Goal: Task Accomplishment & Management: Manage account settings

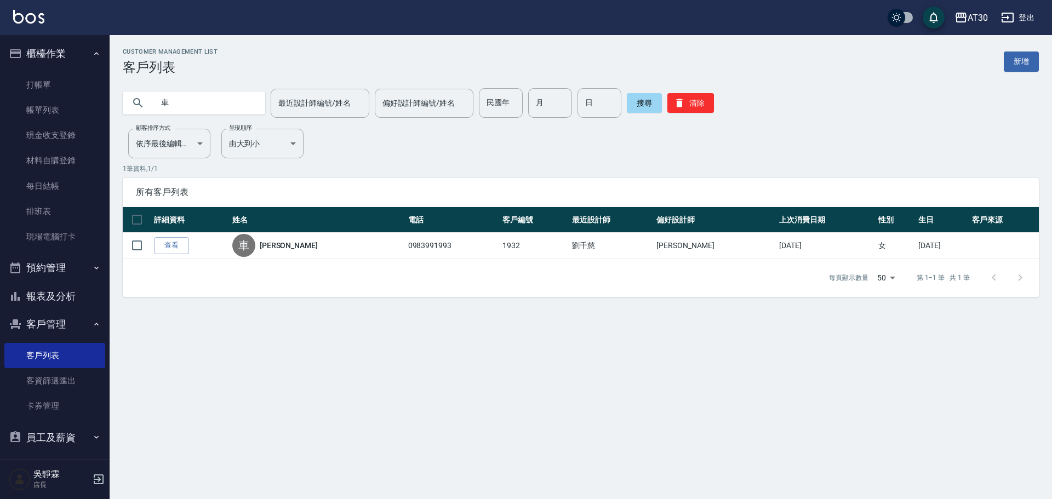
click at [135, 118] on div "Customer Management List 客戶列表 新增 車 最近設計師編號/姓名 最近設計師編號/姓名 偏好設計師編號/姓名 偏好設計師編號/姓名 …" at bounding box center [581, 172] width 943 height 249
drag, startPoint x: 194, startPoint y: 98, endPoint x: 9, endPoint y: 140, distance: 190.1
click at [13, 141] on div "AT30 登出 櫃檯作業 打帳單 帳單列表 現金收支登錄 材料自購登錄 每日結帳 排班表 現場電腦打卡 預約管理 預約管理 單日預約紀錄 單週預約紀錄 報表及…" at bounding box center [526, 249] width 1052 height 499
drag, startPoint x: 504, startPoint y: 101, endPoint x: 493, endPoint y: 92, distance: 14.4
click at [501, 100] on input "民國年" at bounding box center [501, 103] width 44 height 30
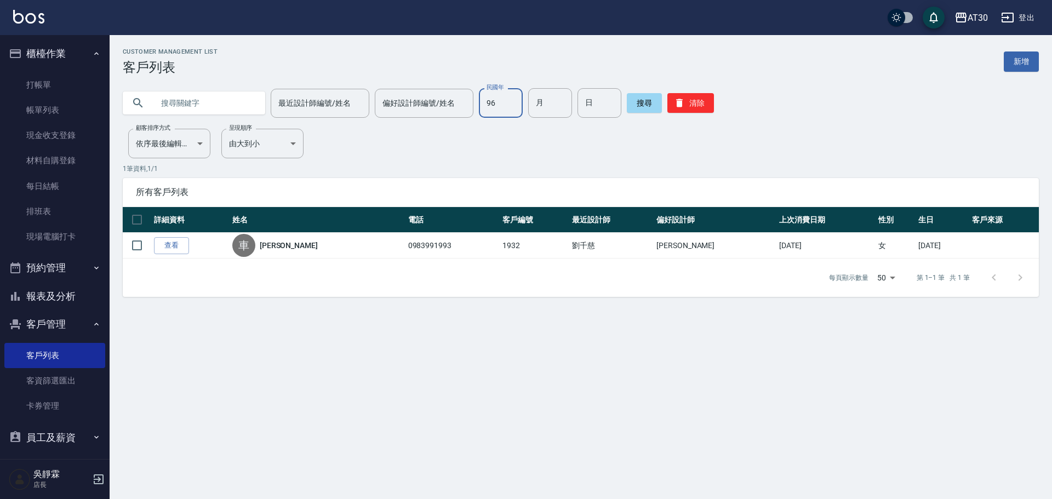
type input "96"
type input "01"
type input "20"
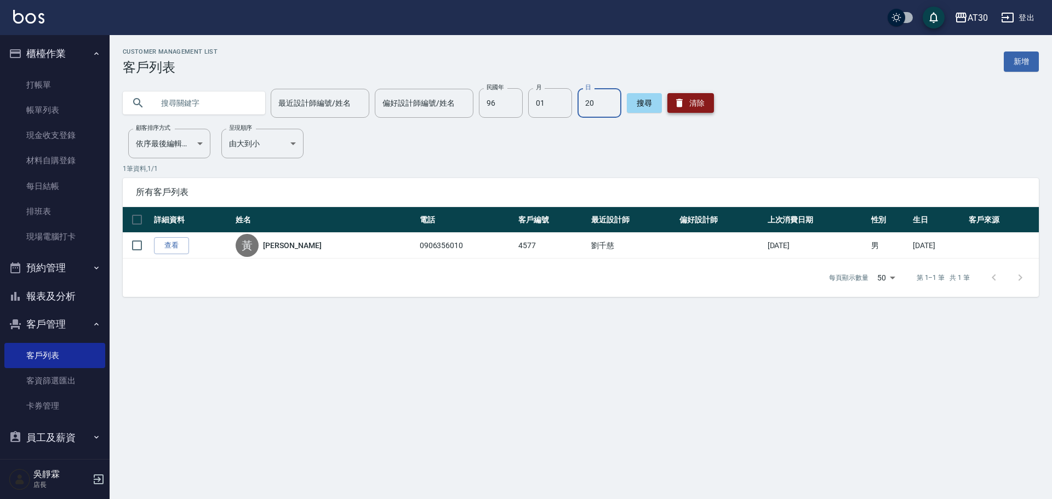
click at [697, 105] on button "清除" at bounding box center [691, 103] width 47 height 20
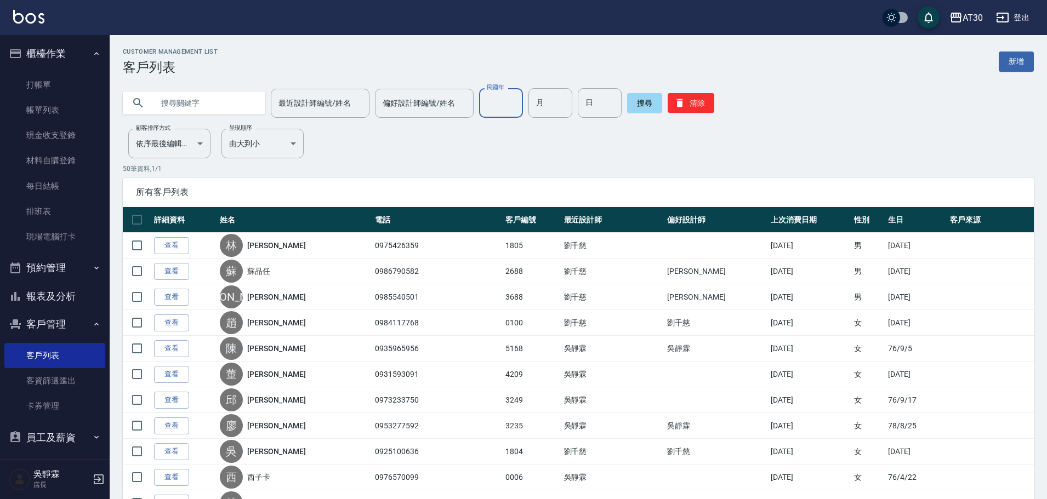
click at [504, 106] on input "民國年" at bounding box center [501, 103] width 44 height 30
type input "89"
type input "11"
type input "30"
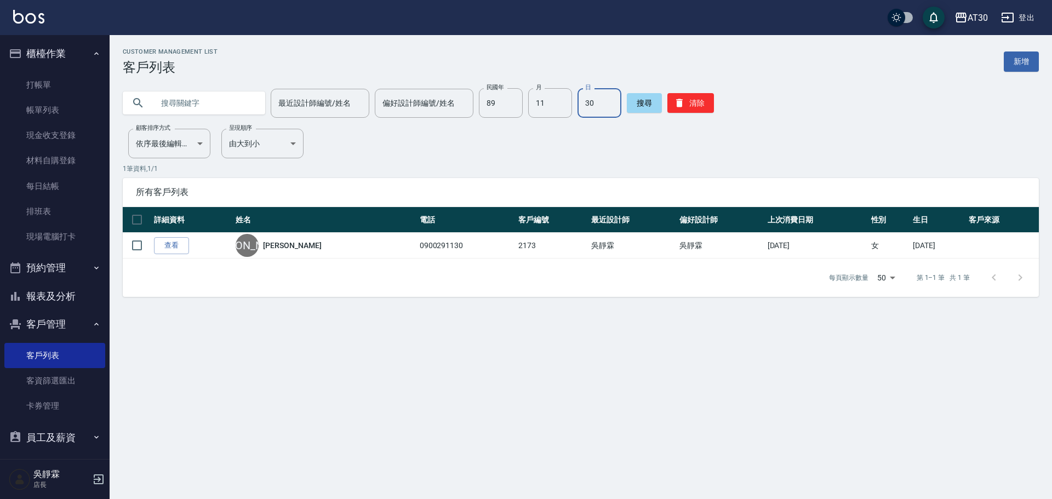
click at [45, 65] on button "櫃檯作業" at bounding box center [54, 53] width 101 height 29
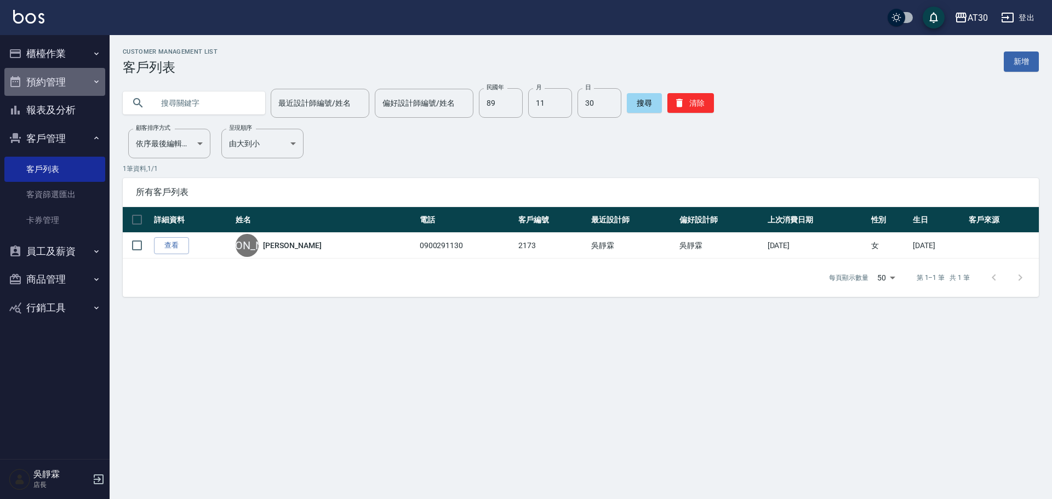
click at [40, 88] on button "預約管理" at bounding box center [54, 82] width 101 height 29
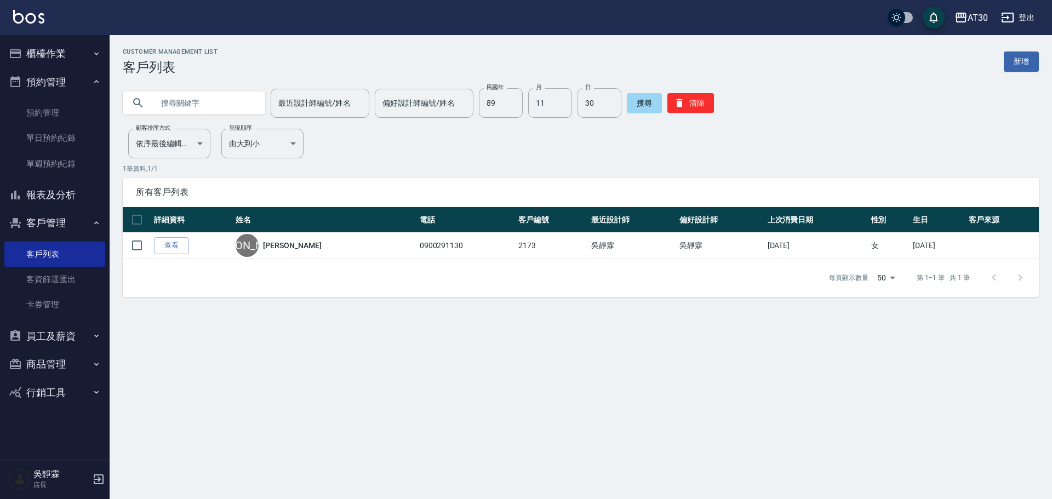
click at [48, 53] on button "櫃檯作業" at bounding box center [54, 53] width 101 height 29
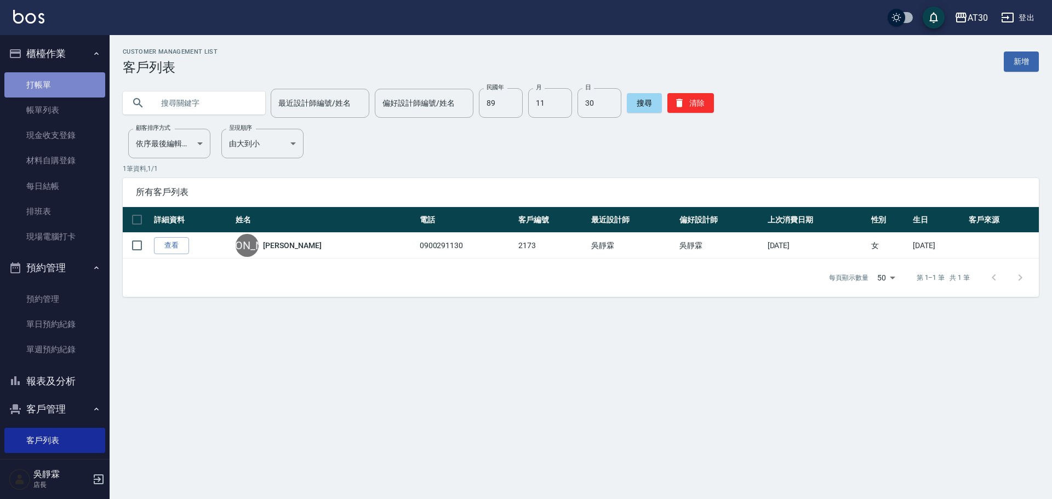
click at [55, 90] on link "打帳單" at bounding box center [54, 84] width 101 height 25
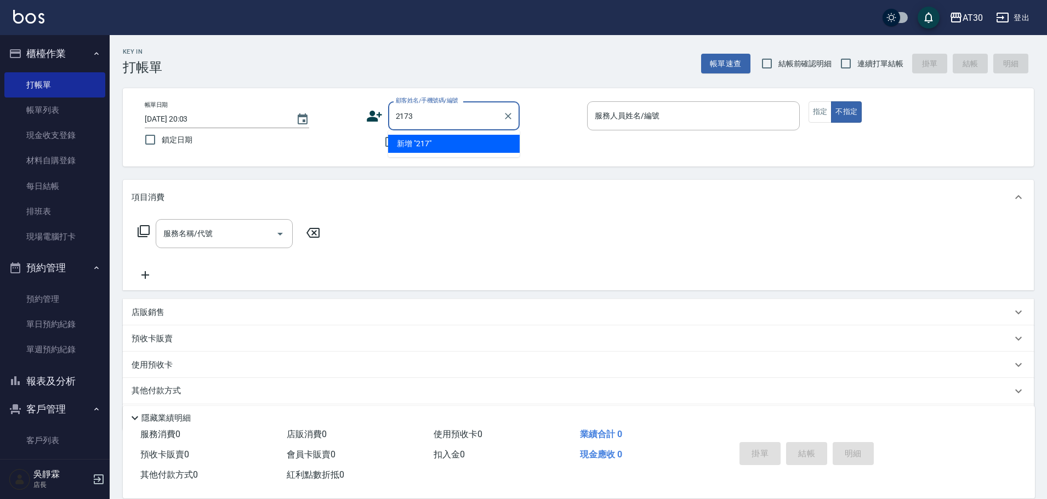
type input "2173"
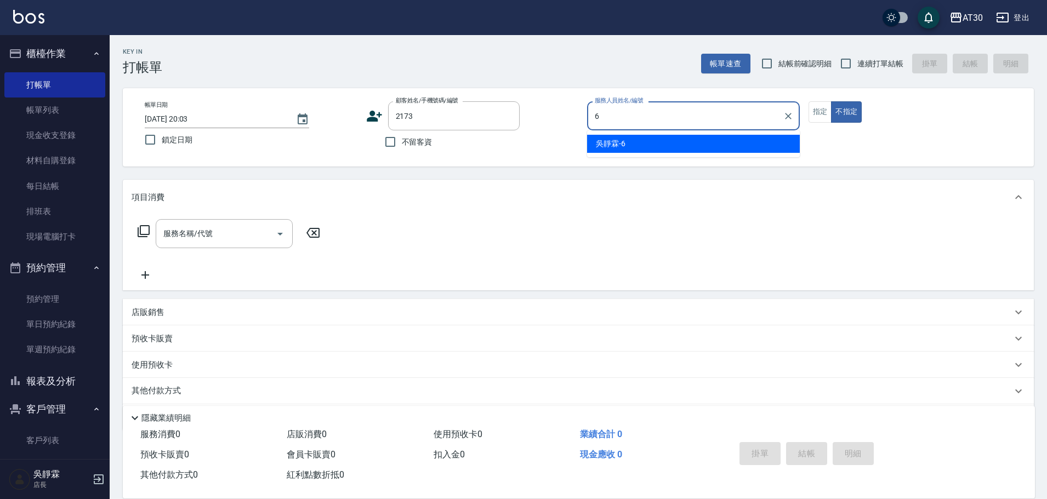
type input "吳靜霖-6"
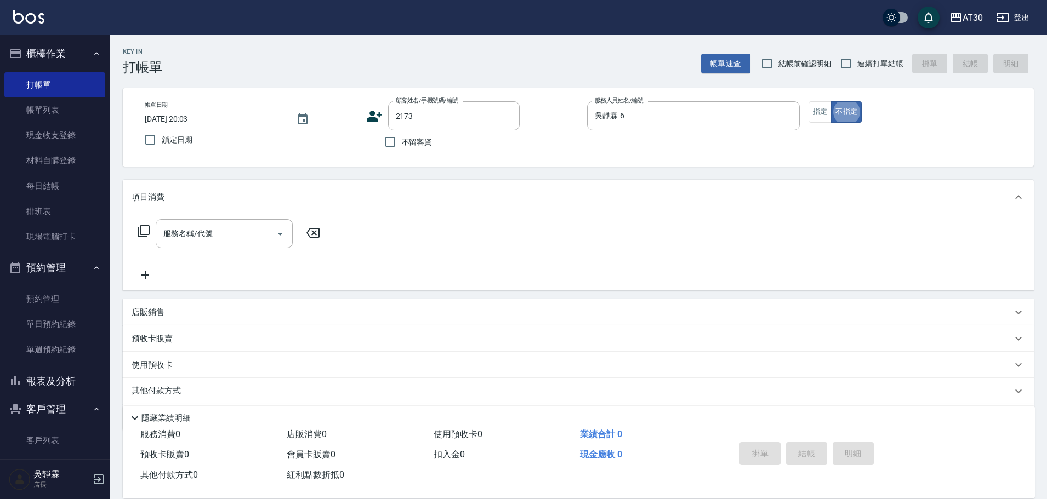
type button "false"
type input "[PERSON_NAME]/0900291130/2173"
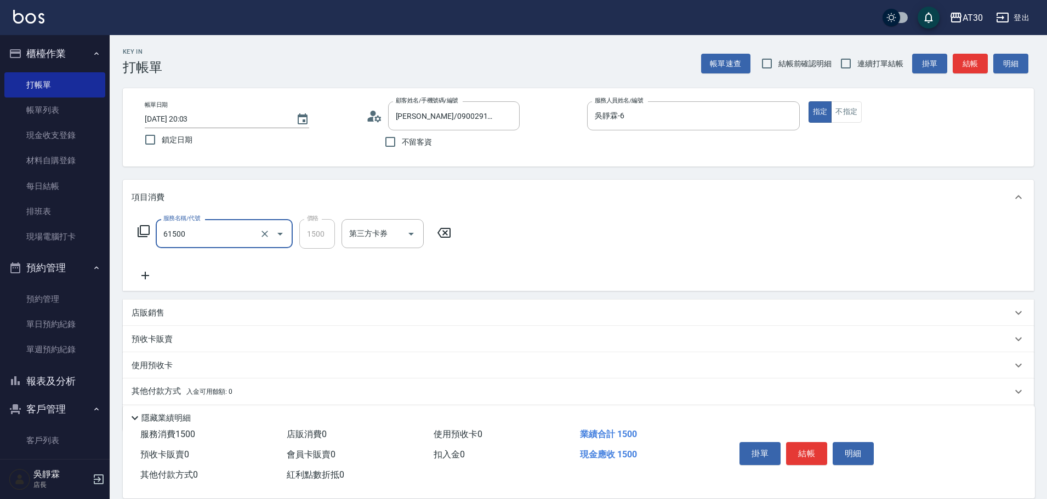
type input "拆/接 髮片(61500)"
type input "吳靜霖-6"
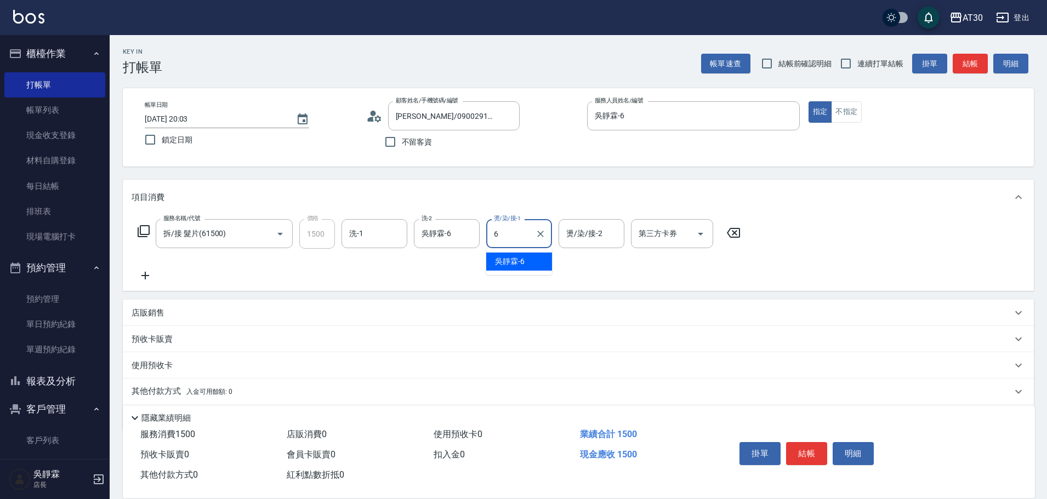
type input "吳靜霖-6"
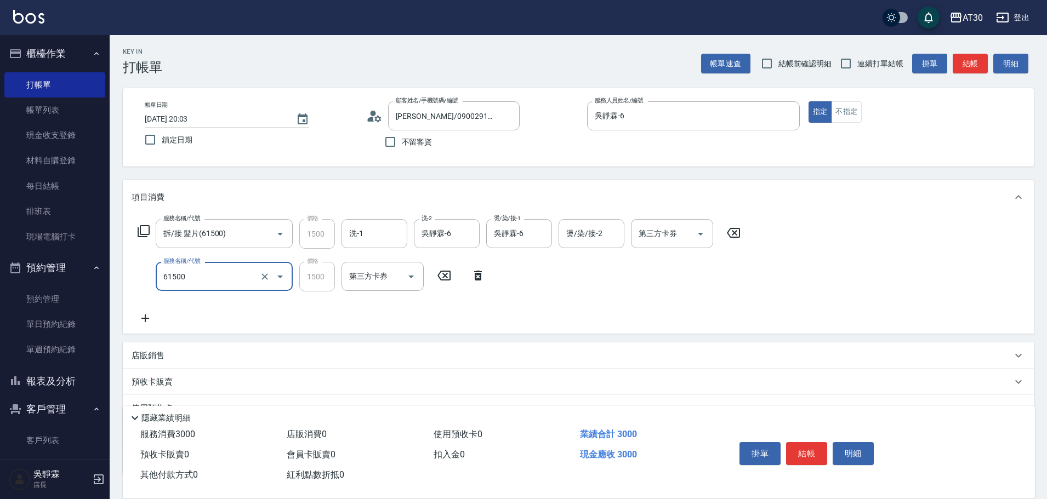
type input "拆/接 髮片(61500)"
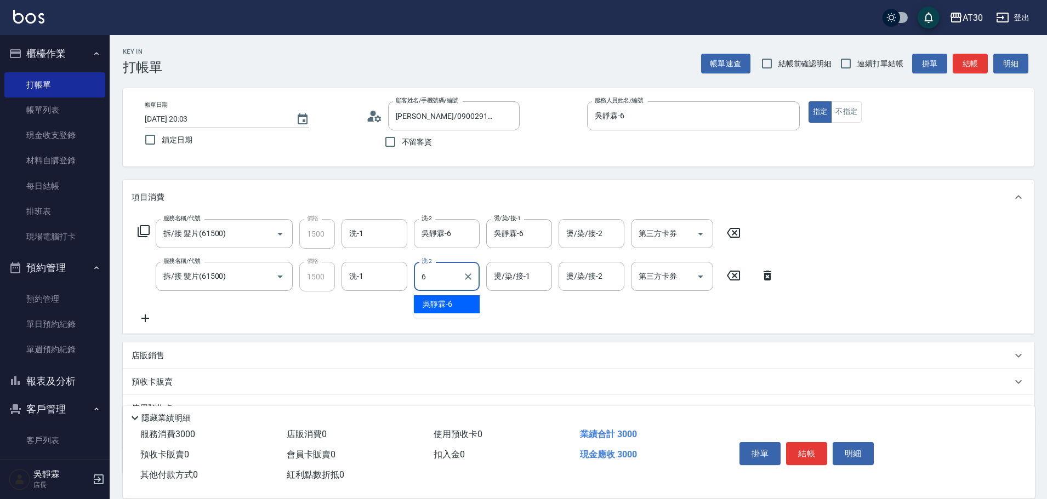
type input "吳靜霖-6"
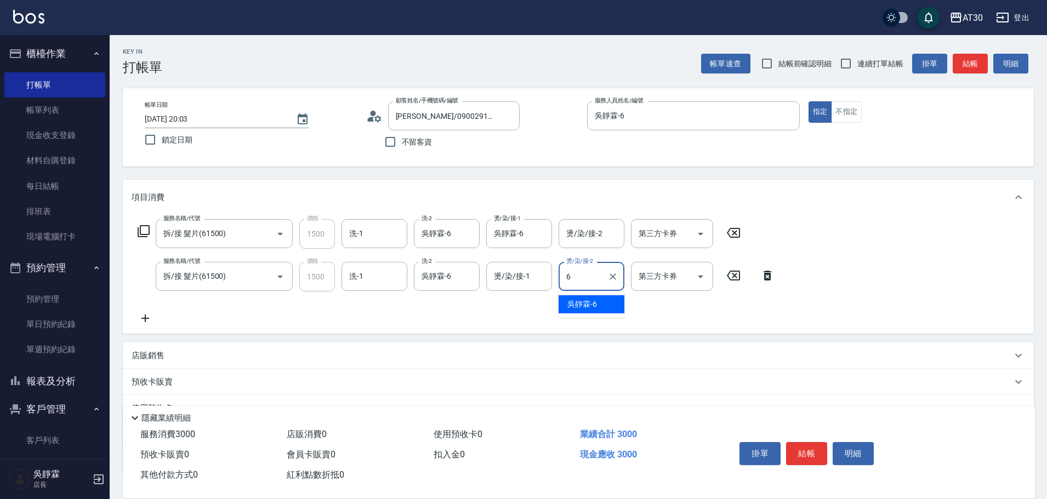
type input "吳靜霖-6"
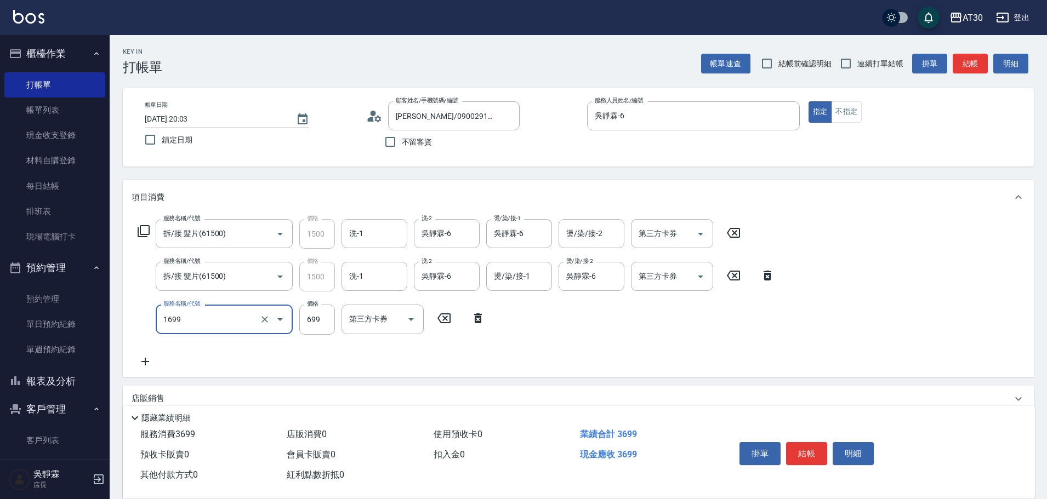
type input "冰鎮洗髮699(1699)"
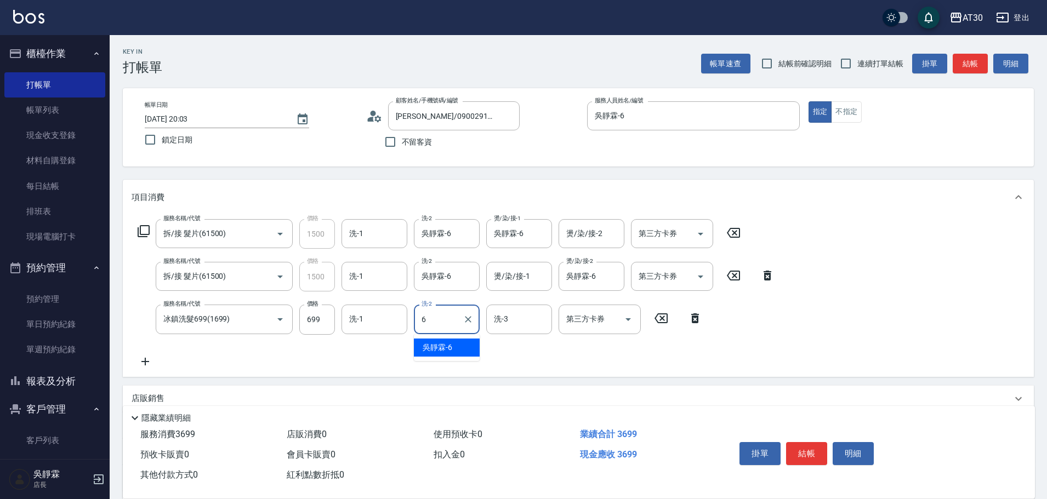
type input "吳靜霖-6"
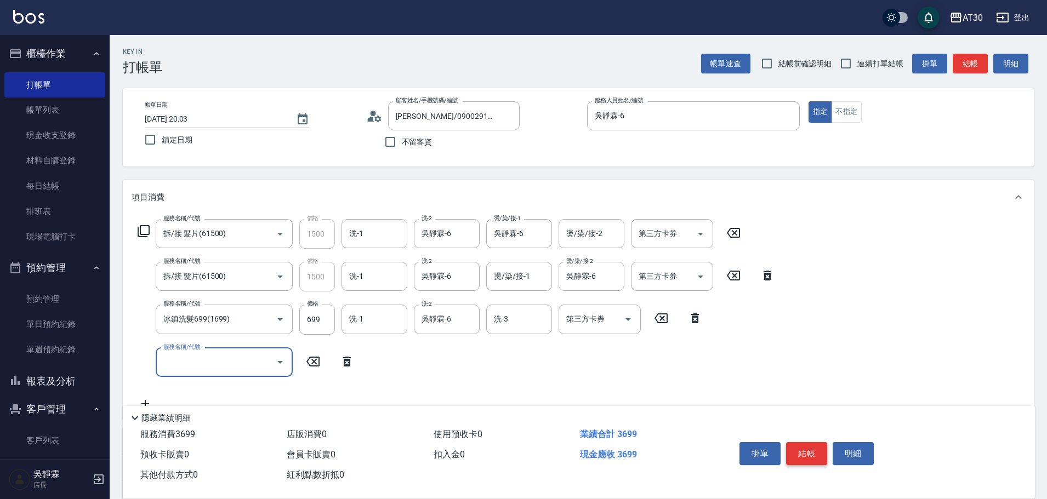
click at [812, 447] on button "結帳" at bounding box center [806, 453] width 41 height 23
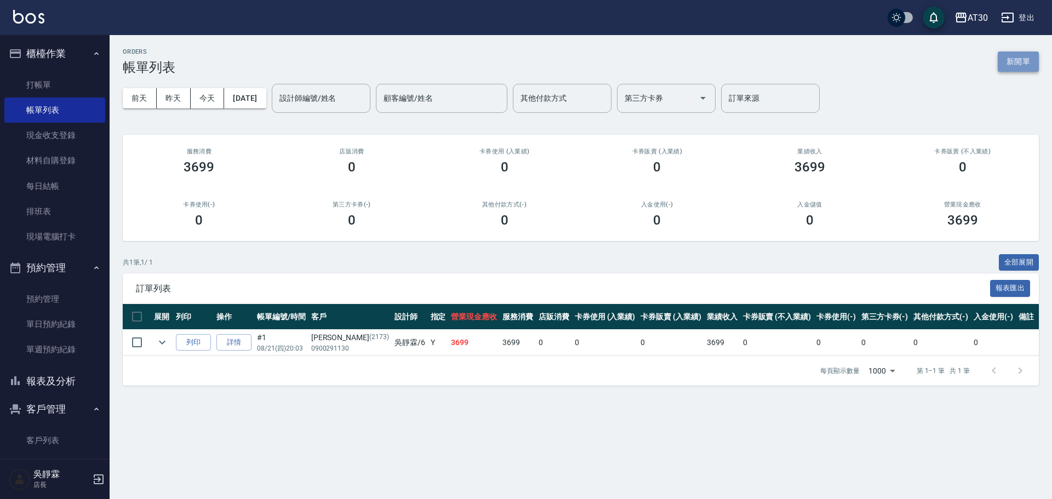
click at [1022, 61] on button "新開單" at bounding box center [1018, 62] width 41 height 20
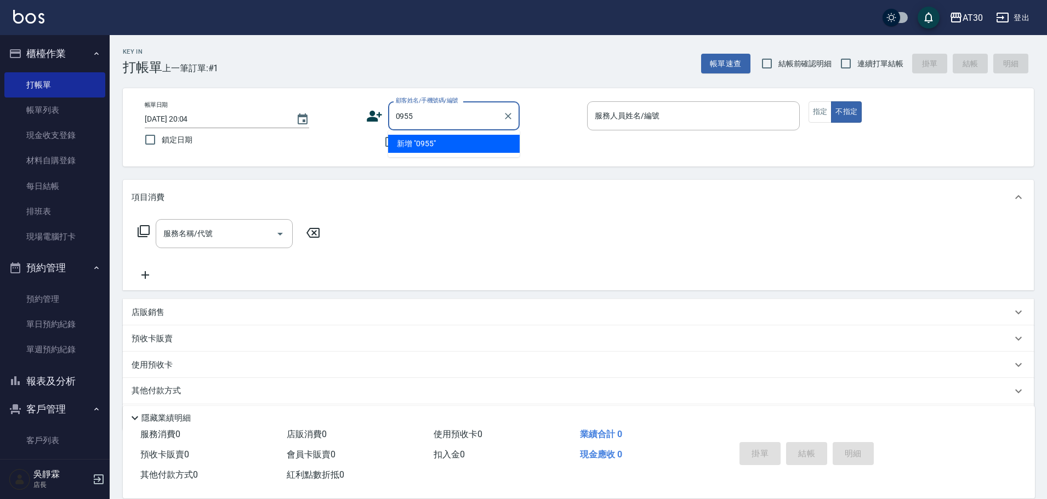
type input "0955"
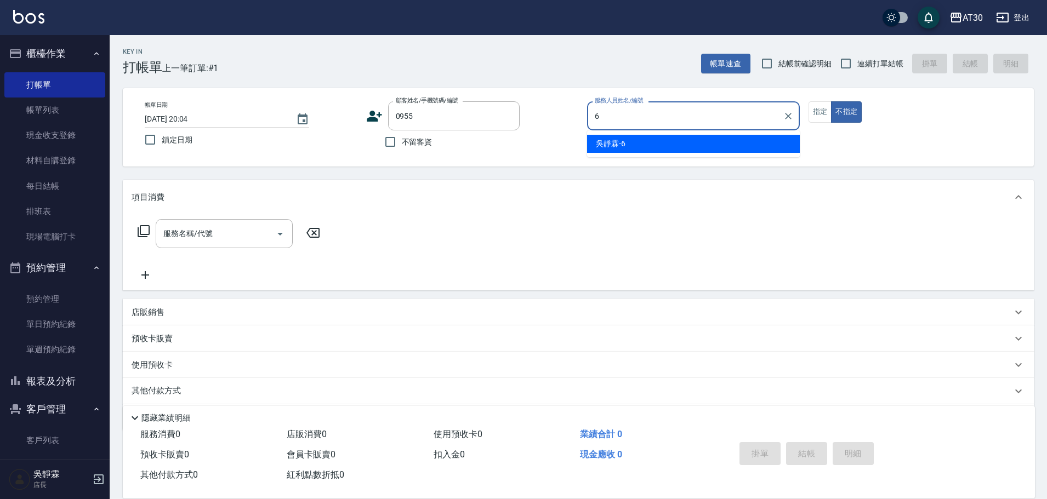
type input "吳靜霖-6"
type input "[PERSON_NAME]?/0921161838/0955"
type button "false"
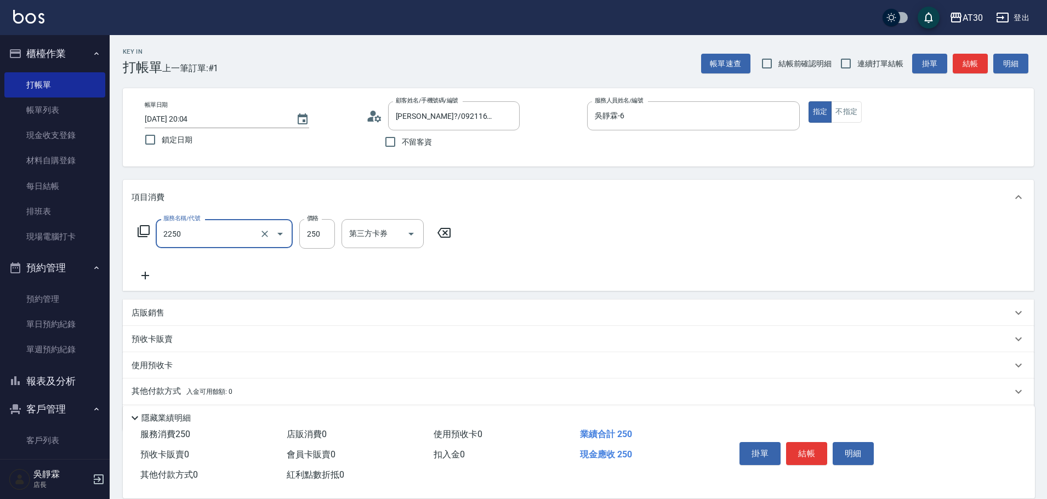
type input "剪髮(2250)"
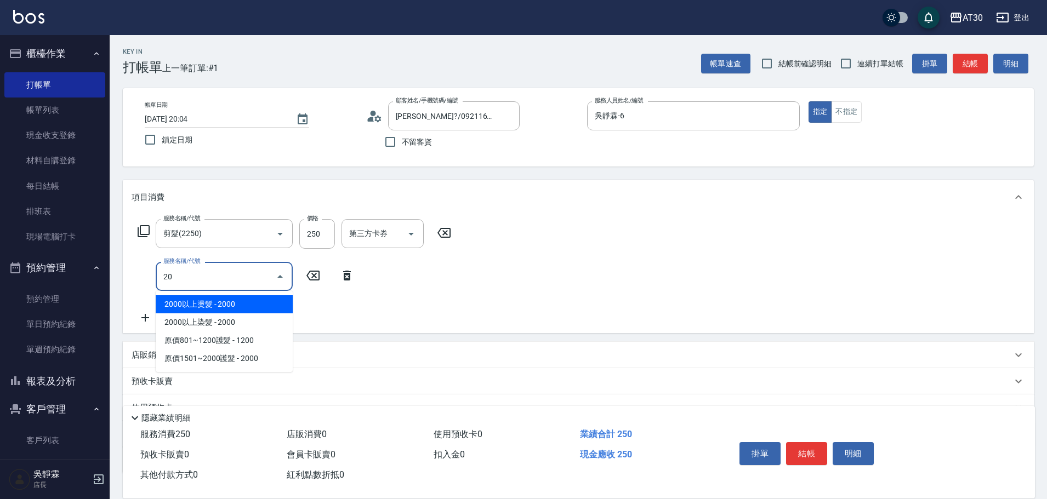
type input "2"
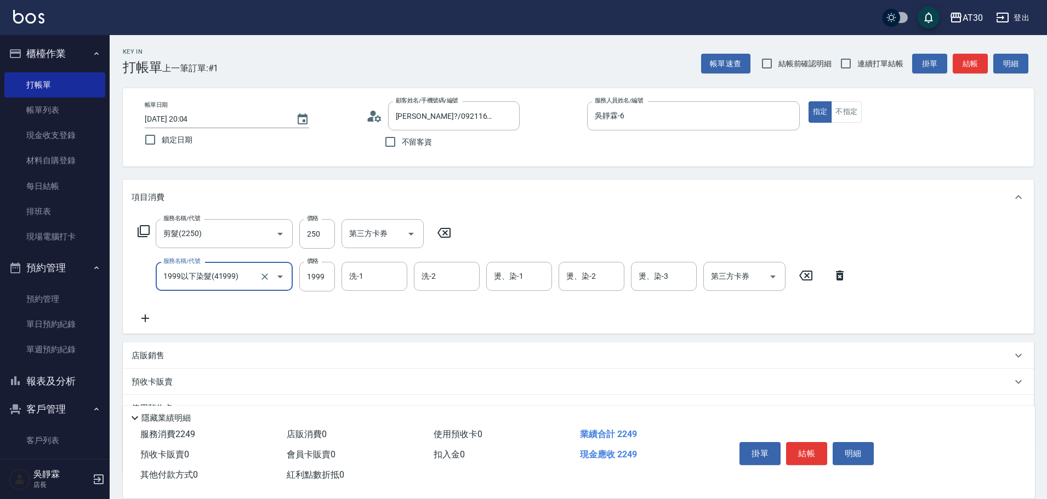
type input "1999以下染髮(41999)"
type input "1888"
type input "曾駿育-23"
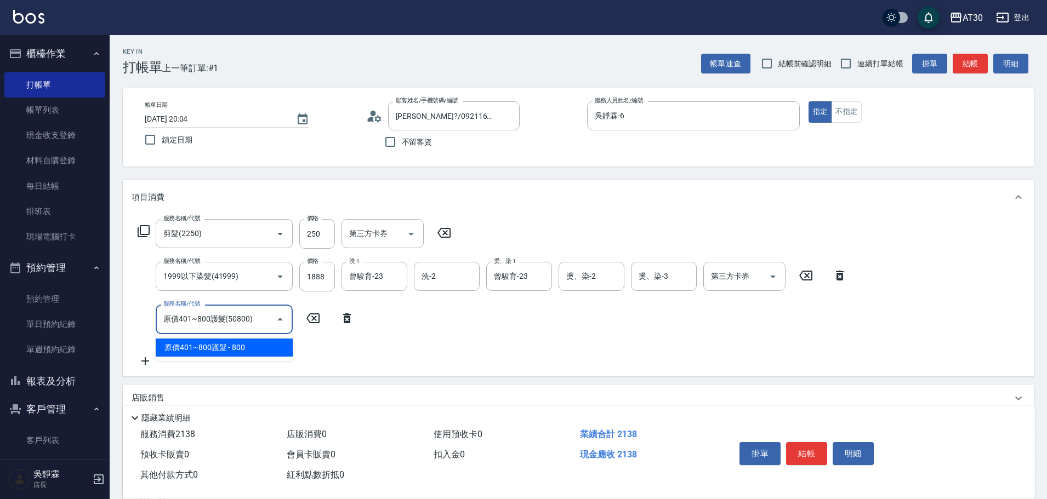
type input "原價401~800護髮(50800)"
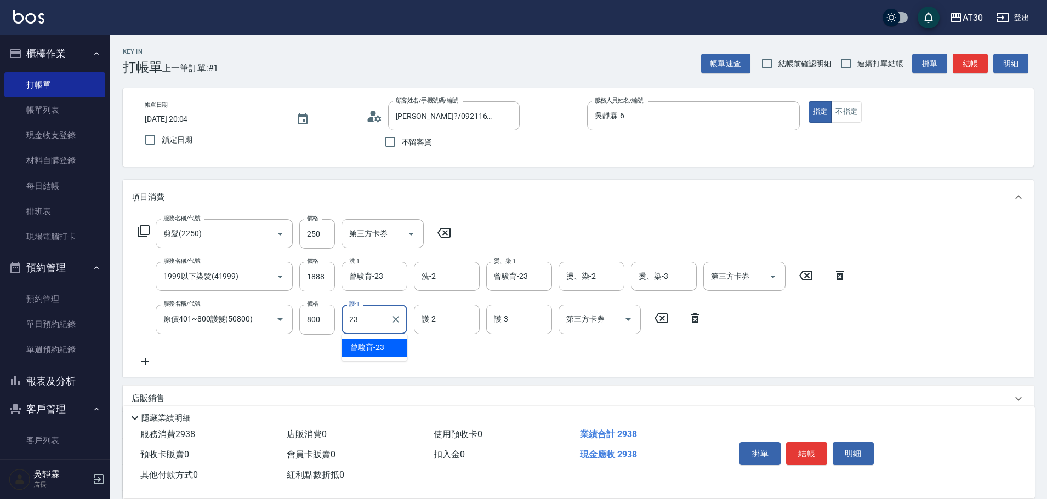
type input "曾駿育-23"
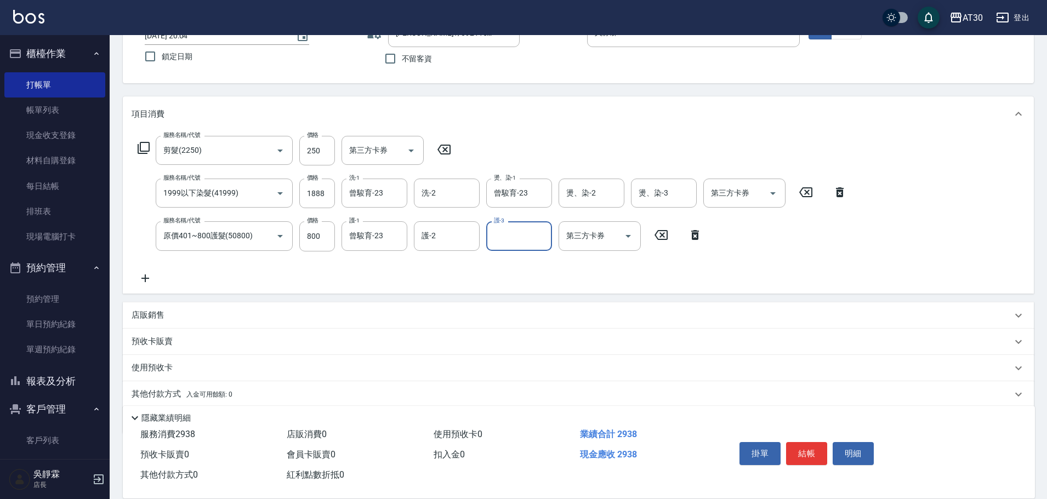
scroll to position [94, 0]
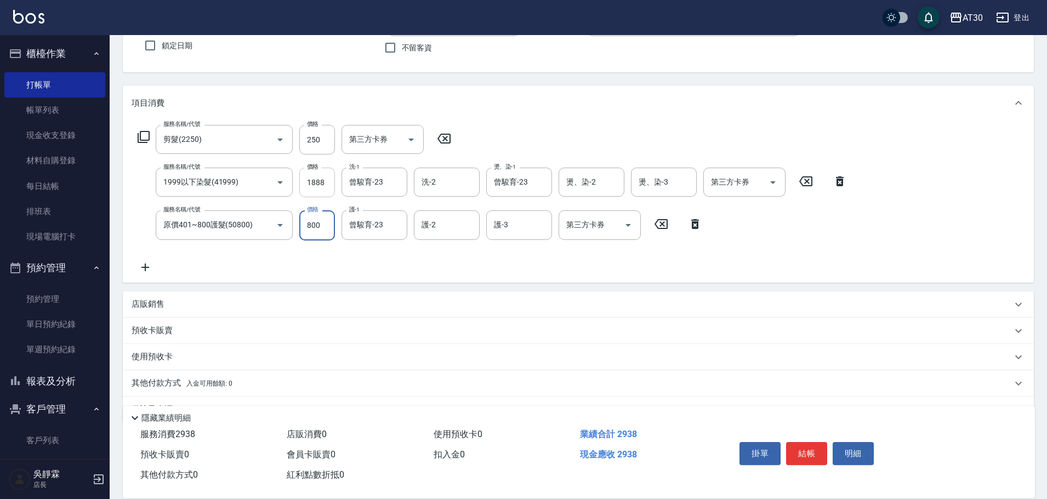
click at [329, 184] on input "1888" at bounding box center [317, 183] width 36 height 30
click at [323, 185] on input "1888" at bounding box center [317, 183] width 36 height 30
type input "2388"
click at [184, 361] on div "使用預收卡" at bounding box center [572, 357] width 880 height 12
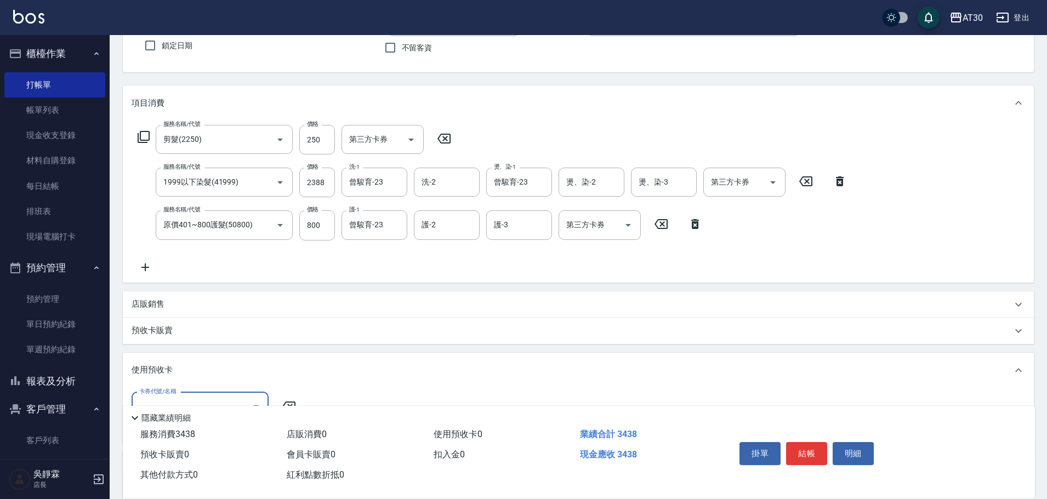
scroll to position [205, 0]
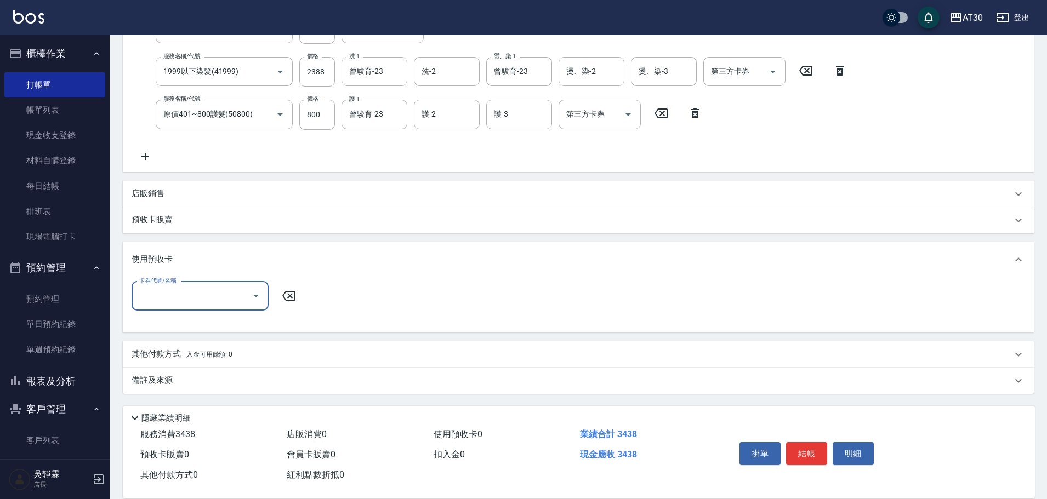
click at [204, 354] on span "入金可用餘額: 0" at bounding box center [209, 355] width 47 height 8
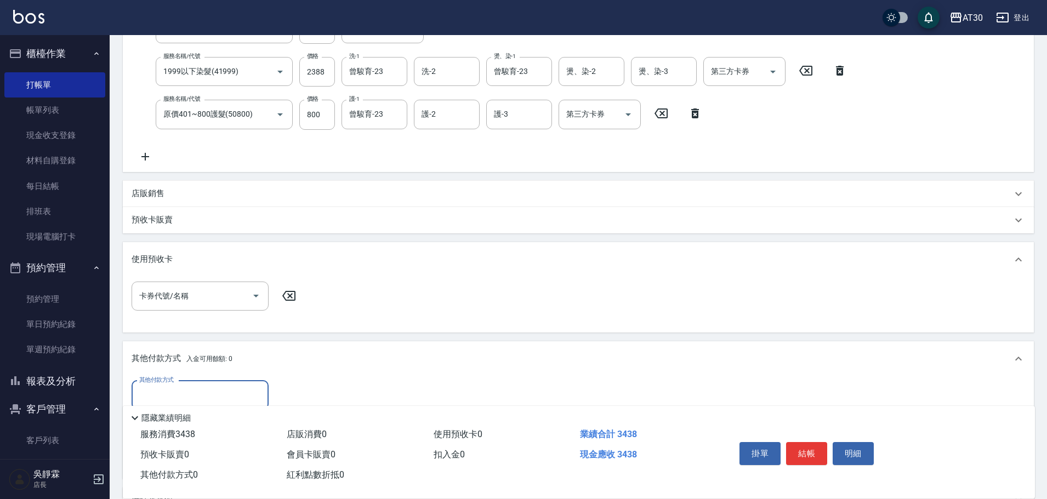
scroll to position [0, 0]
drag, startPoint x: 1045, startPoint y: 231, endPoint x: 974, endPoint y: 320, distance: 114.3
click at [1023, 331] on div "Key In 打帳單 上一筆訂單:#1 帳單速查 結帳前確認明細 連續打單結帳 掛單 結帳 明細 帳單日期 [DATE] 20:04 鎖定日期 顧客姓名/手機…" at bounding box center [578, 224] width 937 height 789
click at [1019, 258] on icon at bounding box center [1018, 260] width 7 height 4
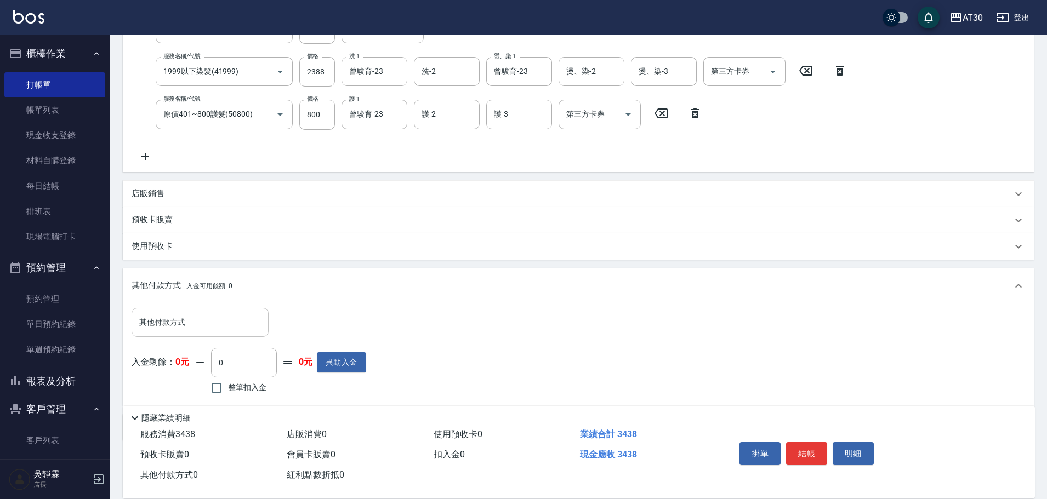
click at [186, 320] on input "其他付款方式" at bounding box center [199, 322] width 127 height 19
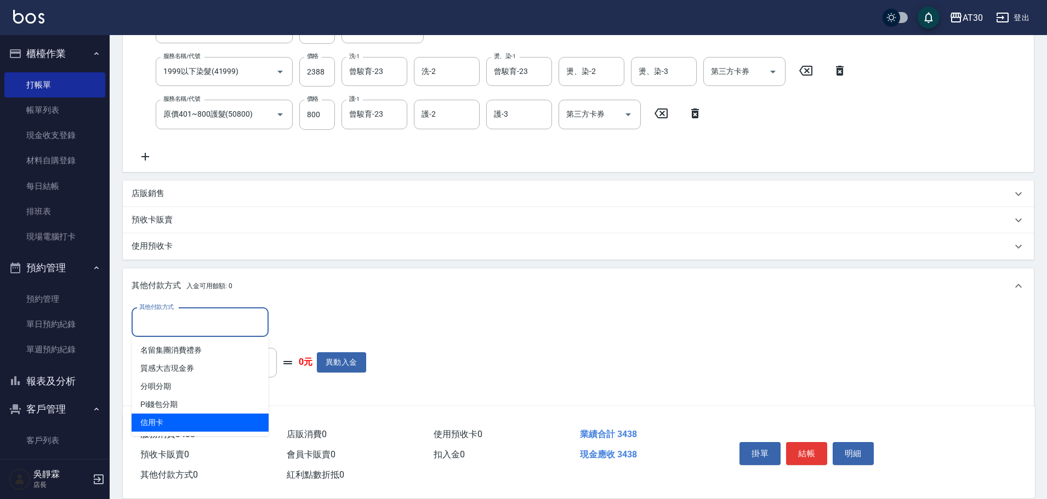
click at [185, 432] on ul "名留集團消費禮券 質感大吉現金券 分唄分期 Pi錢包分期 信用卡" at bounding box center [200, 386] width 137 height 99
click at [185, 420] on span "信用卡" at bounding box center [200, 423] width 137 height 18
type input "信用卡"
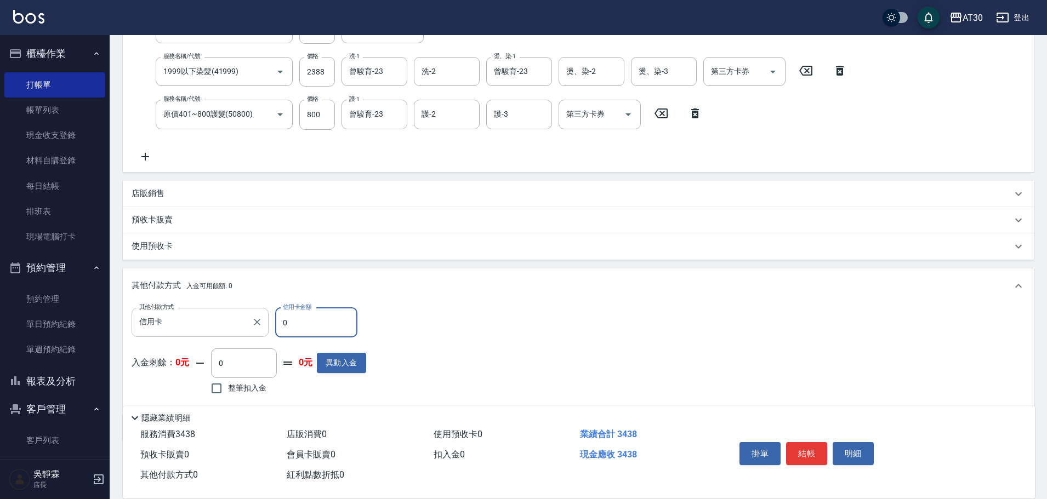
drag, startPoint x: 299, startPoint y: 320, endPoint x: 253, endPoint y: 330, distance: 47.1
click at [253, 330] on div "其他付款方式 信用卡 其他付款方式 信用卡金額 0 信用卡金額" at bounding box center [249, 323] width 235 height 30
type input "1438"
click at [727, 352] on div "其他付款方式 信用卡 其他付款方式 信用卡金額 1438 信用卡金額 入金剩餘： 0元 0 ​ 整筆扣入金 0元 異動入金" at bounding box center [578, 353] width 893 height 90
click at [823, 451] on button "結帳" at bounding box center [806, 453] width 41 height 23
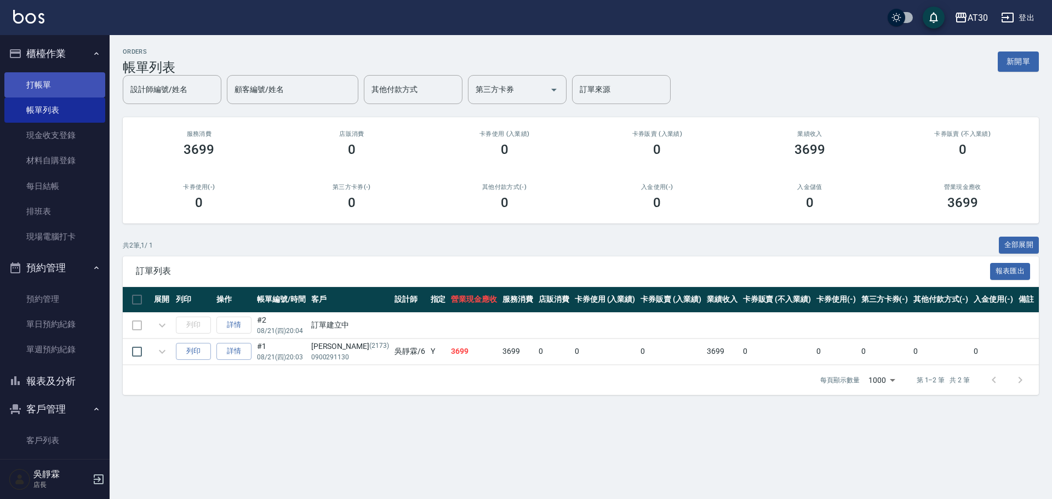
click at [57, 75] on link "打帳單" at bounding box center [54, 84] width 101 height 25
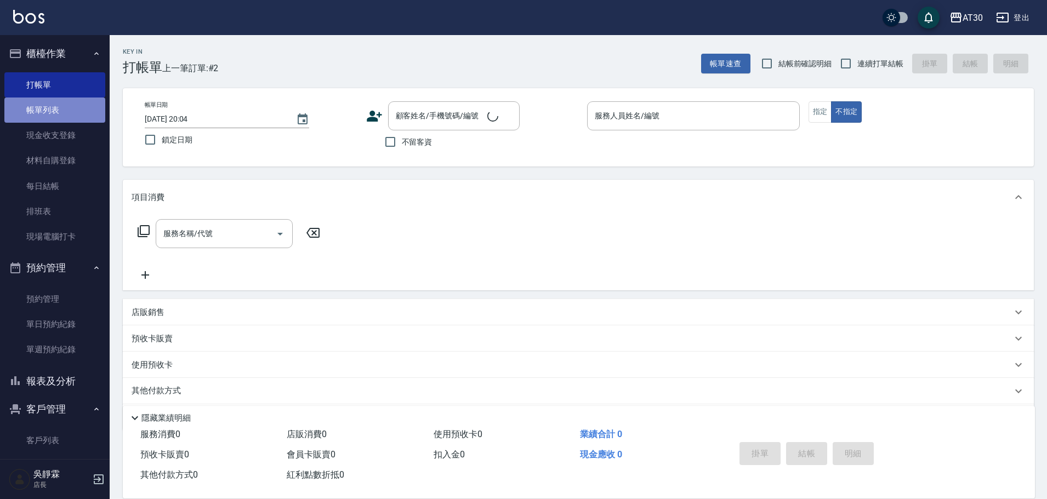
click at [59, 108] on link "帳單列表" at bounding box center [54, 110] width 101 height 25
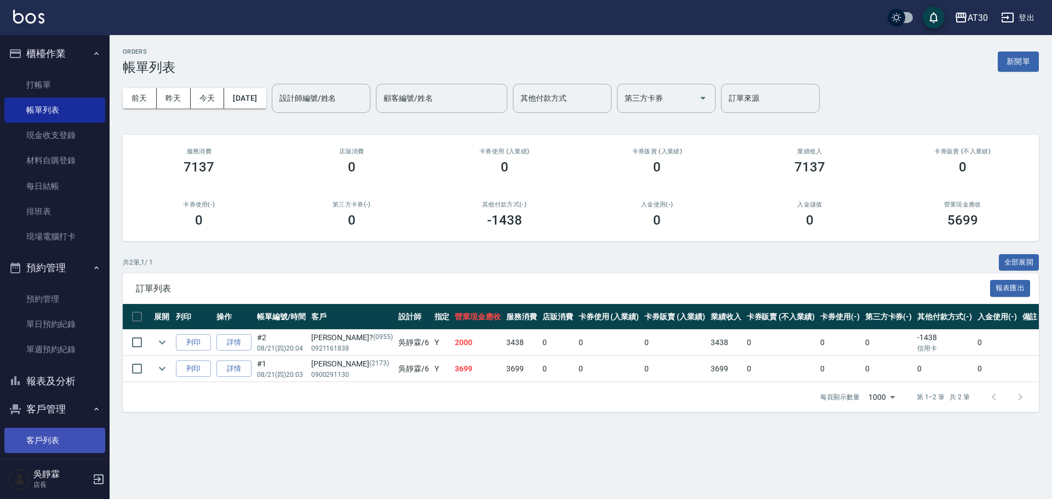
click at [49, 433] on link "客戶列表" at bounding box center [54, 440] width 101 height 25
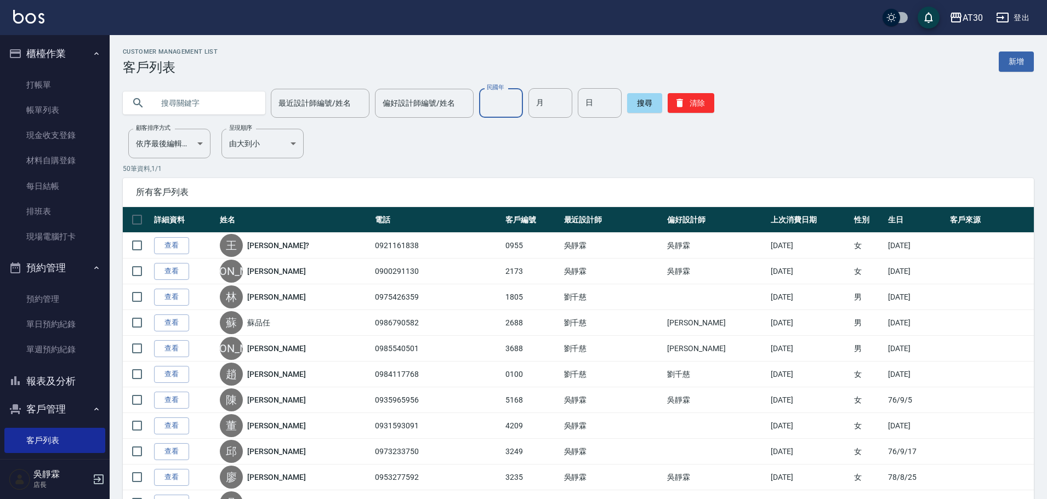
click at [500, 107] on input "民國年" at bounding box center [501, 103] width 44 height 30
type input "76"
type input "09"
type input "06"
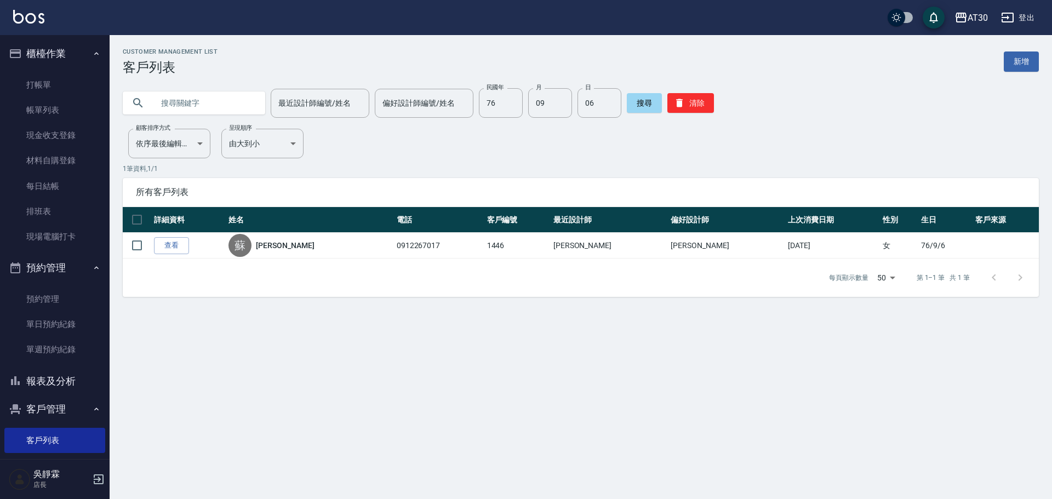
click at [713, 100] on div "最近設計師編號/姓名 最近設計師編號/姓名 偏好設計師編號/姓名 偏好設計師編號/姓名 民國年 76 民國年 月 09 月 日 06 日 搜尋 清除" at bounding box center [581, 103] width 916 height 30
click at [708, 104] on button "清除" at bounding box center [691, 103] width 47 height 20
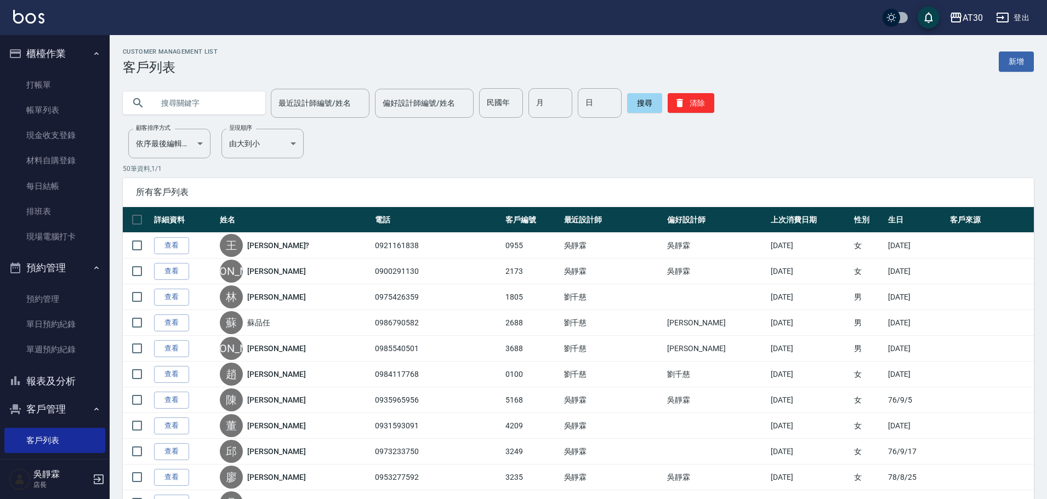
click at [184, 107] on input "text" at bounding box center [204, 103] width 103 height 30
type input "0960620052"
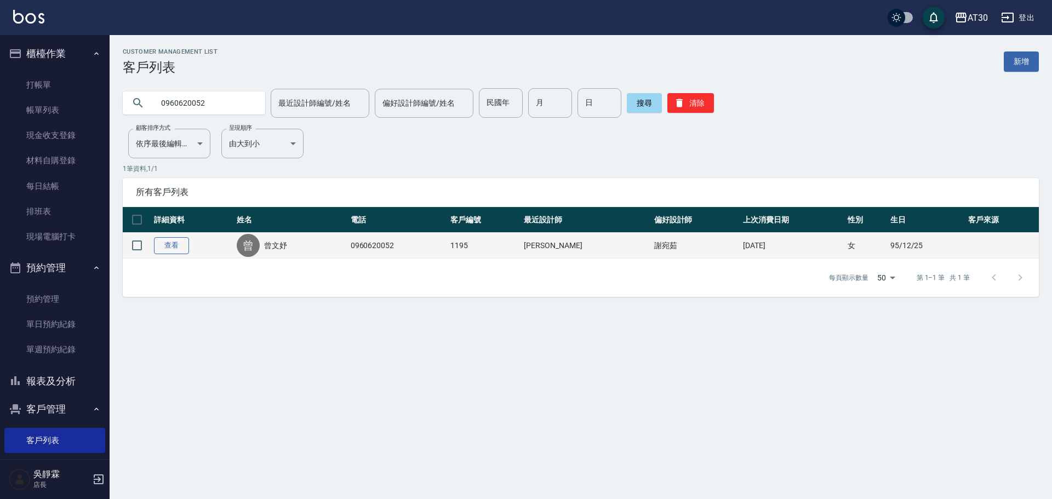
click at [161, 240] on link "查看" at bounding box center [171, 245] width 35 height 17
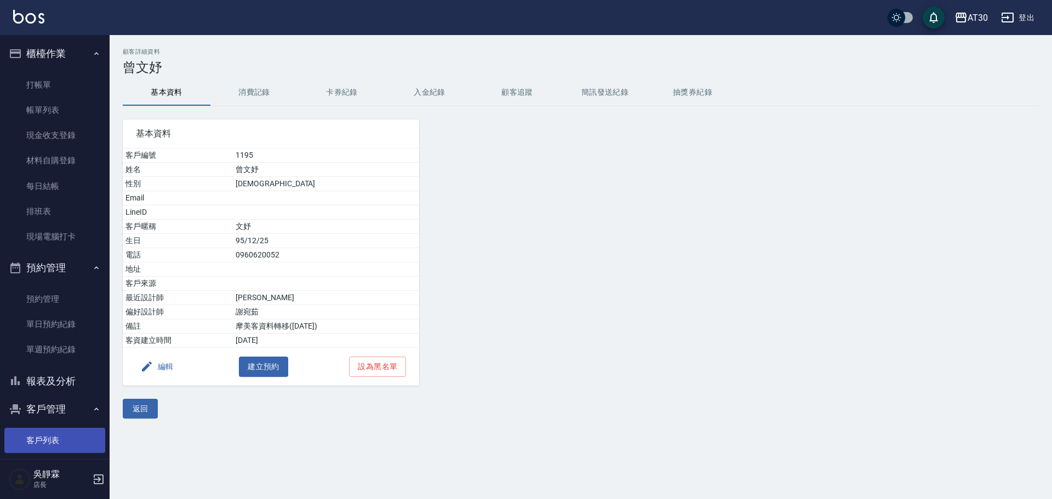
click at [58, 431] on link "客戶列表" at bounding box center [54, 440] width 101 height 25
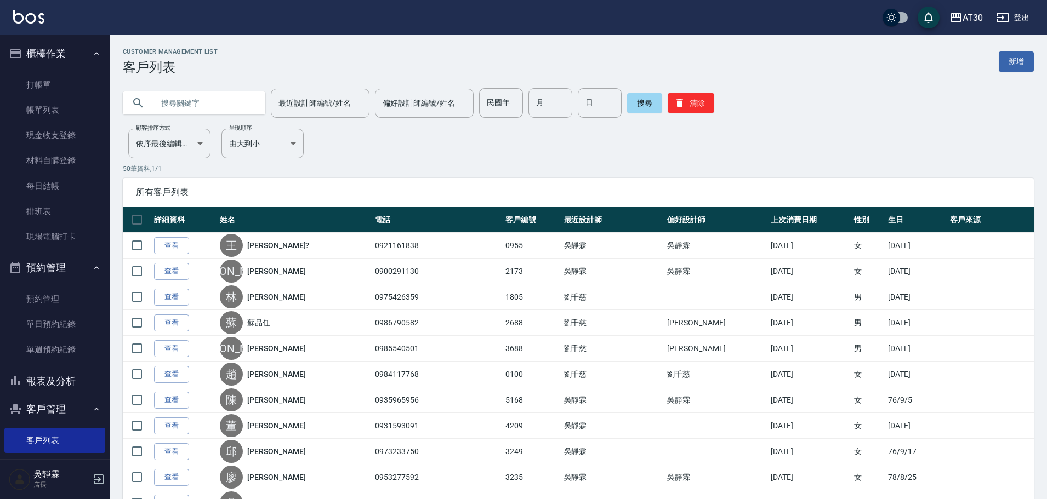
click at [206, 104] on input "text" at bounding box center [204, 103] width 103 height 30
type input "0960620052"
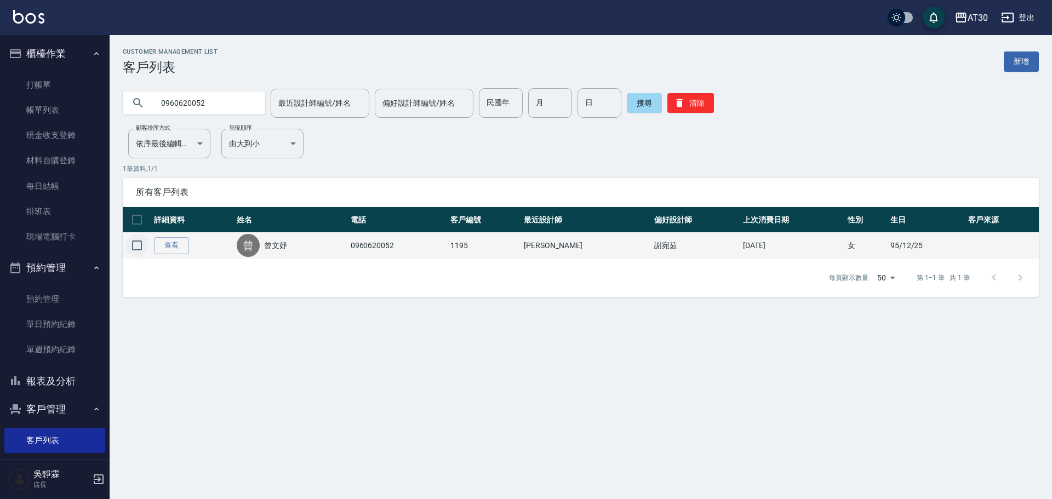
drag, startPoint x: 140, startPoint y: 246, endPoint x: 131, endPoint y: 258, distance: 14.8
click at [140, 247] on input "checkbox" at bounding box center [137, 245] width 23 height 23
checkbox input "true"
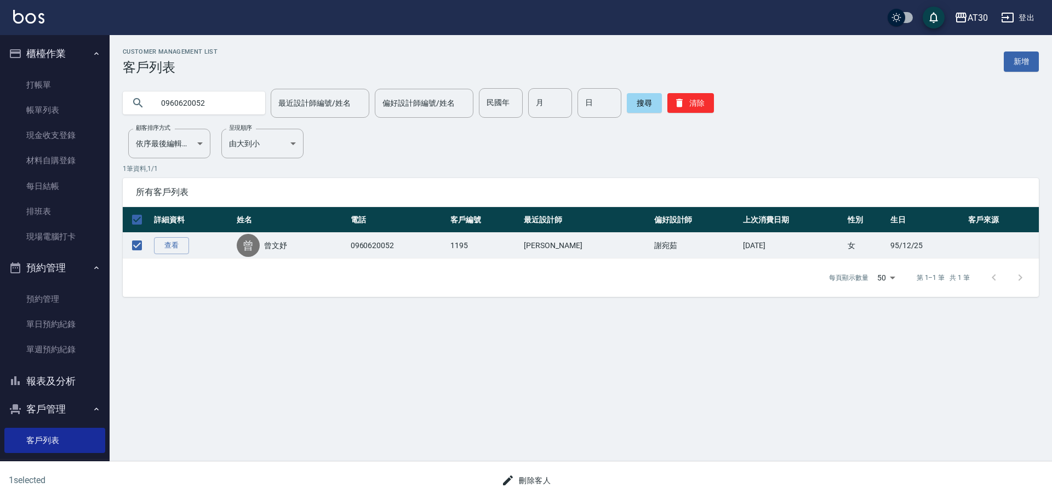
click at [716, 446] on div "Customer Management List 客戶列表 新增 0960620052 最近設計師編號/姓名 最近設計師編號/姓名 偏好設計師編號/姓名 偏好…" at bounding box center [526, 249] width 1052 height 499
click at [525, 477] on button "刪除客人" at bounding box center [526, 481] width 58 height 20
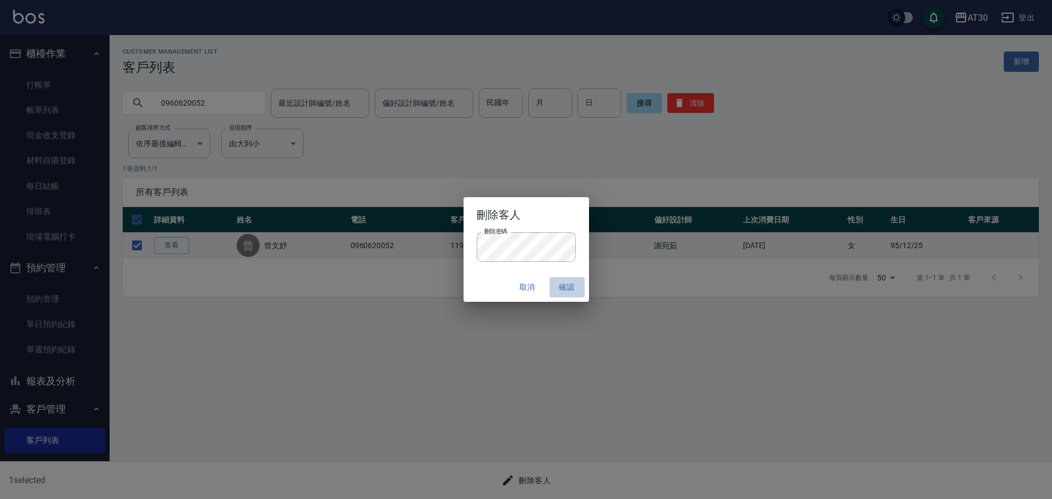
click at [576, 286] on button "確認" at bounding box center [567, 287] width 35 height 20
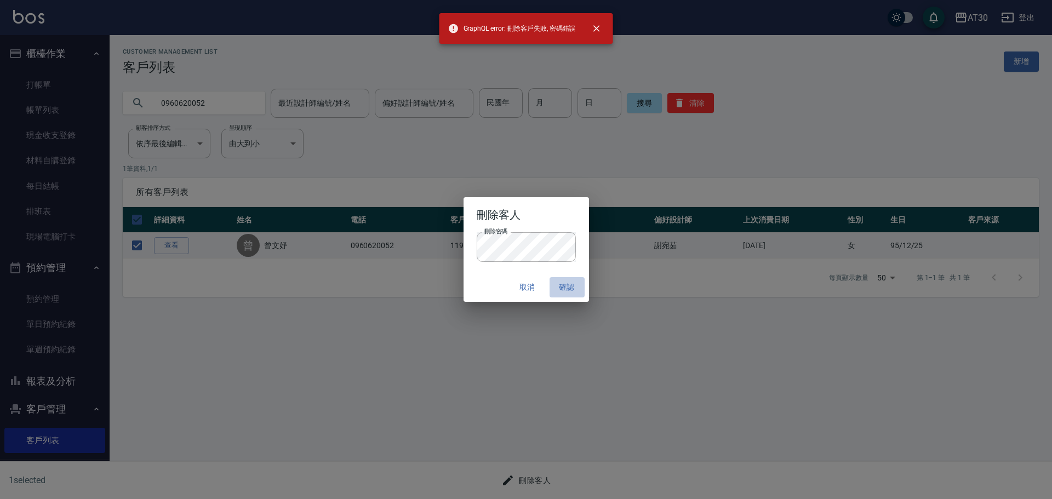
click at [557, 289] on button "確認" at bounding box center [567, 287] width 35 height 20
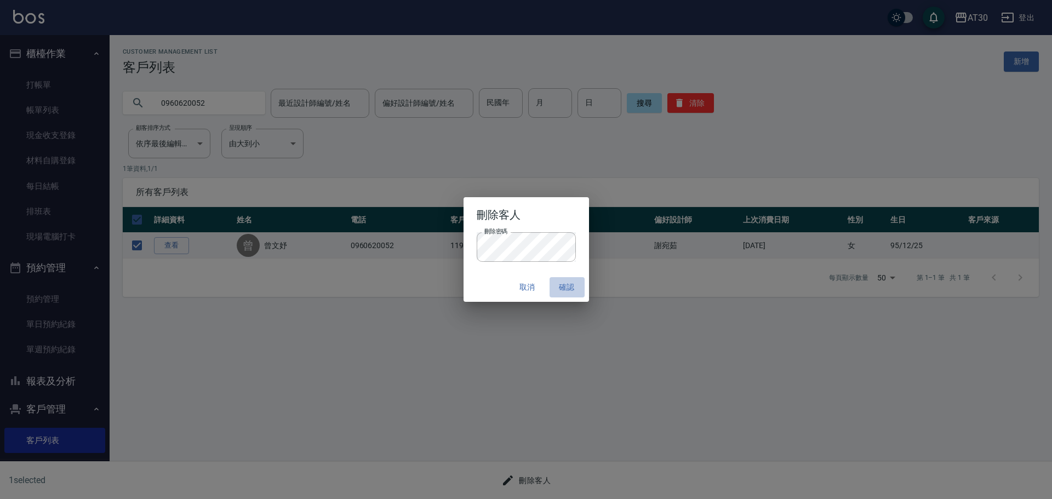
click at [567, 288] on button "確認" at bounding box center [567, 287] width 35 height 20
click at [559, 287] on button "確認" at bounding box center [567, 287] width 35 height 20
click at [532, 287] on button "取消" at bounding box center [527, 287] width 35 height 20
checkbox input "false"
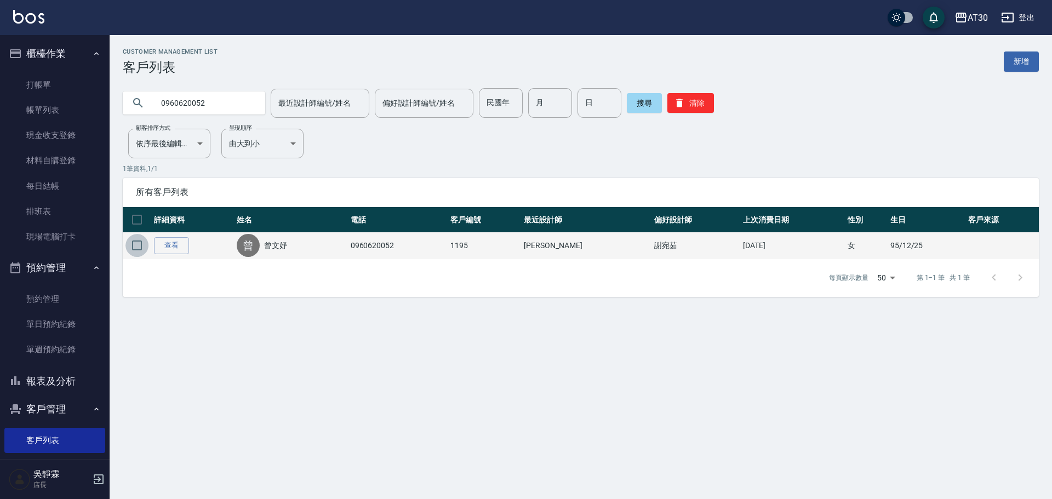
click at [147, 251] on input "checkbox" at bounding box center [137, 245] width 23 height 23
checkbox input "true"
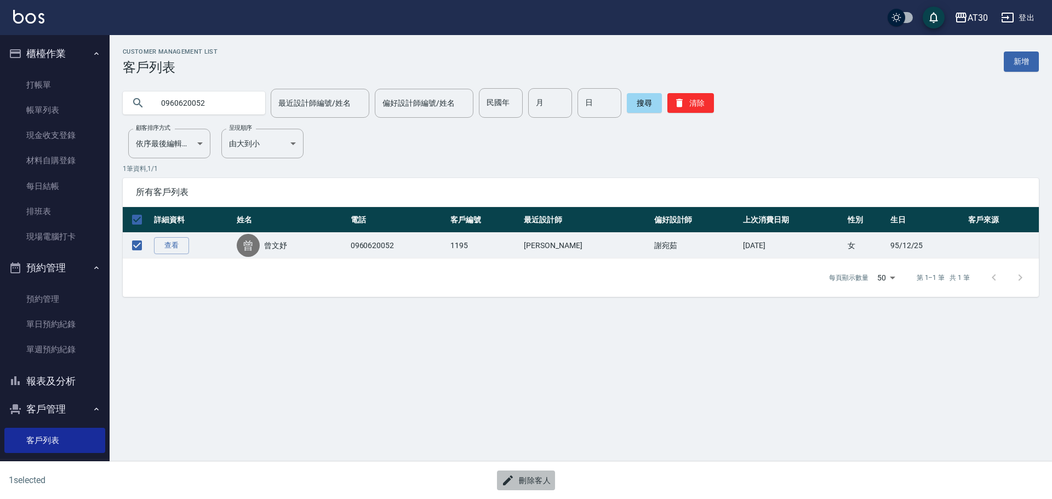
click at [532, 481] on button "刪除客人" at bounding box center [526, 481] width 58 height 20
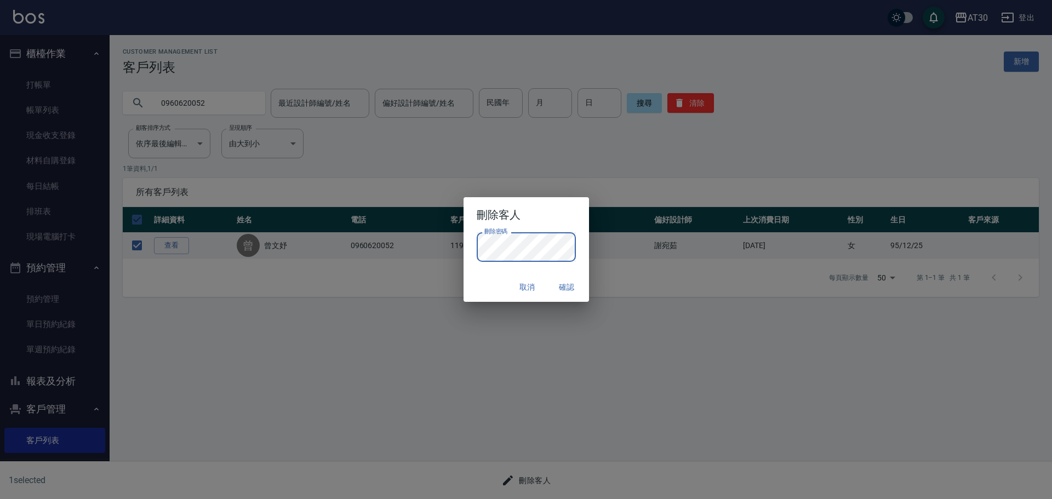
click at [649, 278] on div "刪除客人 刪除密碼 刪除密碼 取消 確認" at bounding box center [526, 249] width 1052 height 499
click at [561, 283] on button "確認" at bounding box center [567, 287] width 35 height 20
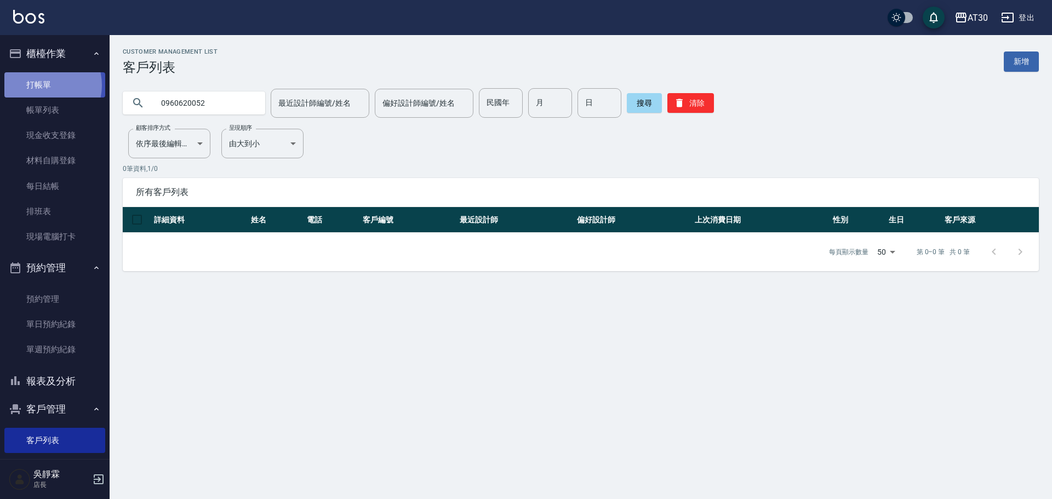
click at [42, 85] on link "打帳單" at bounding box center [54, 84] width 101 height 25
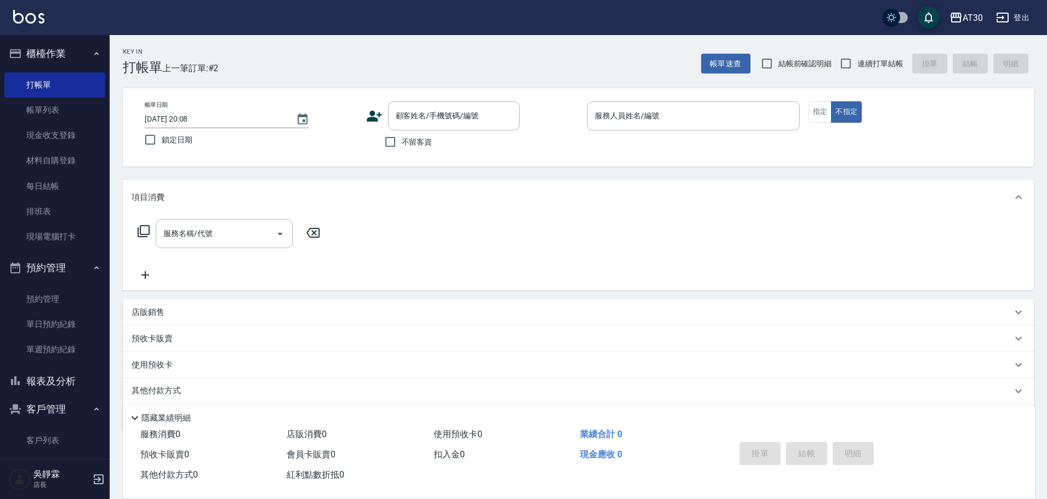
click at [368, 119] on icon at bounding box center [374, 116] width 15 height 11
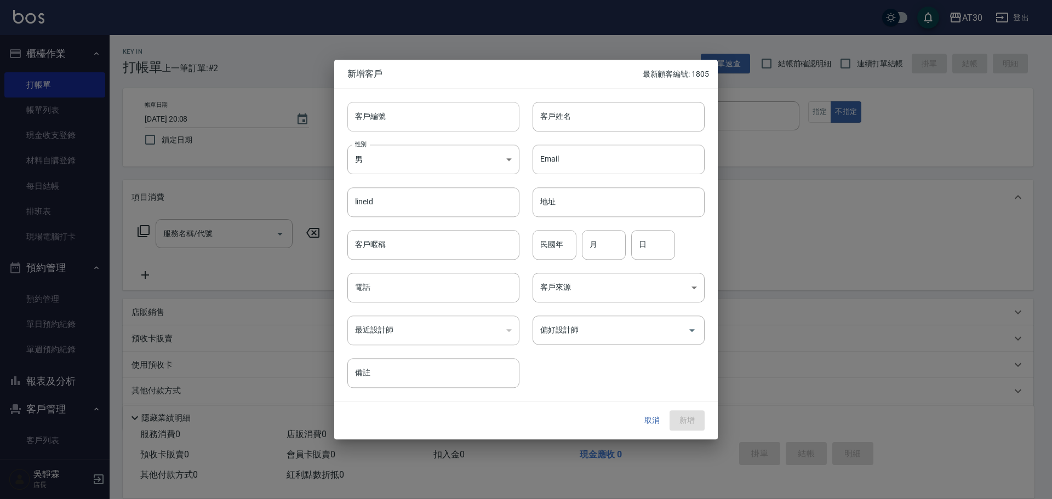
click at [407, 119] on input "客戶編號" at bounding box center [434, 117] width 172 height 30
type input "1721"
type input "x"
type input "[PERSON_NAME]"
click at [388, 164] on body "AT30 登出 櫃檯作業 打帳單 帳單列表 現金收支登錄 材料自購登錄 每日結帳 排班表 現場電腦打卡 預約管理 預約管理 單日預約紀錄 單週預約紀錄 報表及…" at bounding box center [526, 268] width 1052 height 536
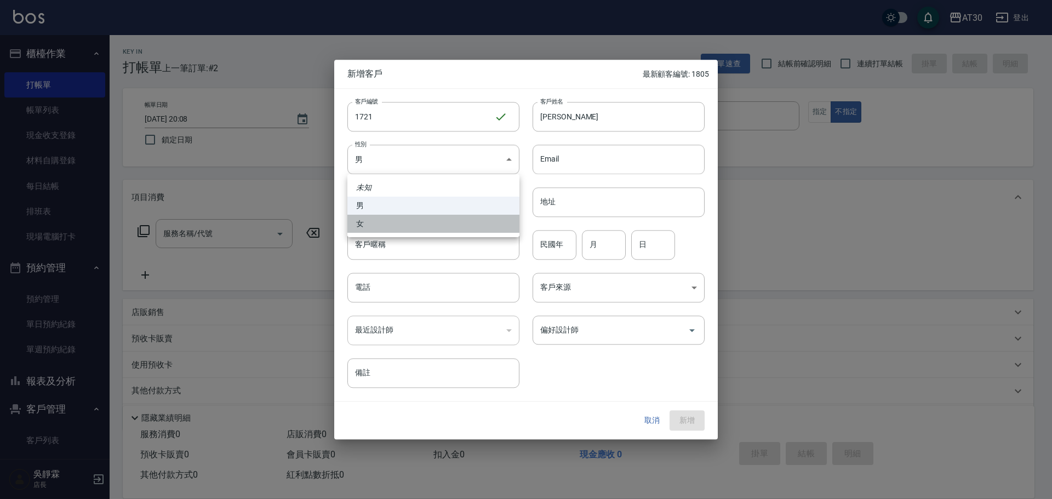
click at [376, 221] on li "女" at bounding box center [434, 224] width 172 height 18
type input "[DEMOGRAPHIC_DATA]"
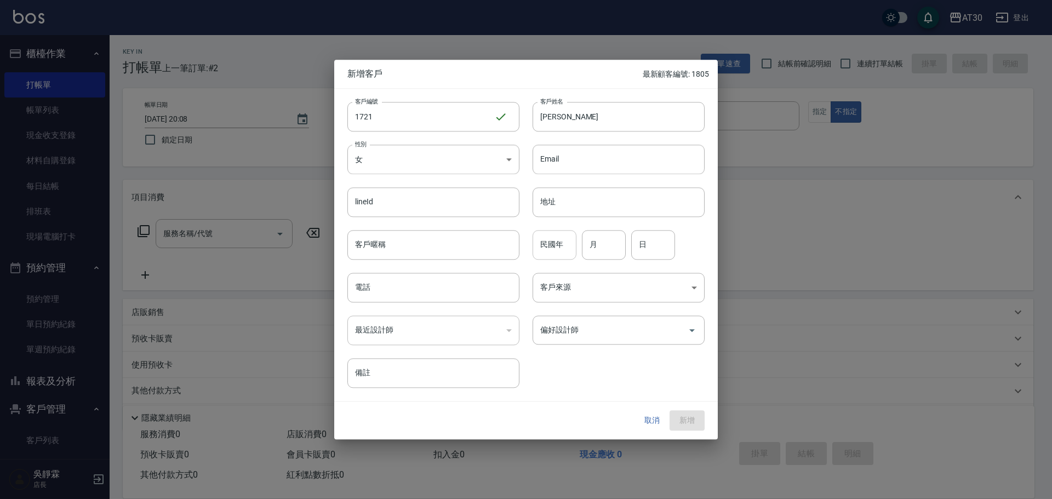
click at [558, 243] on input "民國年" at bounding box center [555, 245] width 44 height 30
type input "76"
type input "09"
type input "06"
type input "0960620052"
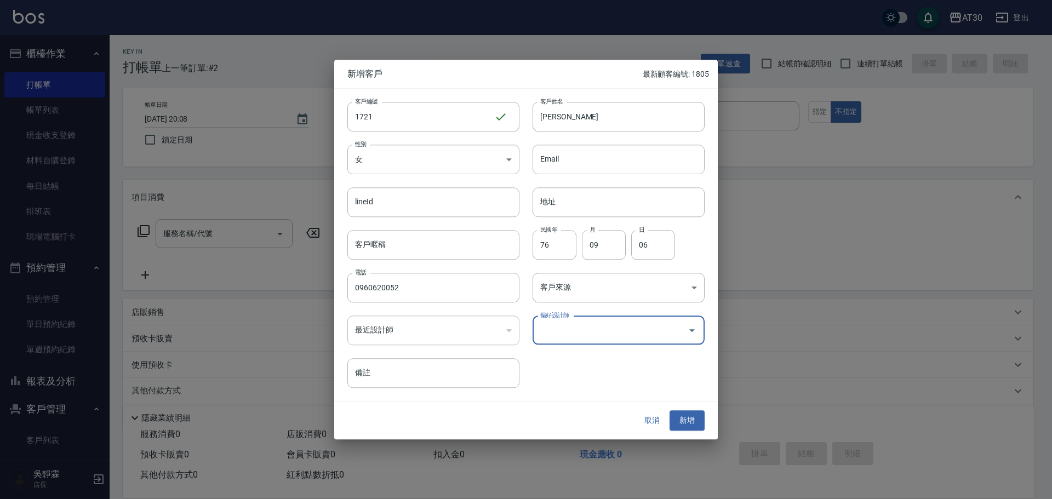
click at [587, 331] on input "偏好設計師" at bounding box center [611, 330] width 146 height 19
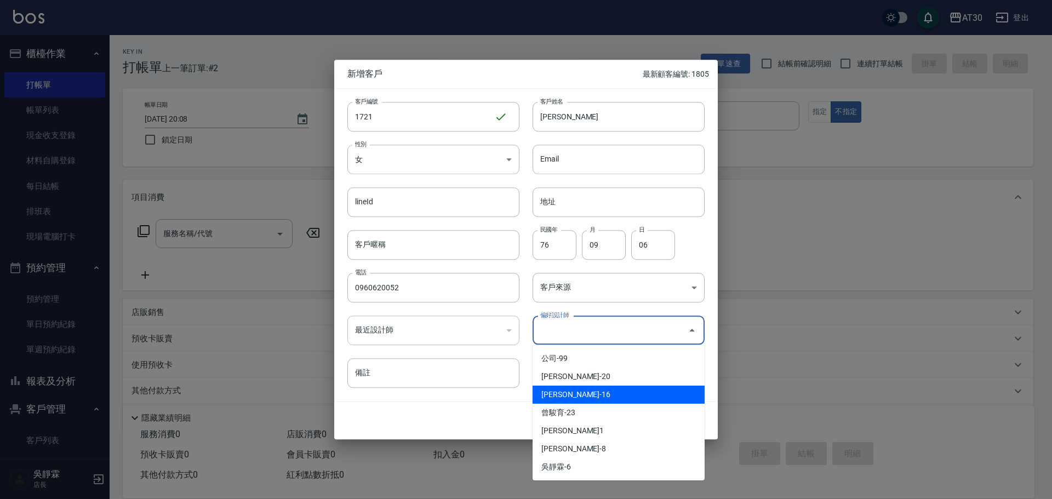
click at [596, 395] on li "[PERSON_NAME]-16" at bounding box center [619, 395] width 172 height 18
type input "黃玗善"
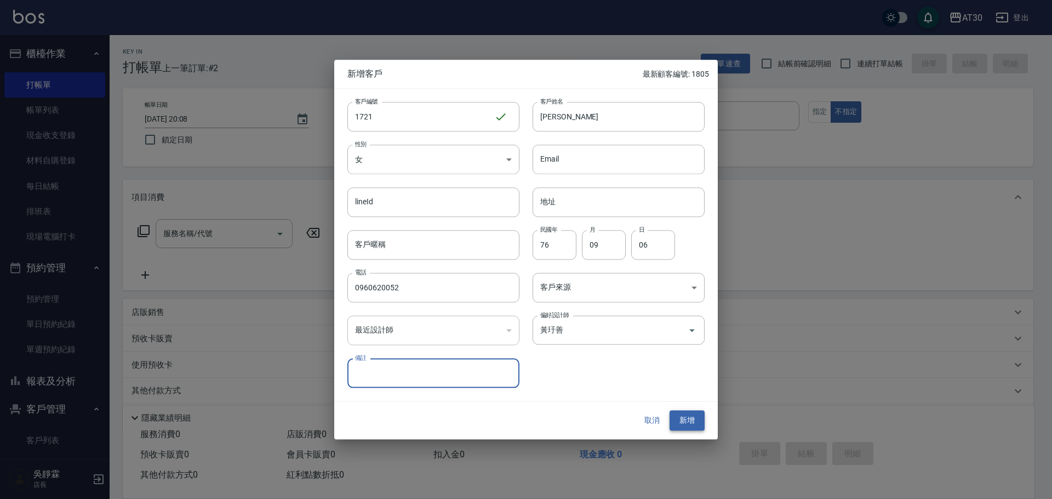
click at [682, 418] on button "新增" at bounding box center [687, 421] width 35 height 20
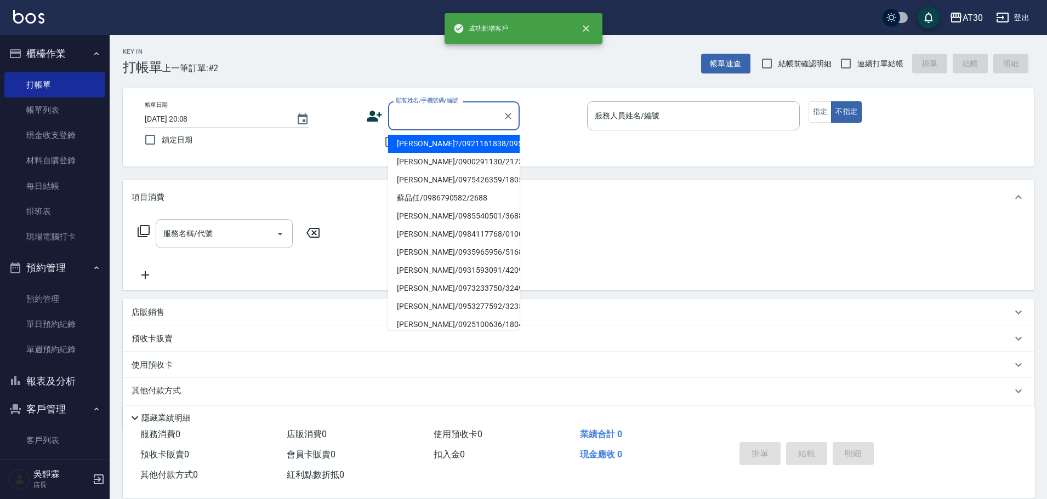
click at [448, 109] on input "顧客姓名/手機號碼/編號" at bounding box center [445, 115] width 105 height 19
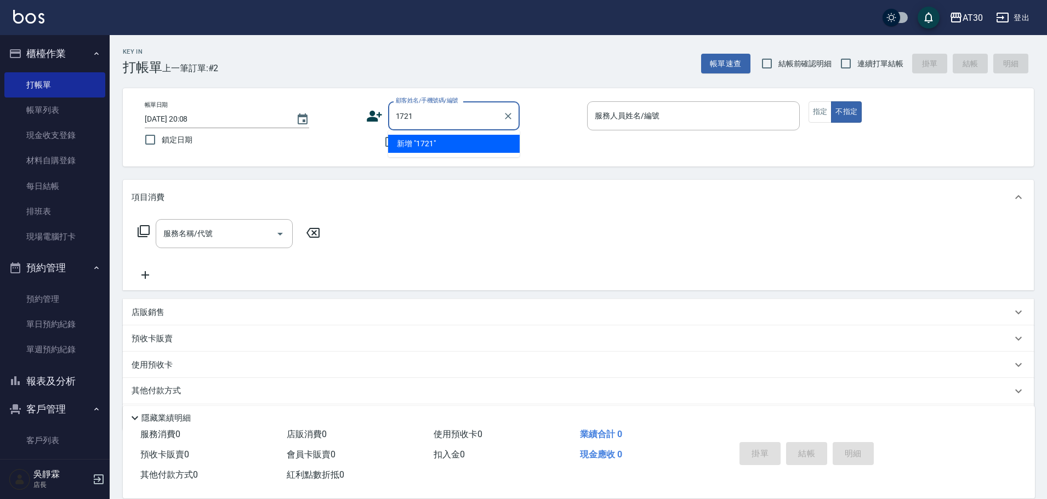
type input "1721"
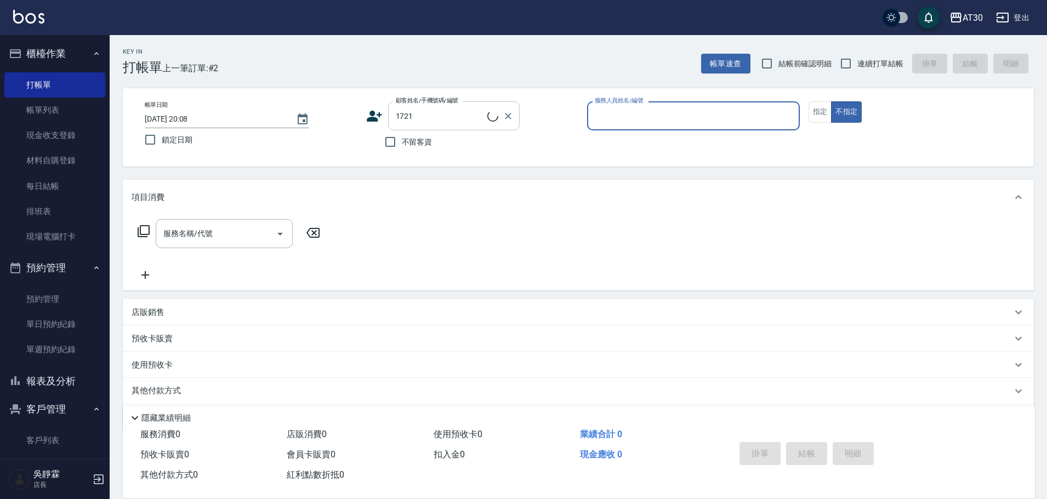
type input "1"
type input "[PERSON_NAME]/0960620052/1721"
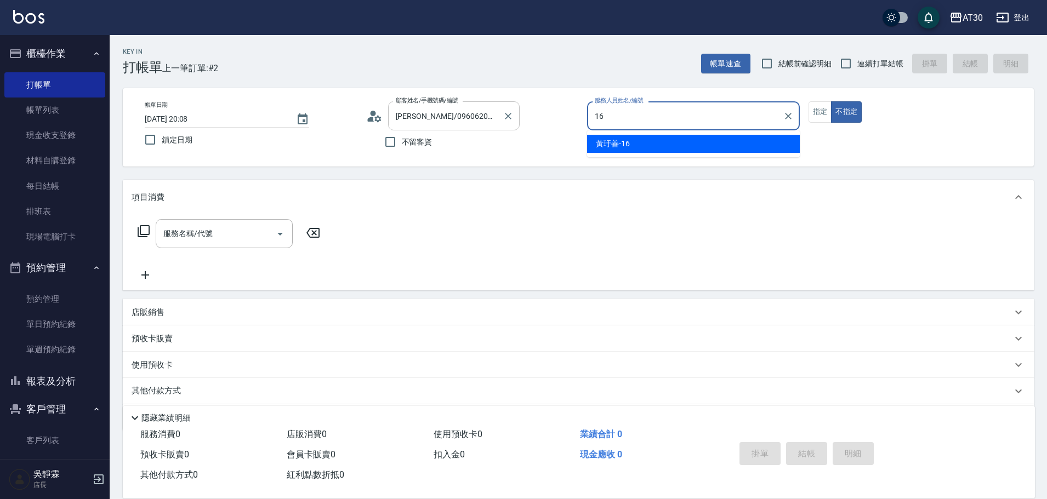
type input "[PERSON_NAME]-16"
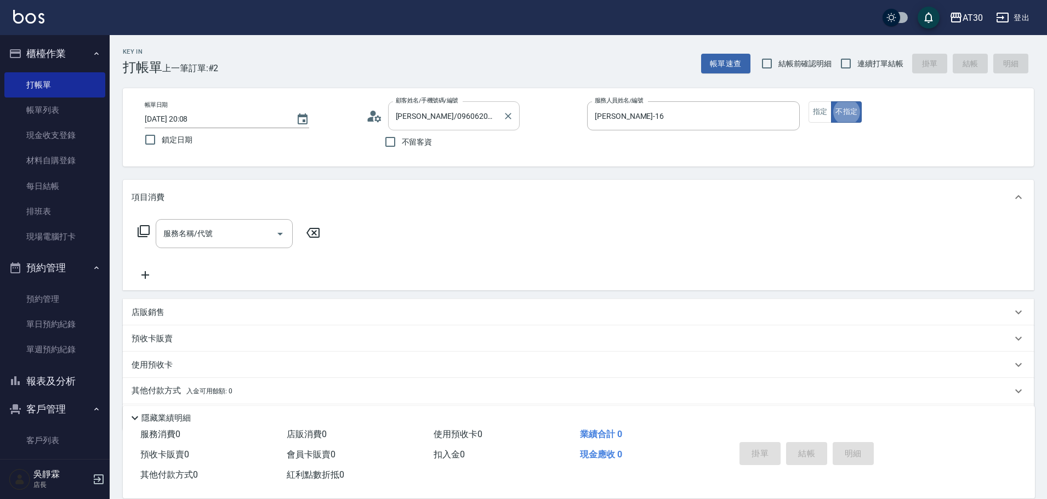
type button "false"
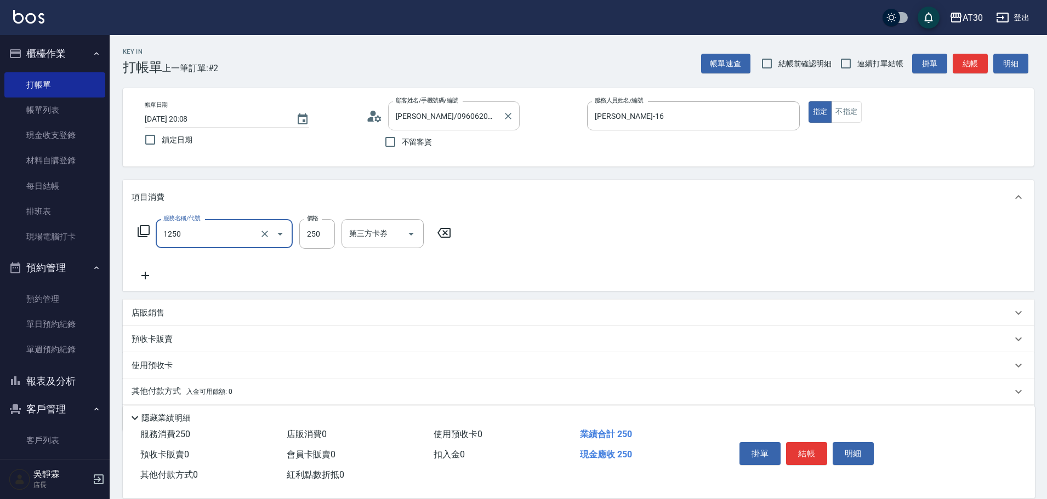
type input "洗髮250(1250)"
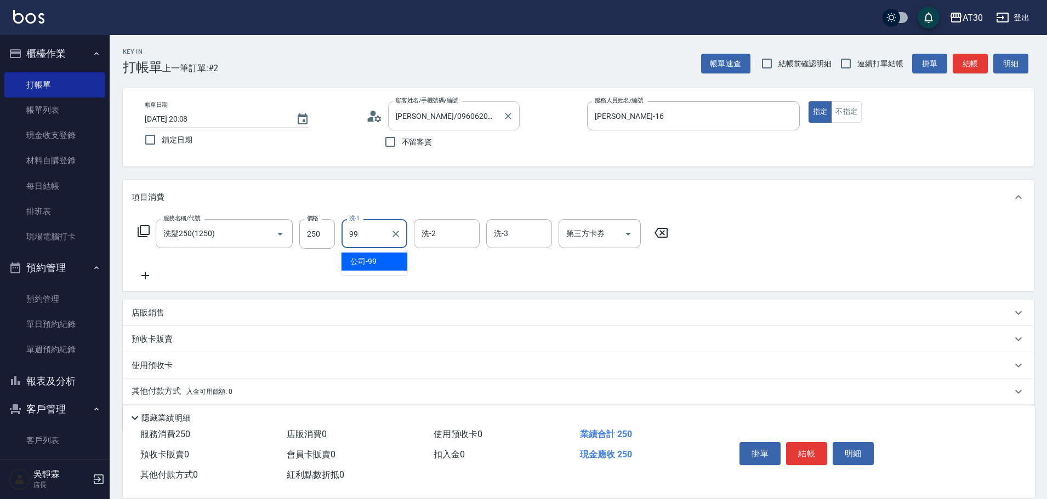
type input "公司-99"
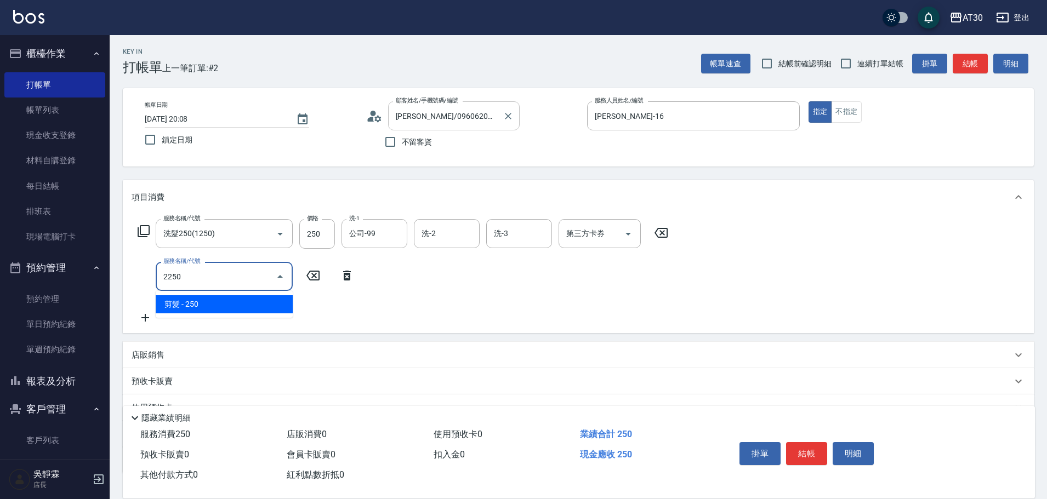
type input "剪髮(2250)"
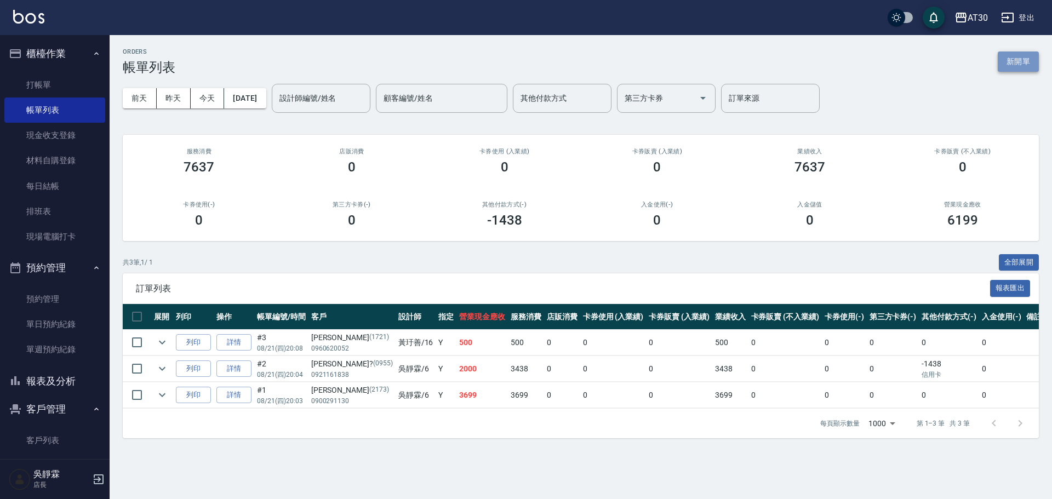
click at [1009, 59] on button "新開單" at bounding box center [1018, 62] width 41 height 20
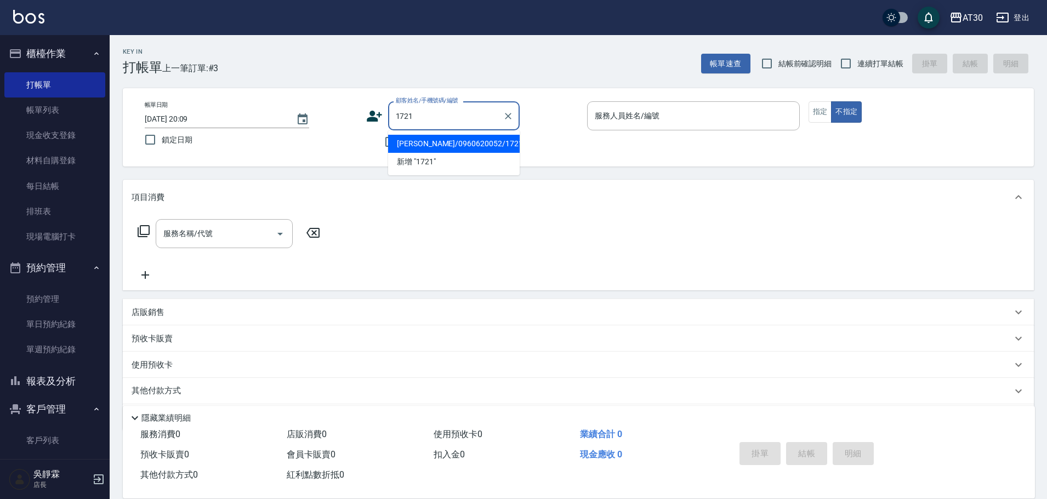
type input "[PERSON_NAME]/0960620052/1721"
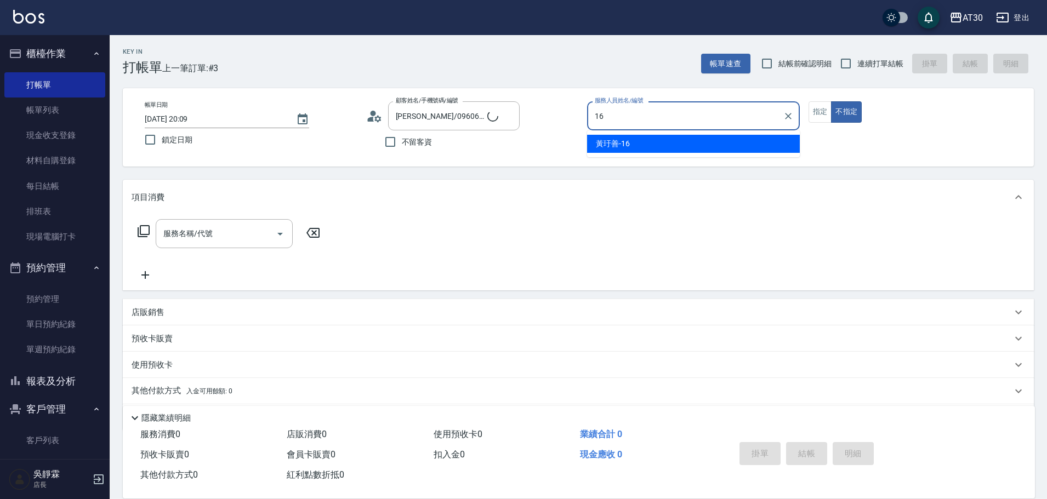
type input "[PERSON_NAME]-16"
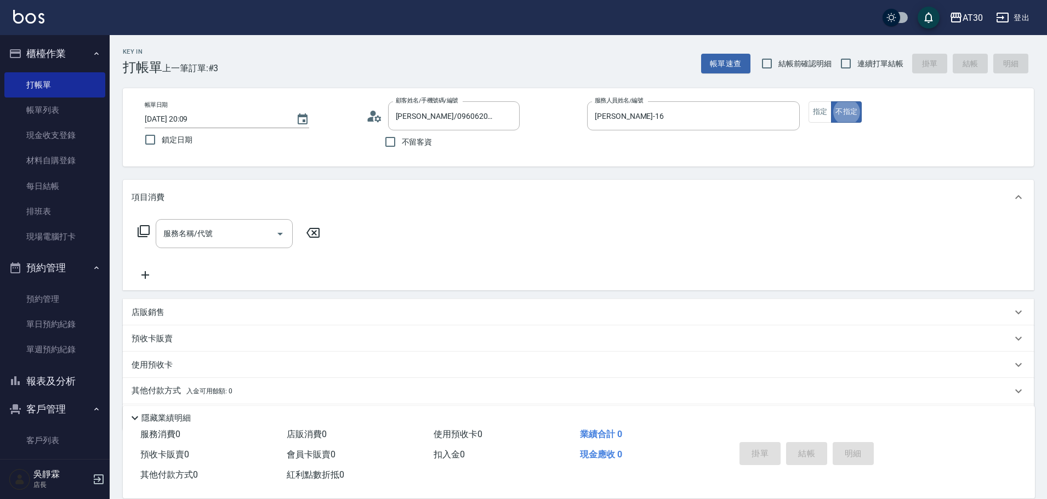
type button "false"
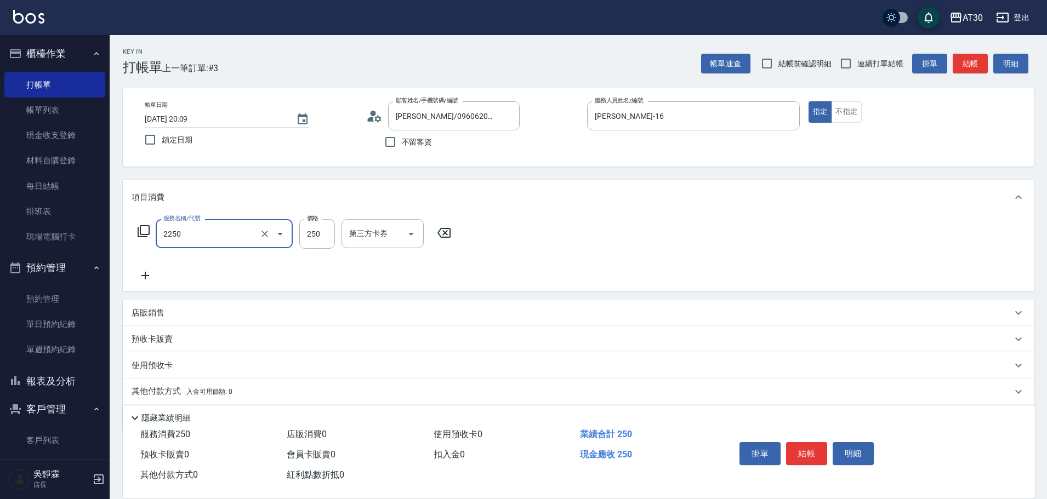
type input "剪髮(2250)"
type input "300"
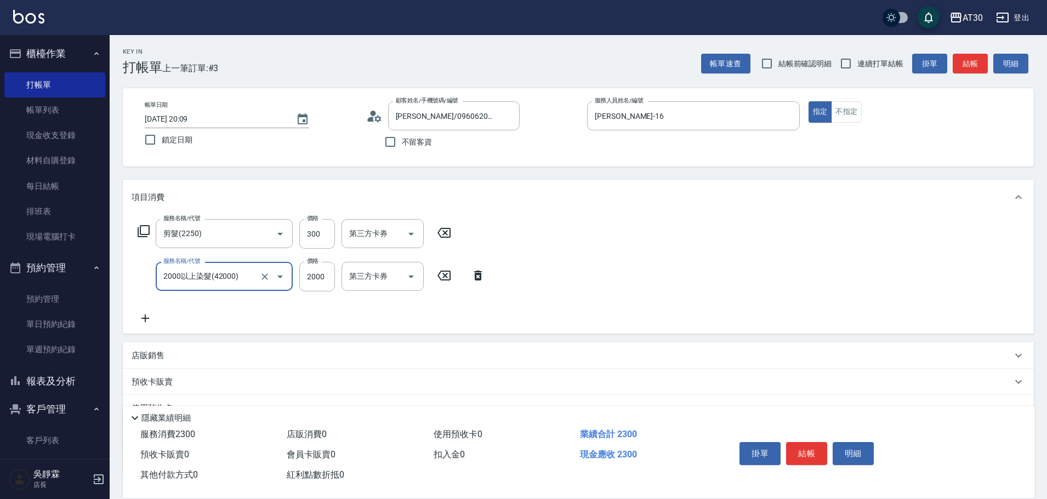
type input "2000以上染髮(42000)"
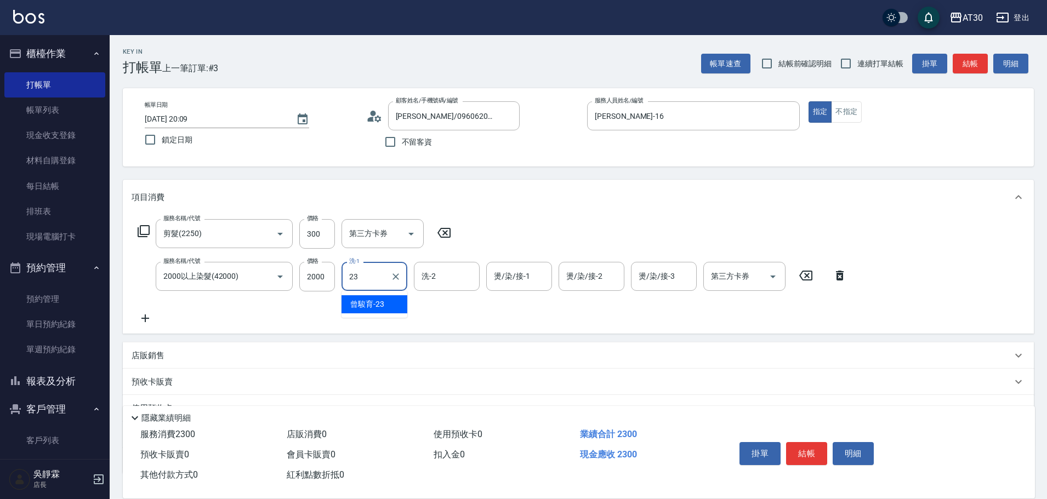
type input "曾駿育-23"
type input "[PERSON_NAME]-16"
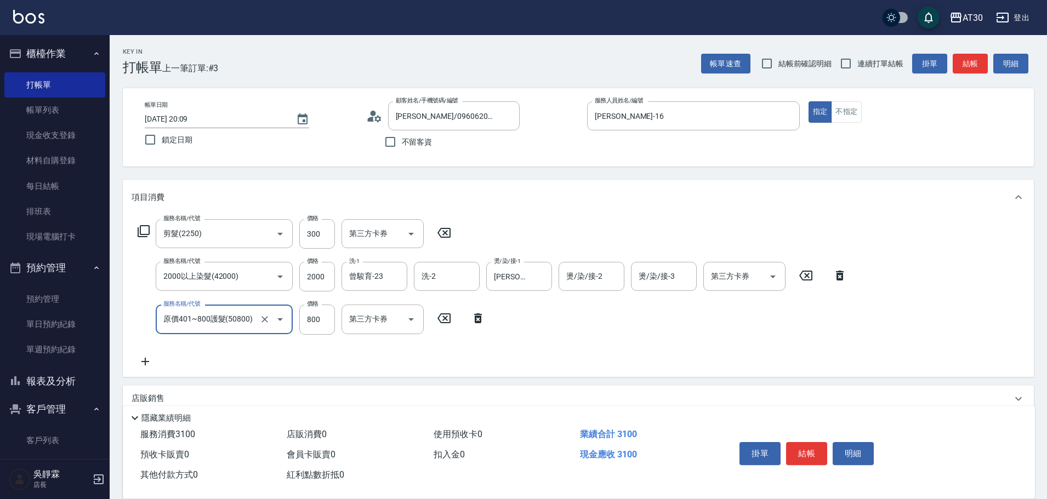
type input "原價401~800護髮(50800)"
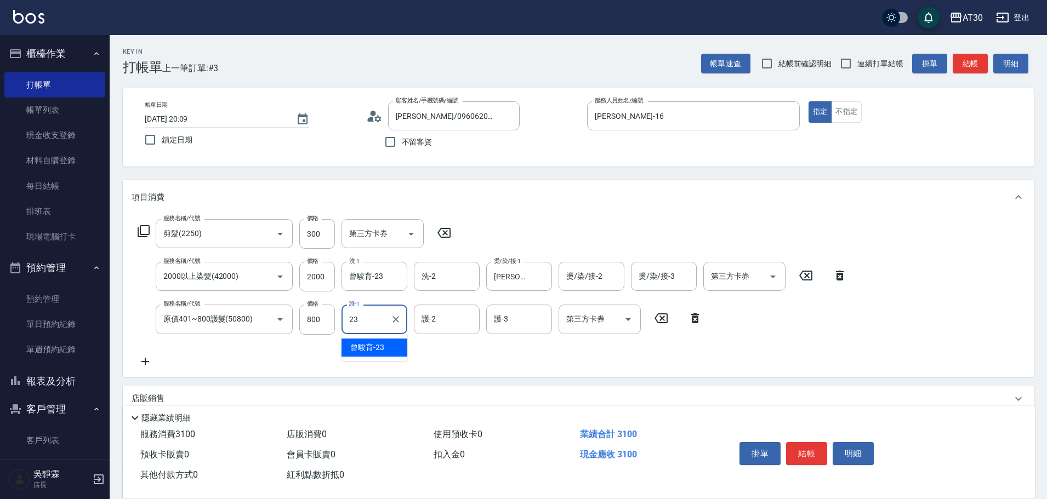
type input "曾駿育-23"
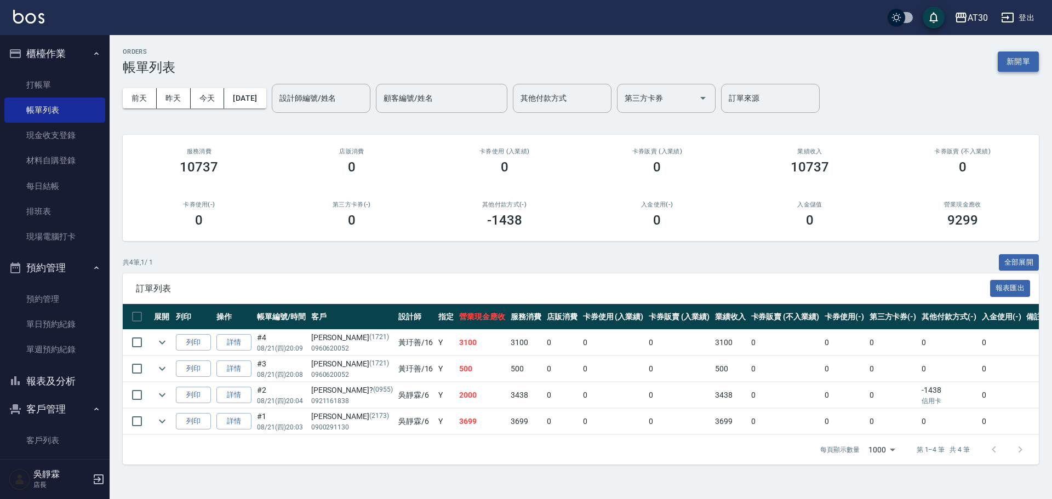
click at [1028, 61] on button "新開單" at bounding box center [1018, 62] width 41 height 20
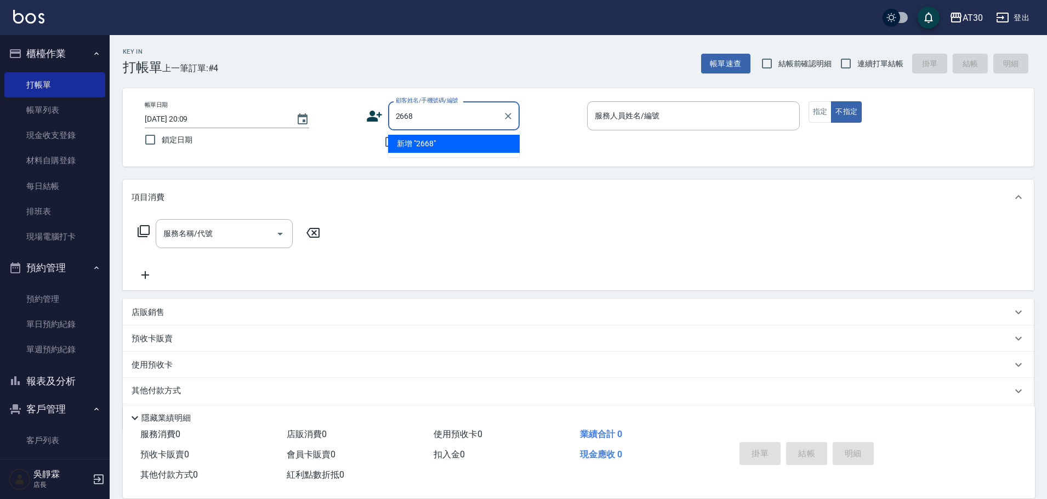
type input "2668"
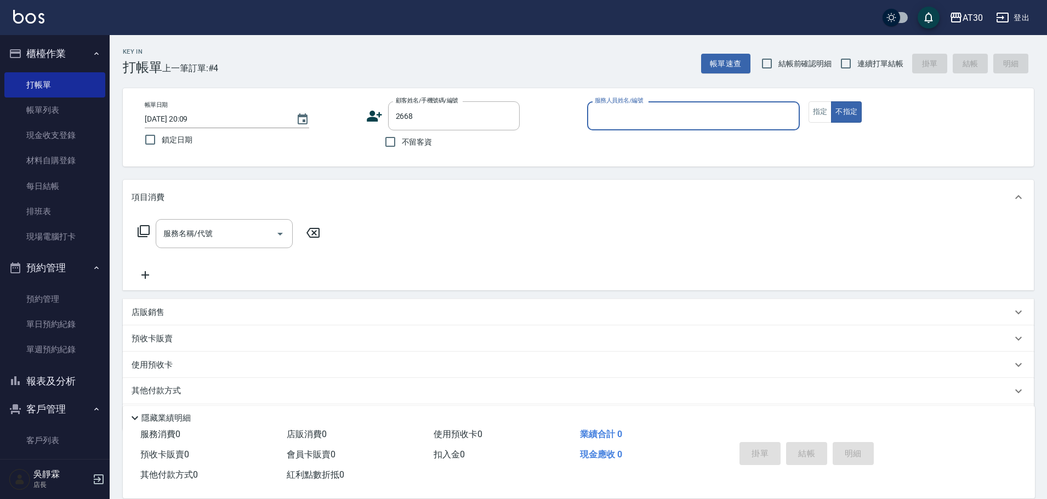
type input "1"
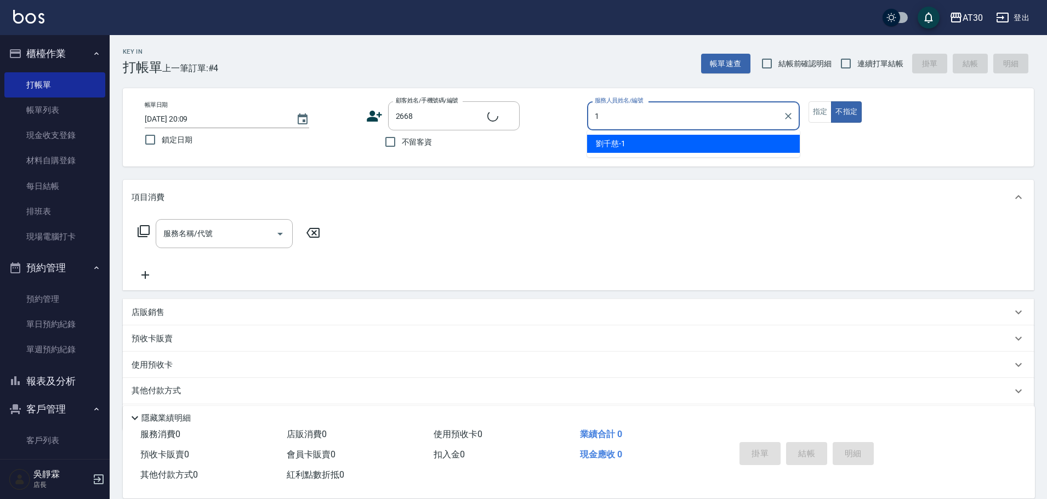
type input "[PERSON_NAME]/0966578393/2668"
type input "[PERSON_NAME]-16"
type button "false"
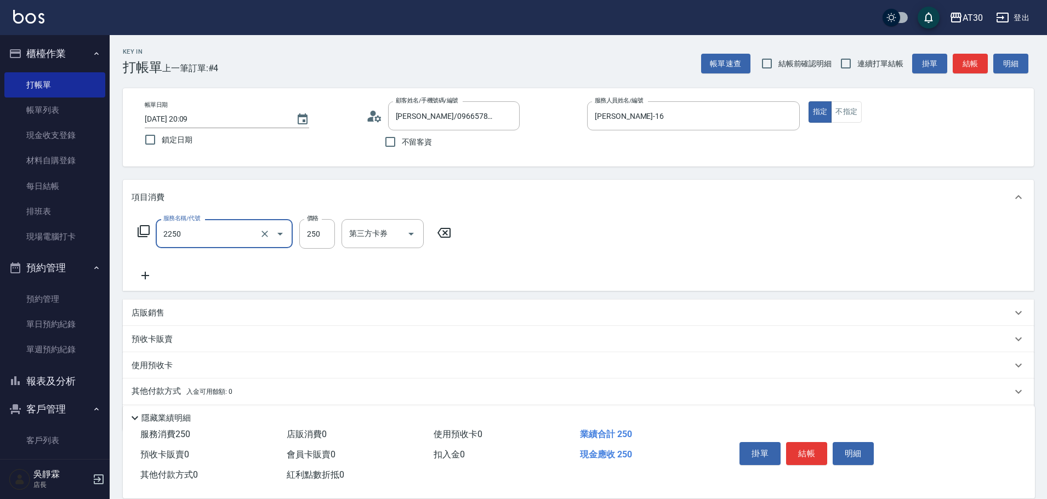
type input "剪髮(2250)"
type input "300"
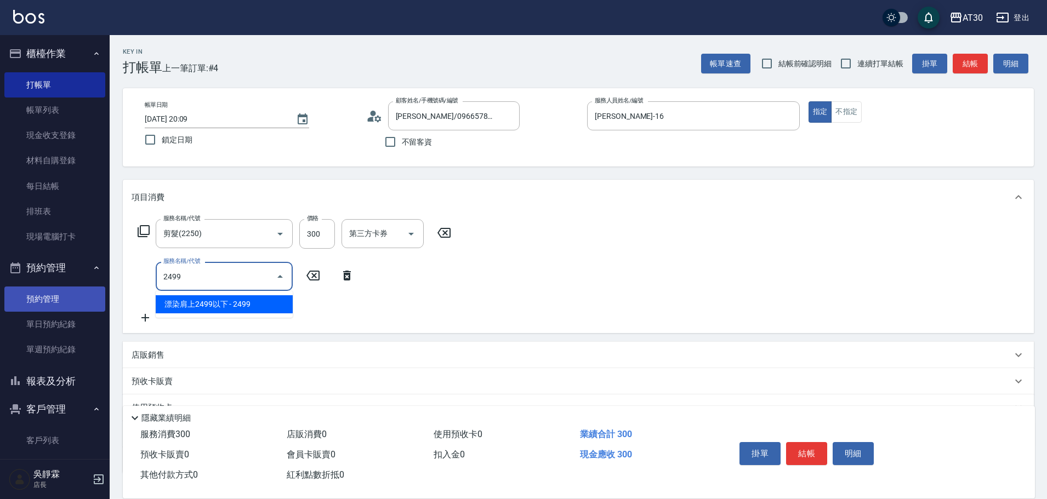
drag, startPoint x: 199, startPoint y: 276, endPoint x: 35, endPoint y: 295, distance: 165.0
click at [36, 294] on div "AT30 登出 櫃檯作業 打帳單 帳單列表 現金收支登錄 材料自購登錄 每日結帳 排班表 現場電腦打卡 預約管理 預約管理 單日預約紀錄 單週預約紀錄 報表及…" at bounding box center [523, 289] width 1047 height 579
click at [220, 302] on span "漂染肩上2999以上 - 2999" at bounding box center [224, 304] width 137 height 18
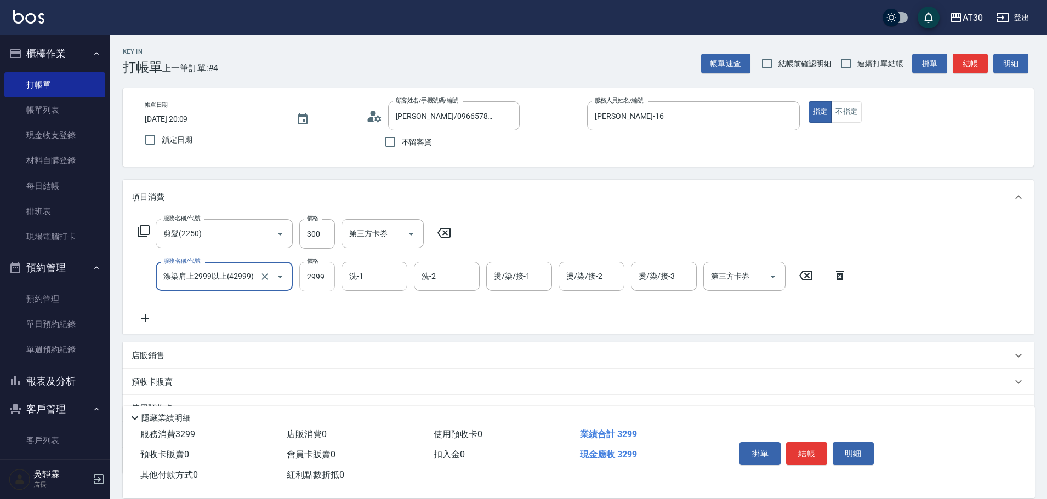
type input "漂染肩上2999以上(42999)"
click at [330, 280] on input "2999" at bounding box center [317, 277] width 36 height 30
type input "3700"
type input "[PERSON_NAME]-16"
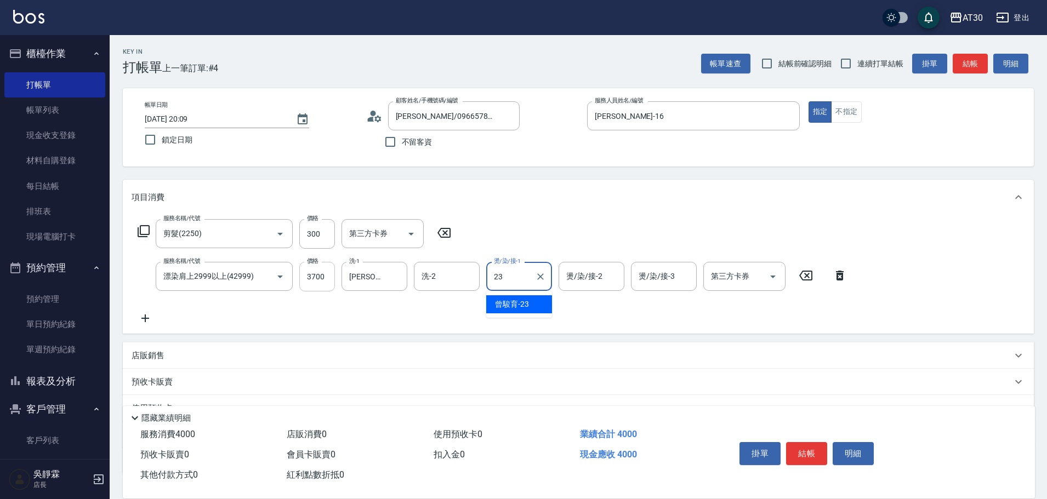
type input "曾駿育-23"
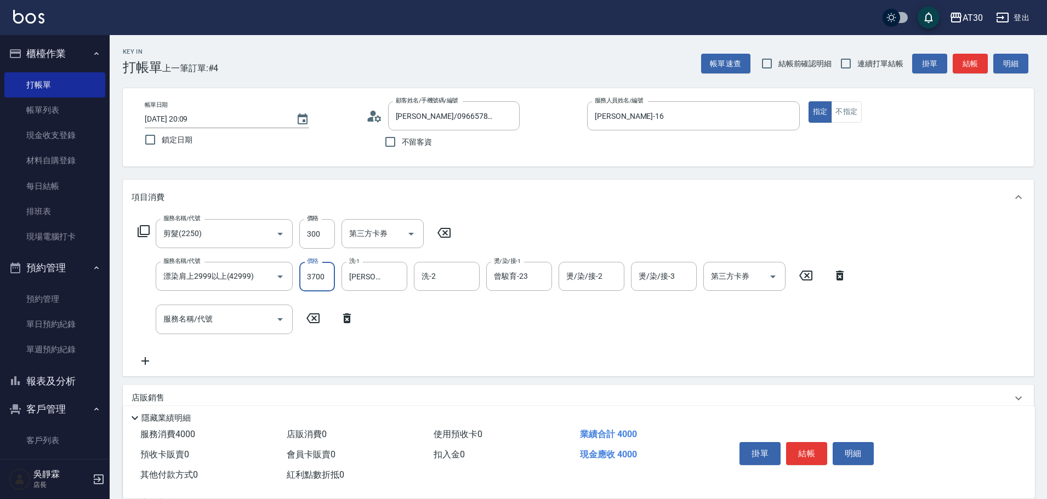
click at [328, 277] on input "3700" at bounding box center [317, 277] width 36 height 30
type input "3500"
type input "原價801~1200護髮(51200)"
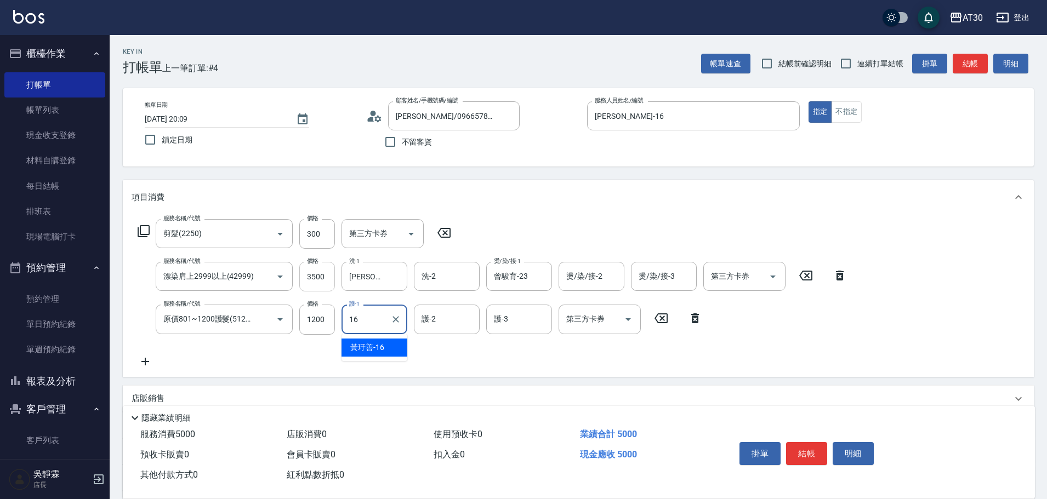
type input "[PERSON_NAME]-16"
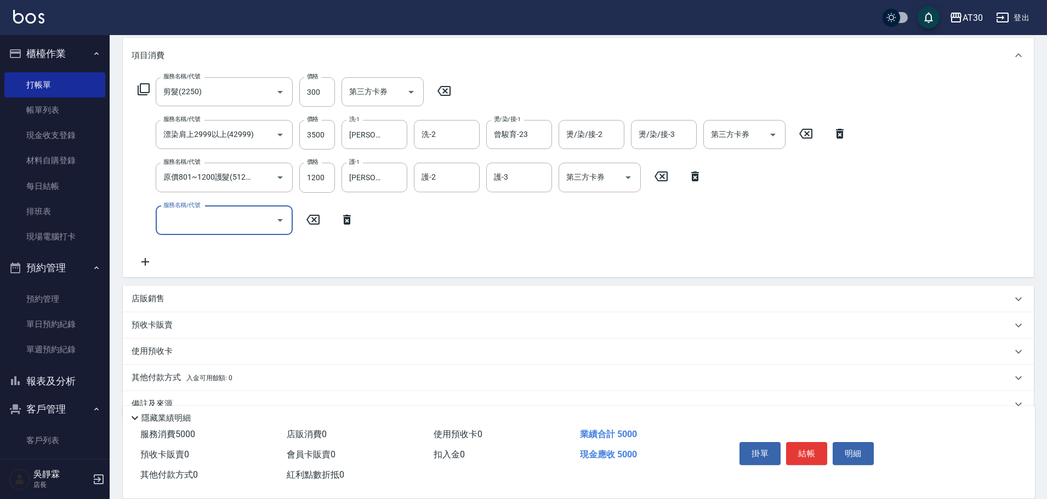
scroll to position [146, 0]
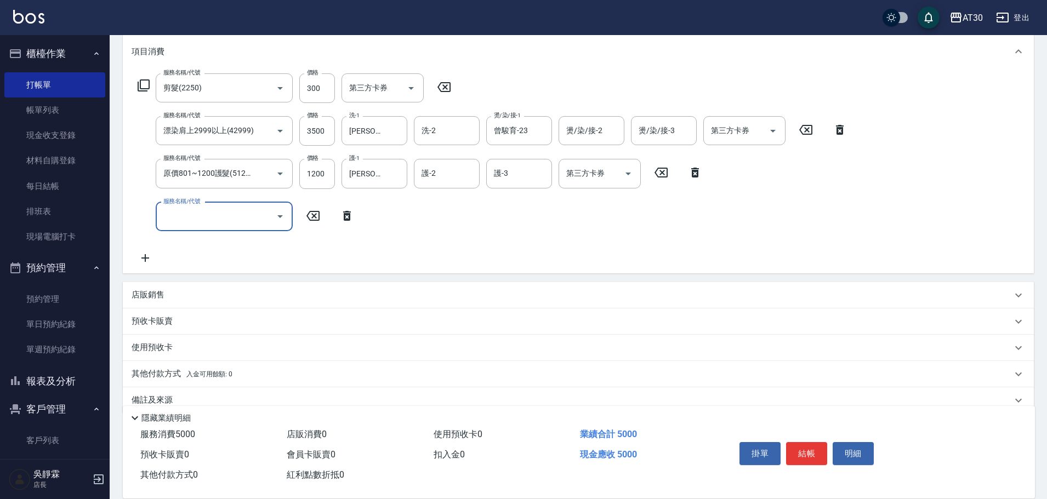
click at [190, 293] on div "店販銷售" at bounding box center [572, 295] width 880 height 12
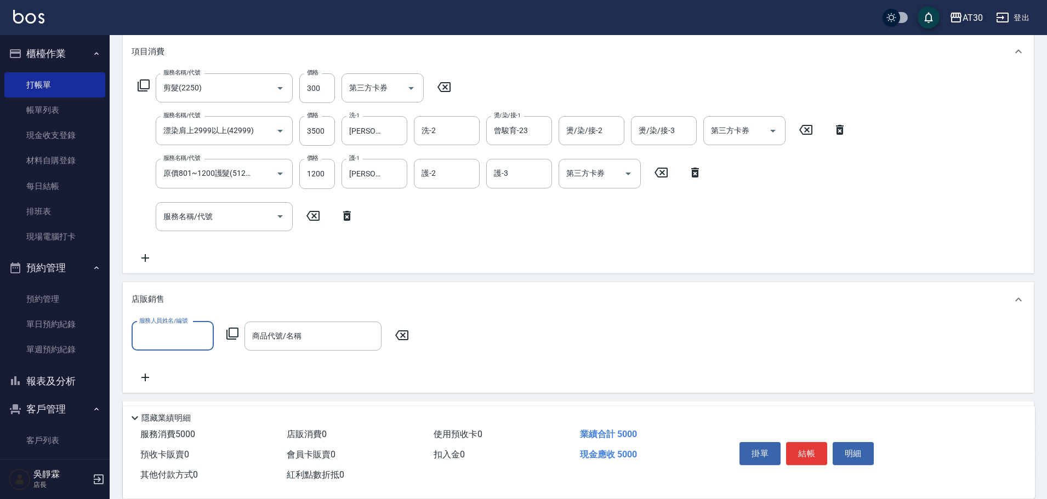
scroll to position [0, 0]
type input "[PERSON_NAME]-16"
click at [230, 336] on icon at bounding box center [232, 333] width 13 height 13
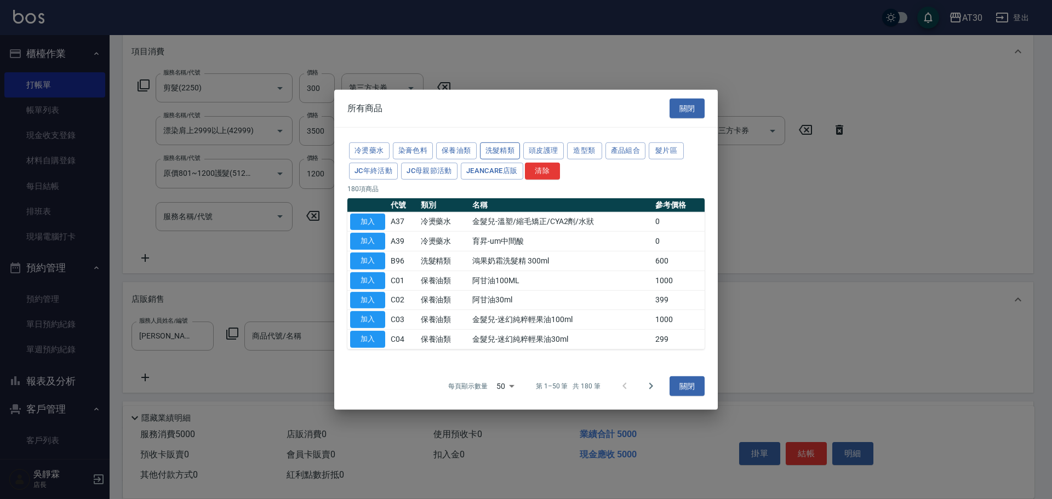
click at [515, 149] on button "洗髮精類" at bounding box center [500, 151] width 41 height 17
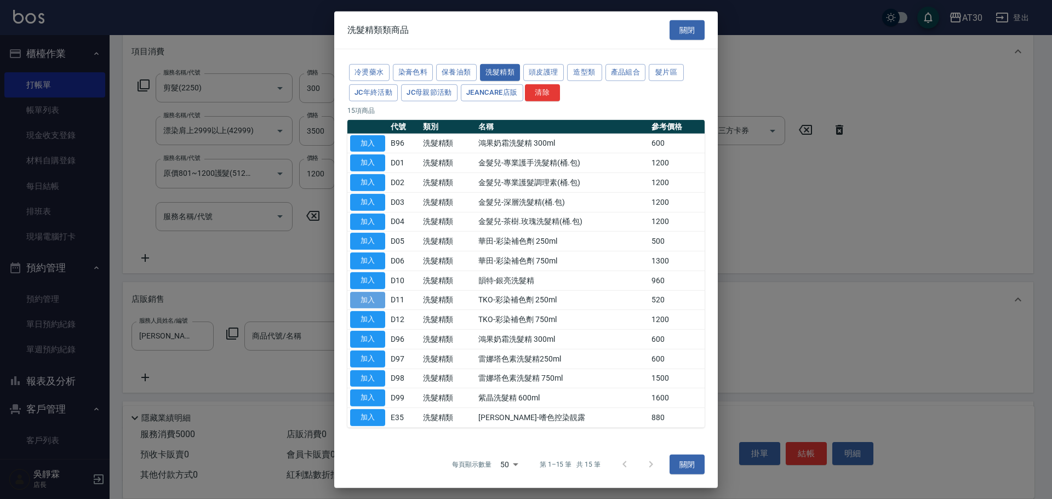
click at [363, 297] on button "加入" at bounding box center [367, 300] width 35 height 17
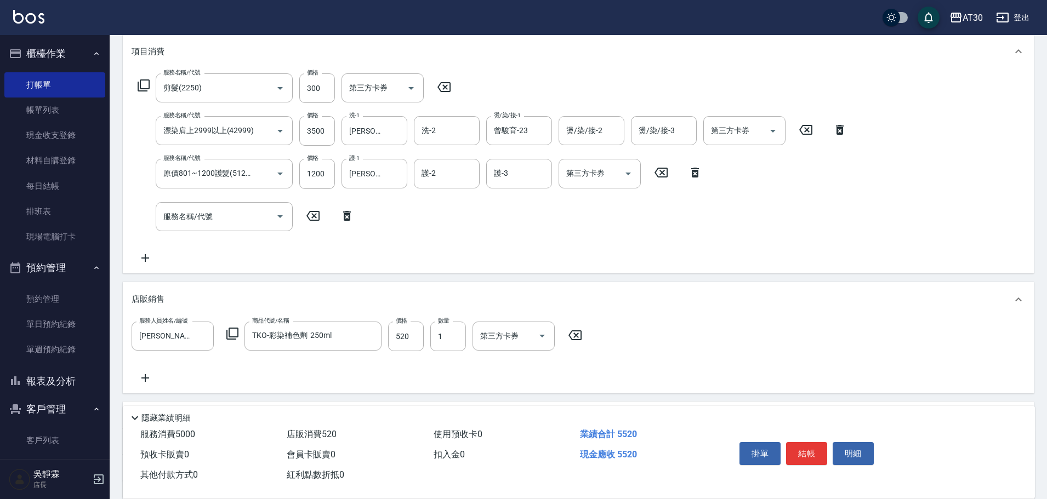
click at [363, 297] on div "店販銷售" at bounding box center [572, 300] width 880 height 12
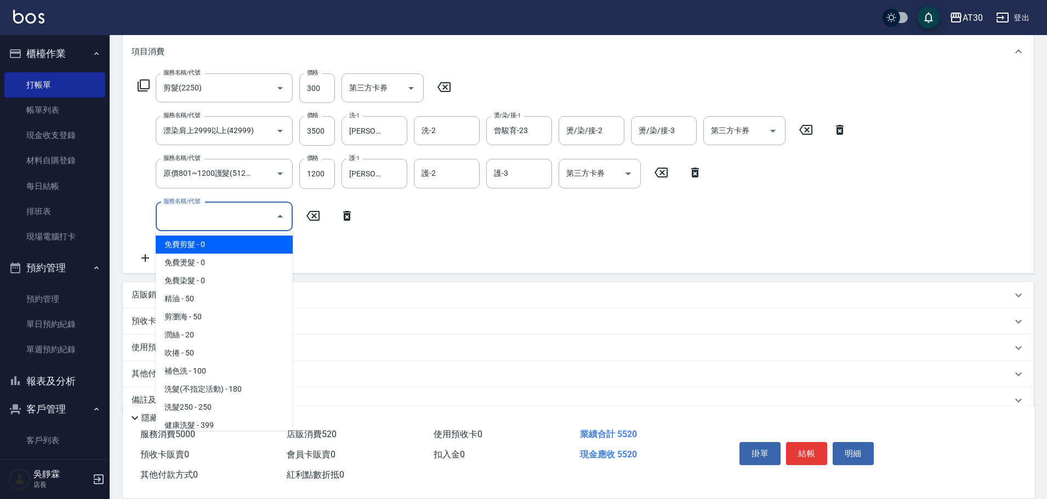
click at [217, 212] on input "服務名稱/代號" at bounding box center [216, 216] width 111 height 19
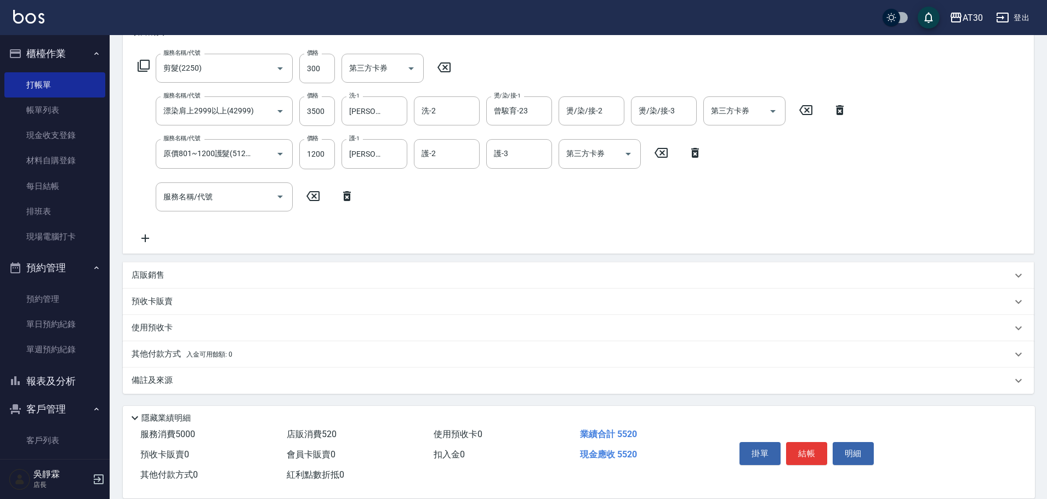
click at [419, 225] on div "服務名稱/代號 剪髮(2250) 服務名稱/代號 價格 300 價格 第三方卡券 第三方卡券 服務名稱/代號 漂染肩上2999以上(42999) 服務名稱/代…" at bounding box center [493, 149] width 722 height 191
click at [153, 277] on p "店販銷售" at bounding box center [148, 276] width 33 height 12
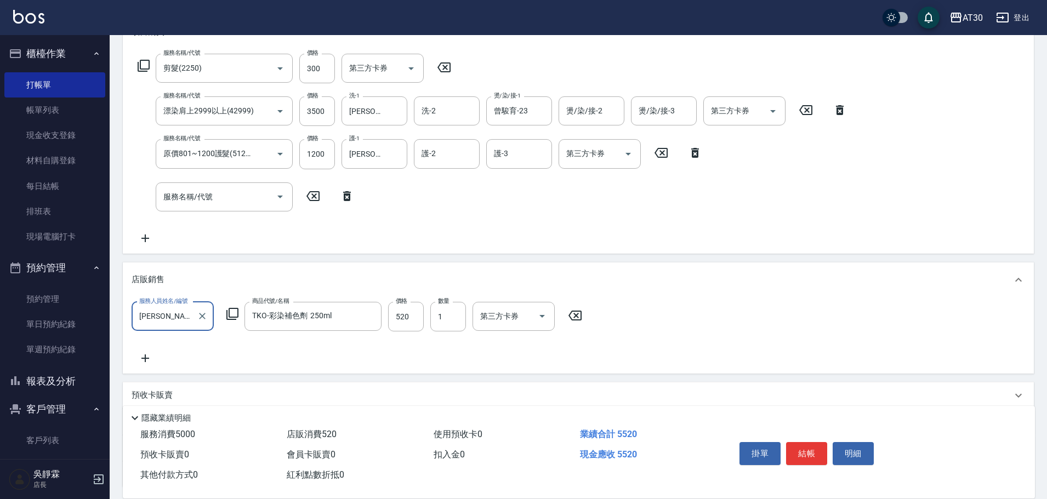
scroll to position [0, 0]
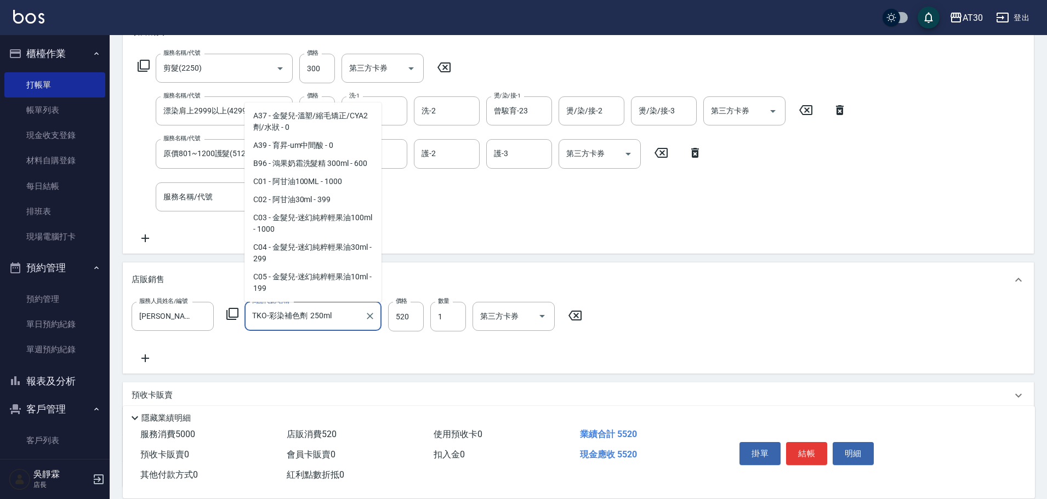
click at [309, 321] on input "TKO-彩染補色劑 250ml" at bounding box center [304, 316] width 111 height 19
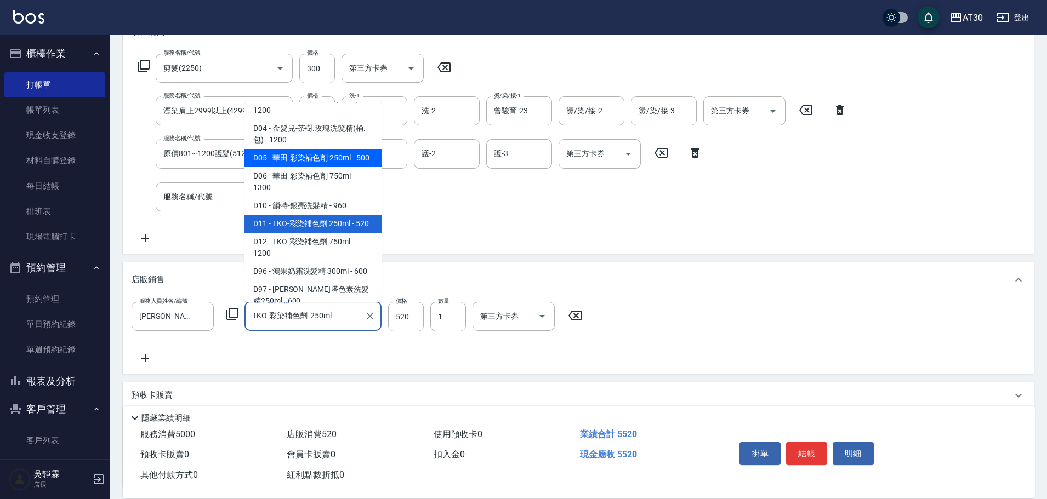
click at [318, 167] on span "D05 - 華田-彩染補色劑 250ml - 500" at bounding box center [312, 158] width 137 height 18
type input "華田-彩染補色劑 250ml"
type input "500"
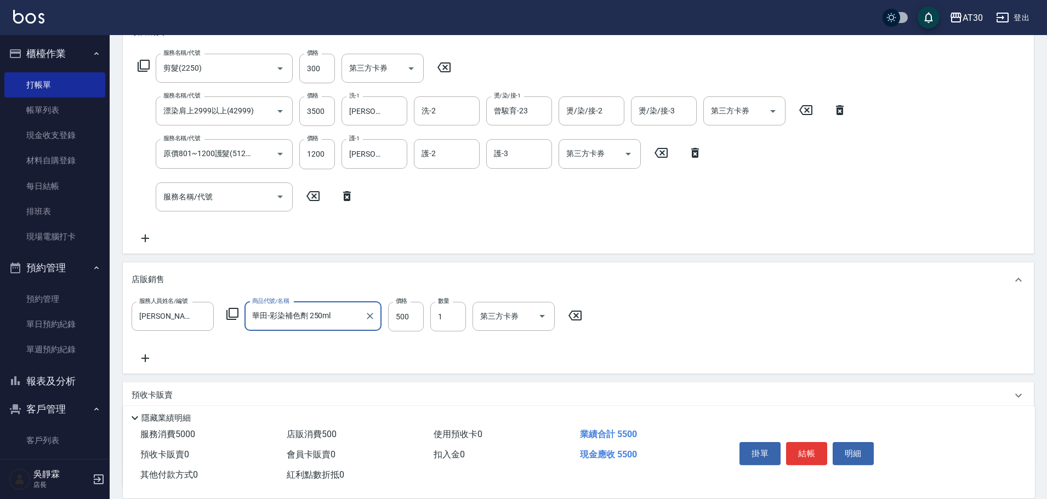
click at [743, 304] on div "服務人員姓名/編號 [PERSON_NAME]-16 服務人員姓名/編號 商品代號/名稱 華田-彩染補色劑 250ml 商品代號/名稱 價格 500 價格 數…" at bounding box center [578, 333] width 893 height 63
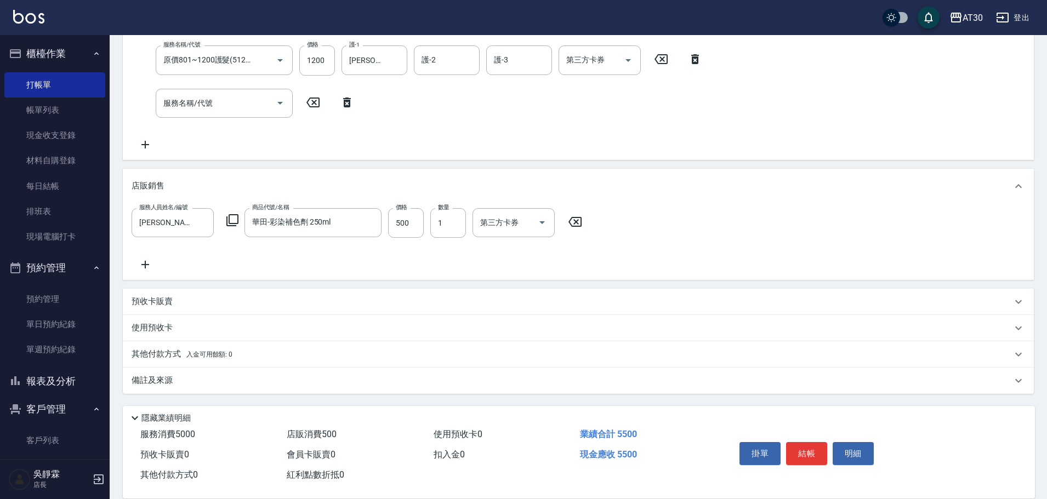
click at [205, 351] on span "入金可用餘額: 0" at bounding box center [209, 355] width 47 height 8
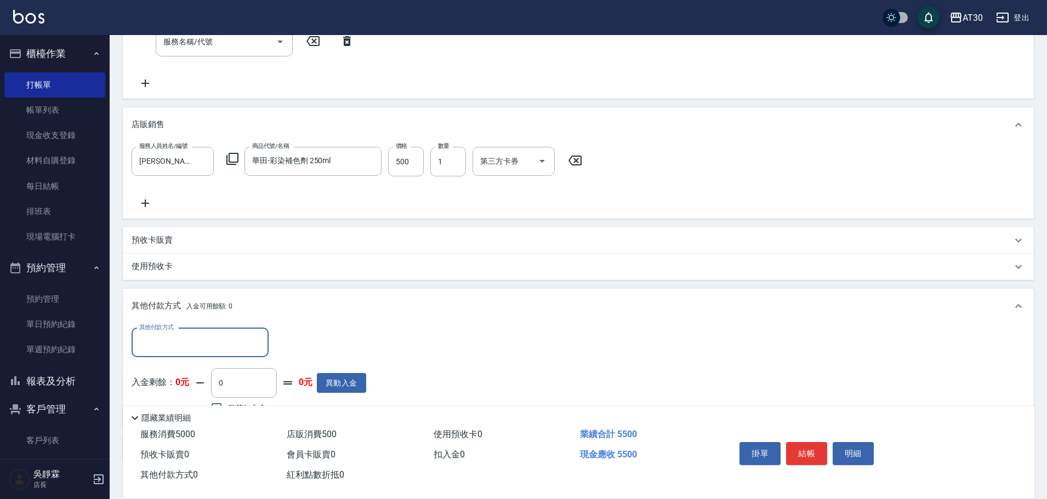
scroll to position [388, 0]
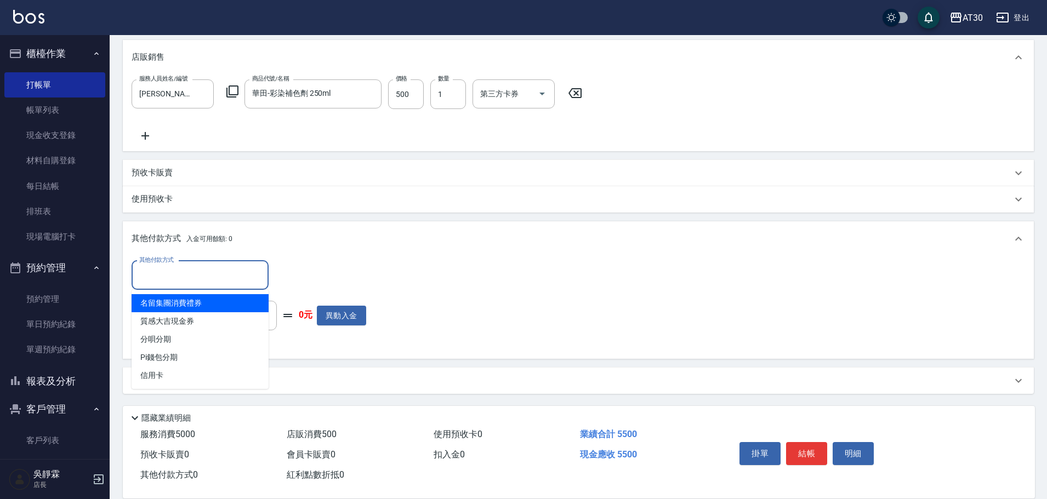
click at [221, 275] on input "其他付款方式" at bounding box center [199, 275] width 127 height 19
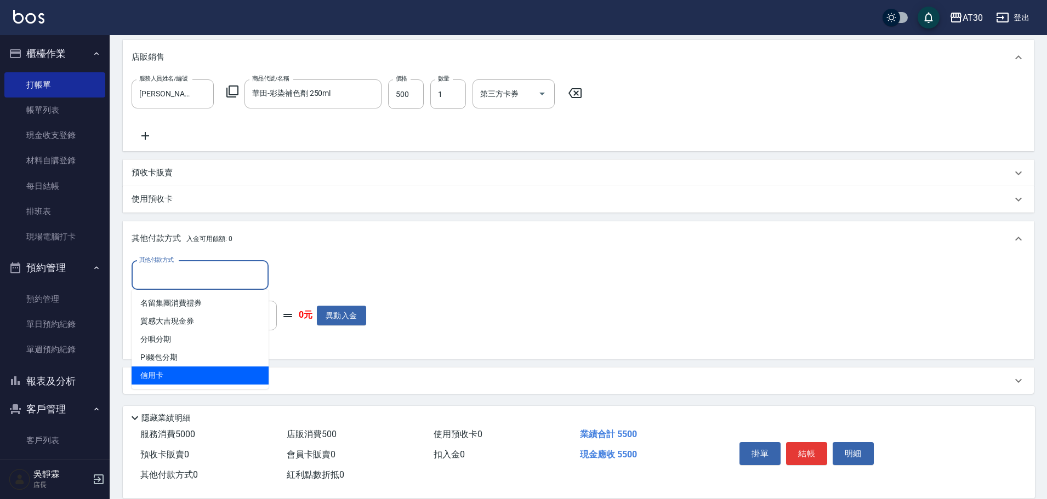
click at [177, 374] on span "信用卡" at bounding box center [200, 376] width 137 height 18
type input "信用卡"
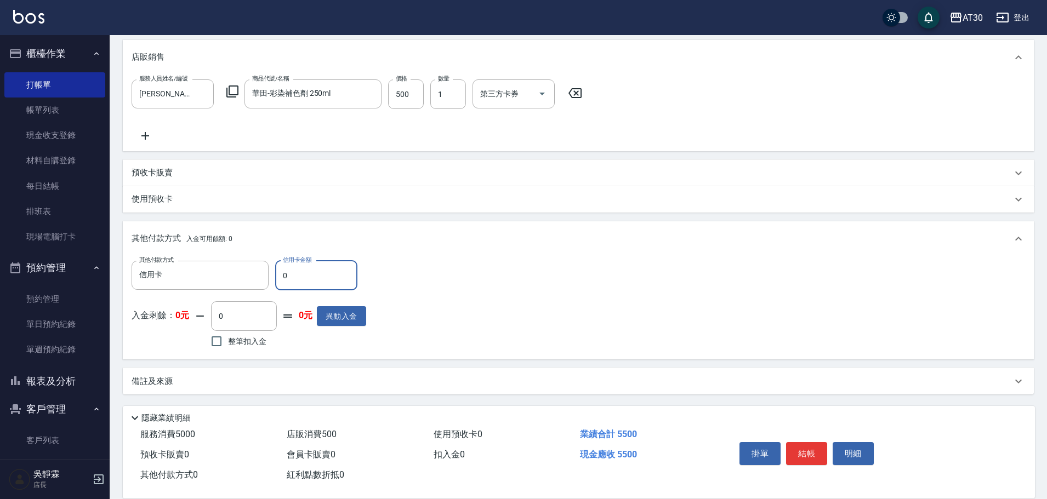
drag, startPoint x: 291, startPoint y: 277, endPoint x: 278, endPoint y: 281, distance: 13.2
click at [280, 281] on input "0" at bounding box center [316, 276] width 82 height 30
type input "5500"
click at [812, 450] on button "結帳" at bounding box center [806, 453] width 41 height 23
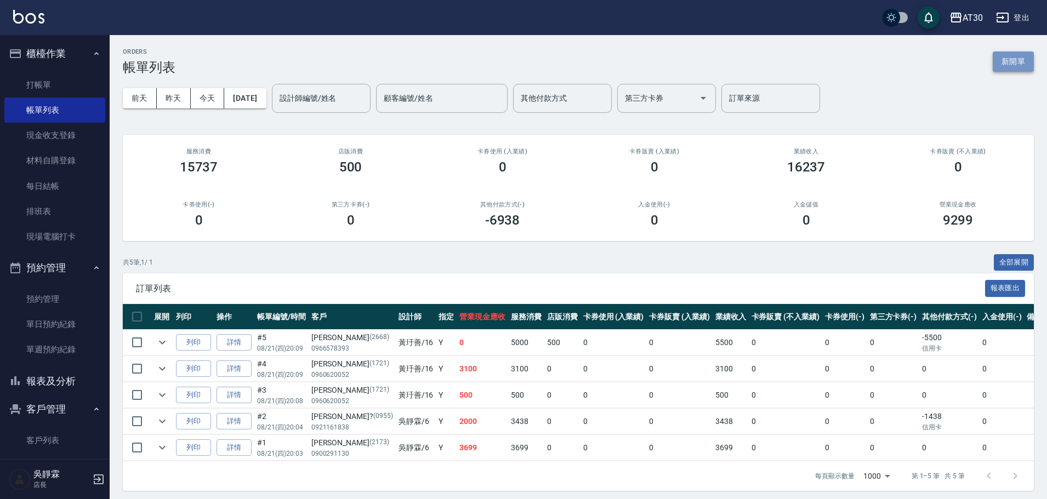
click at [1028, 65] on button "新開單" at bounding box center [1013, 62] width 41 height 20
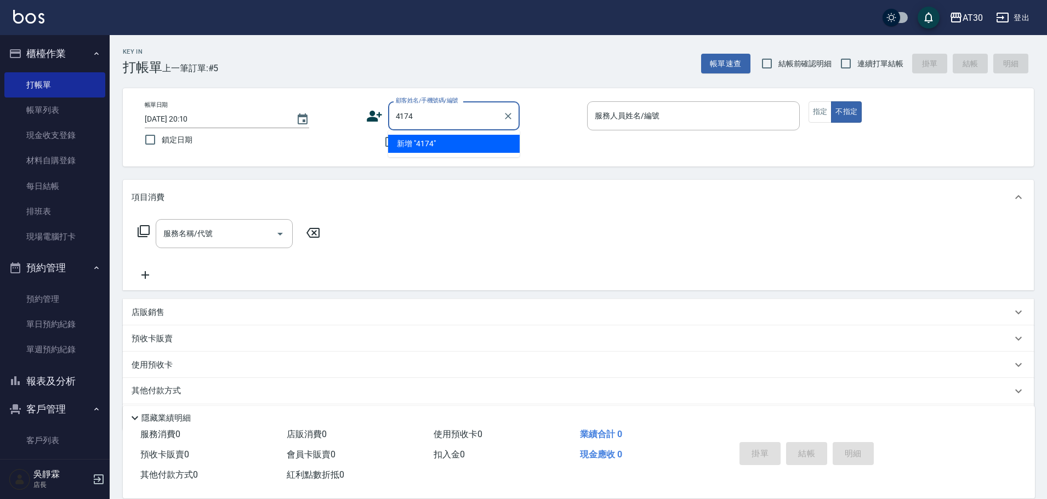
type input "4174"
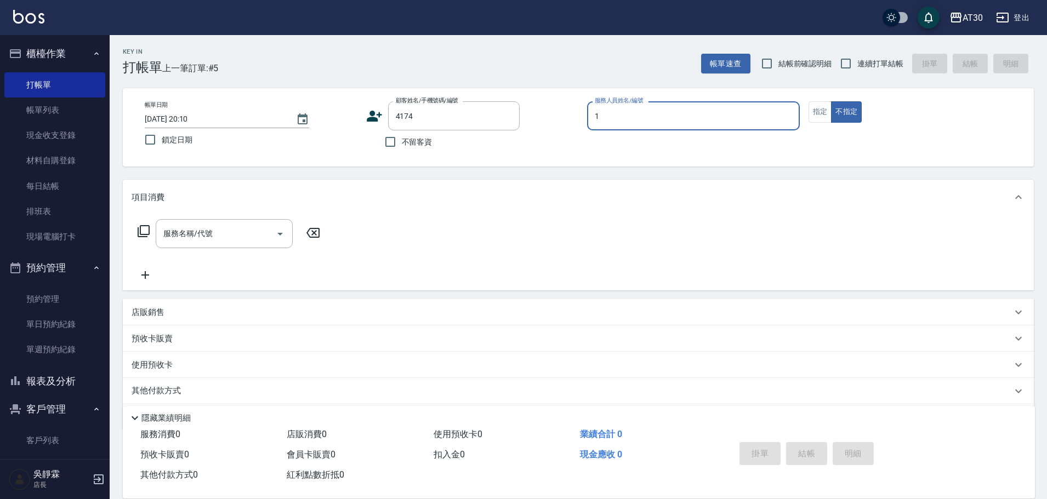
type input "[PERSON_NAME]1"
type button "false"
type input "[PERSON_NAME]/0927887750/4174"
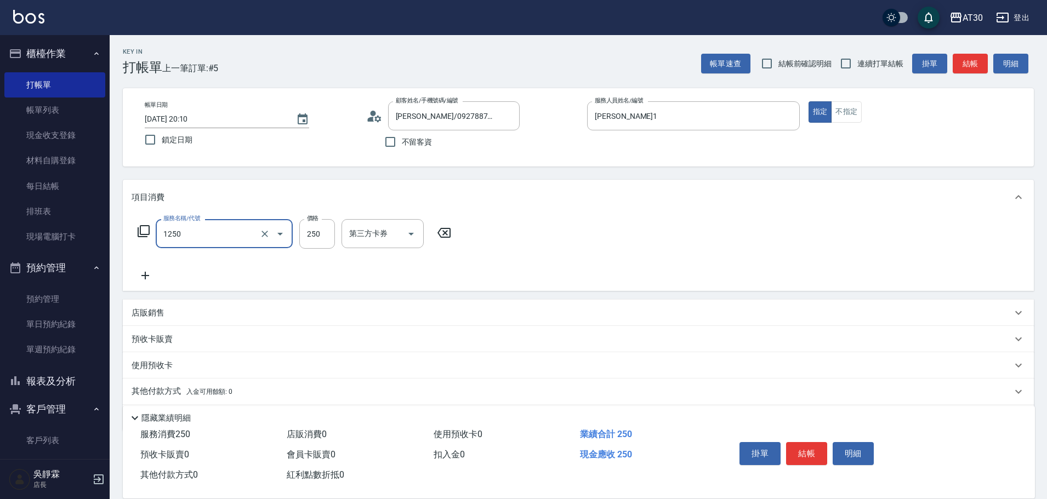
type input "洗髮250(1250)"
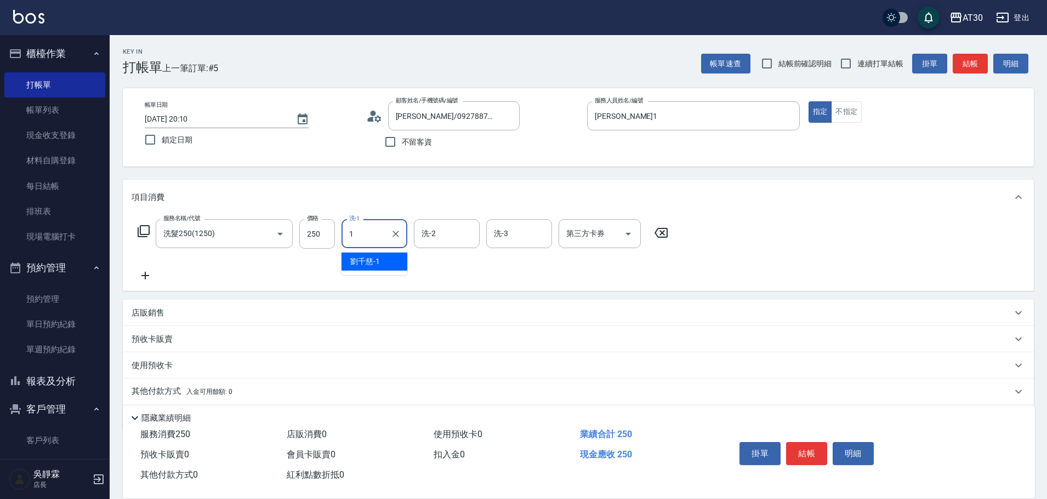
type input "[PERSON_NAME]1"
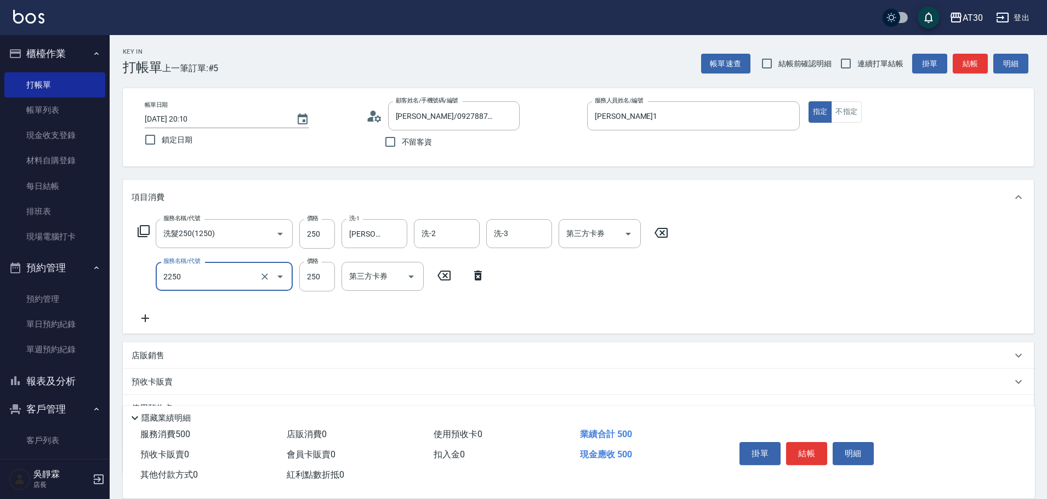
type input "剪髮(2250)"
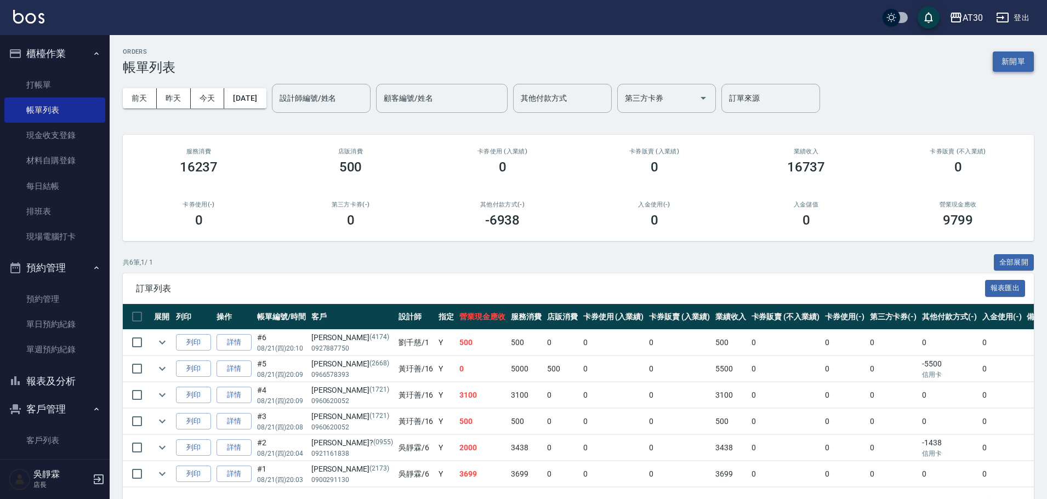
click at [1007, 56] on button "新開單" at bounding box center [1013, 62] width 41 height 20
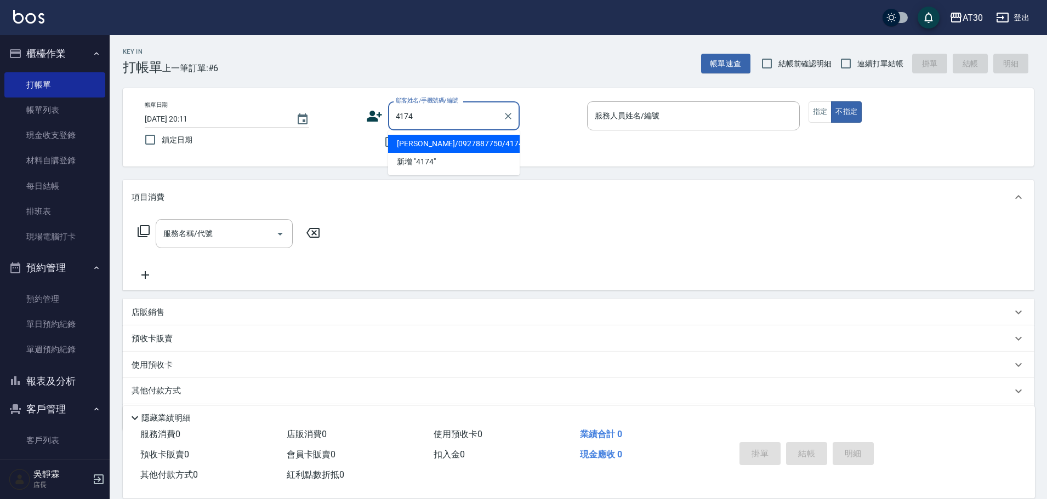
type input "[PERSON_NAME]/0927887750/4174"
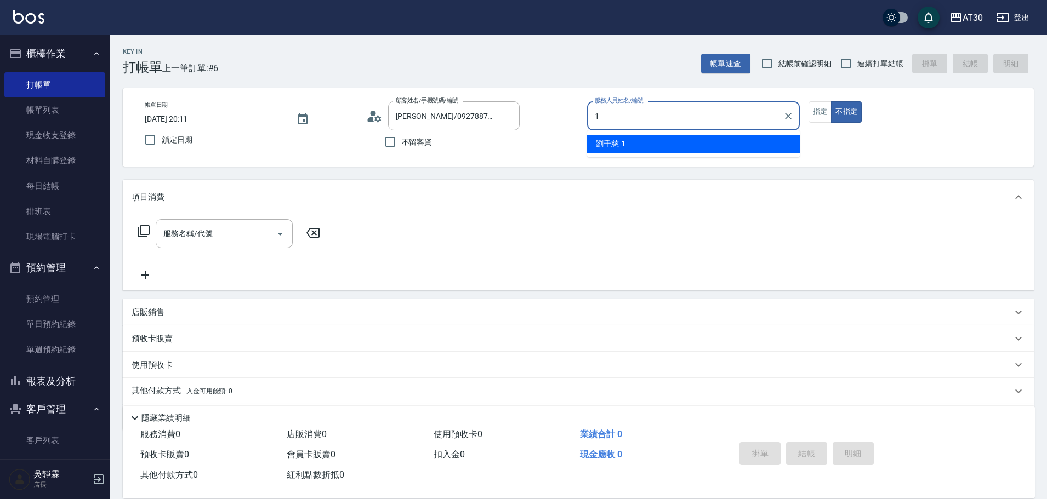
type input "[PERSON_NAME]1"
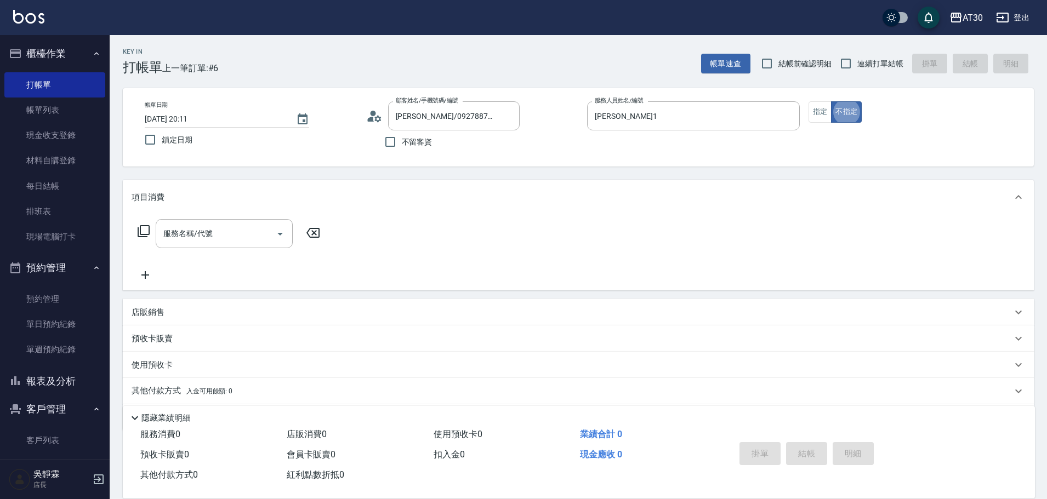
type button "false"
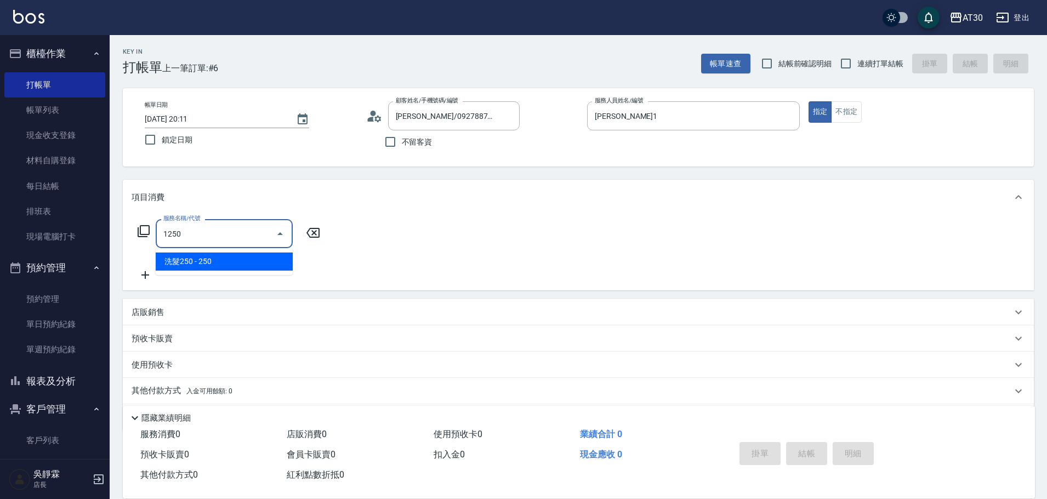
type input "洗髮250(1250)"
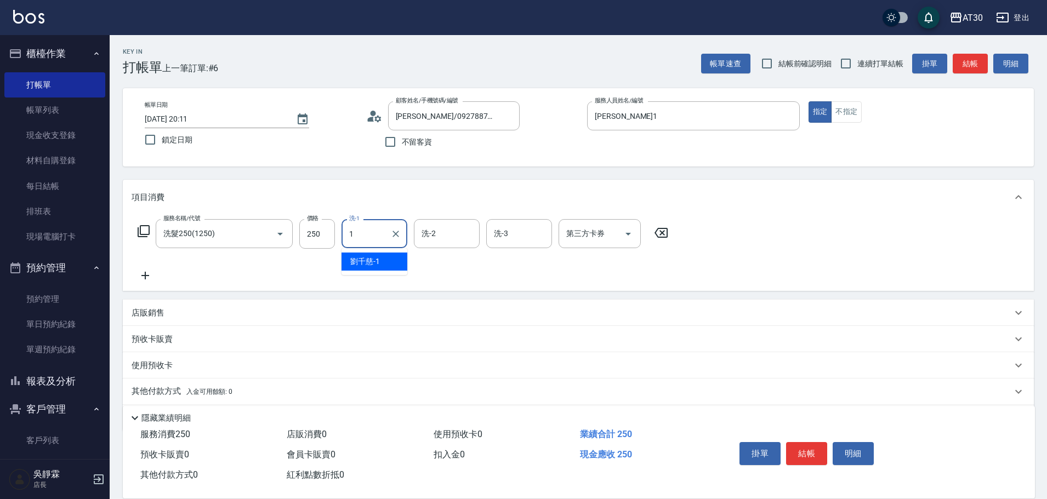
type input "[PERSON_NAME]1"
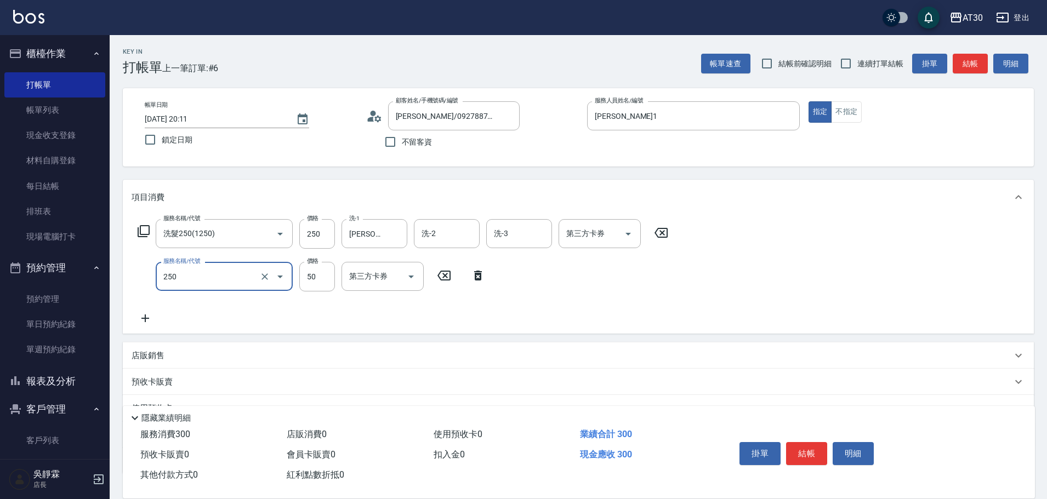
type input "剪瀏海(250)"
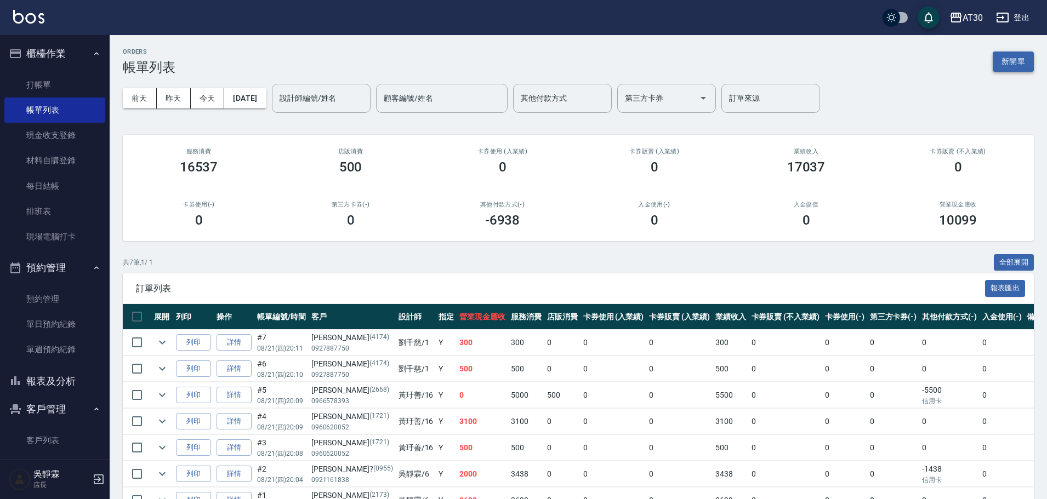
click at [1017, 65] on button "新開單" at bounding box center [1013, 62] width 41 height 20
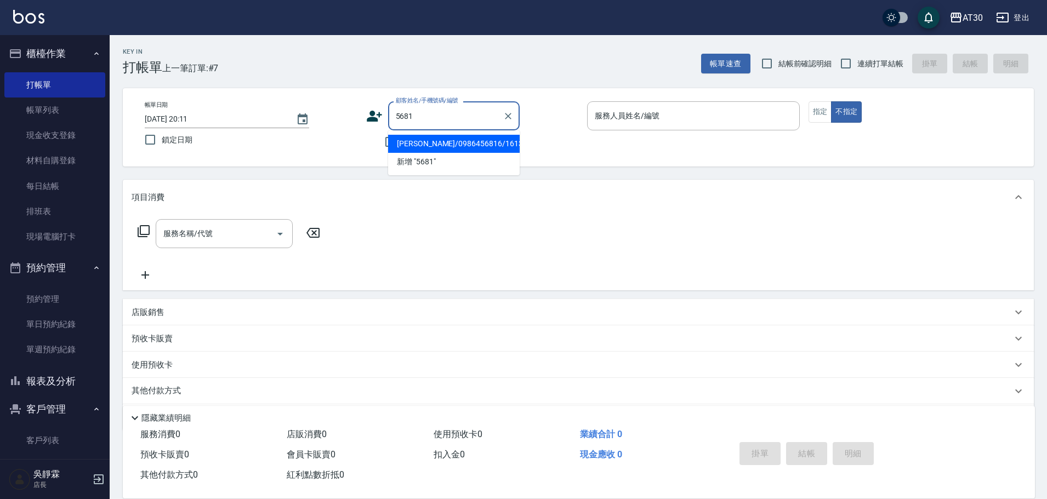
type input "[PERSON_NAME]/0986456816/1613"
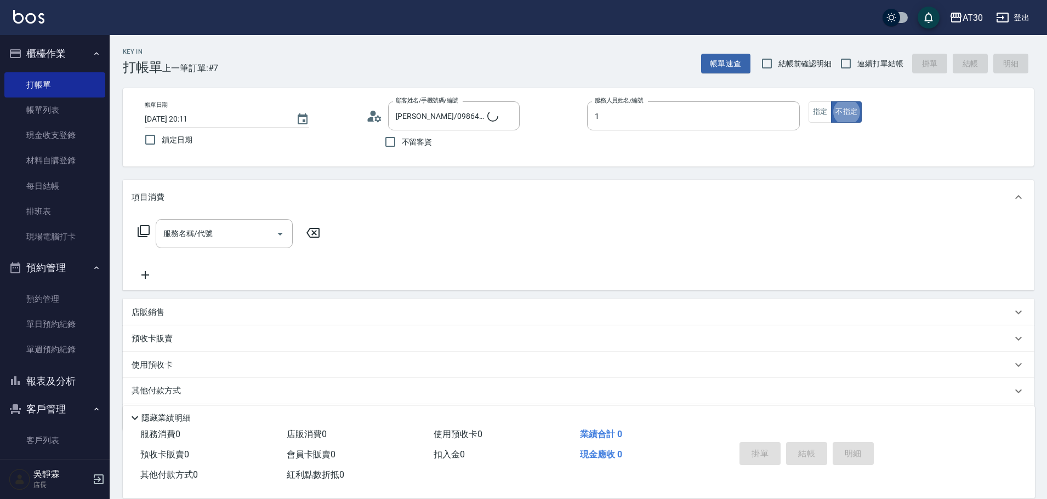
type input "[PERSON_NAME]1"
type input "[PERSON_NAME]/0916710393/5681"
type button "false"
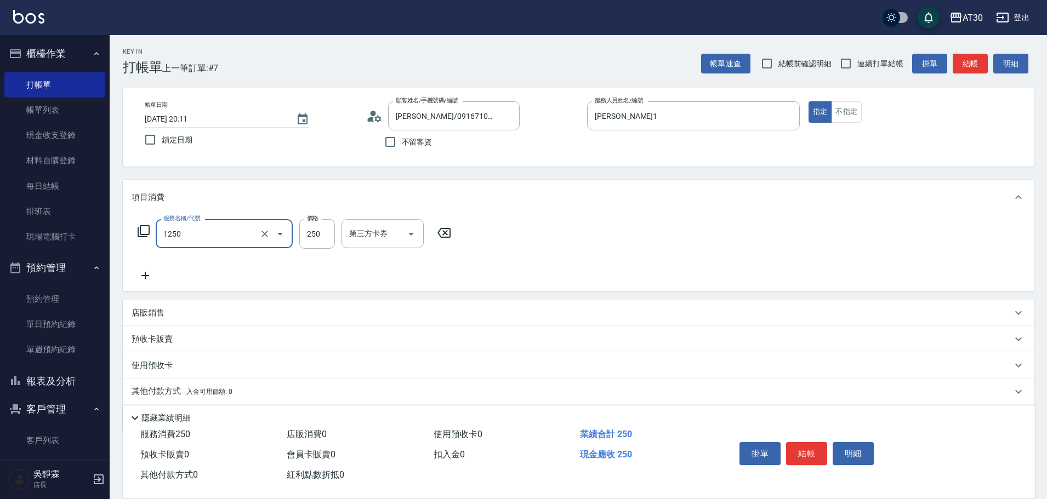
type input "洗髮250(1250)"
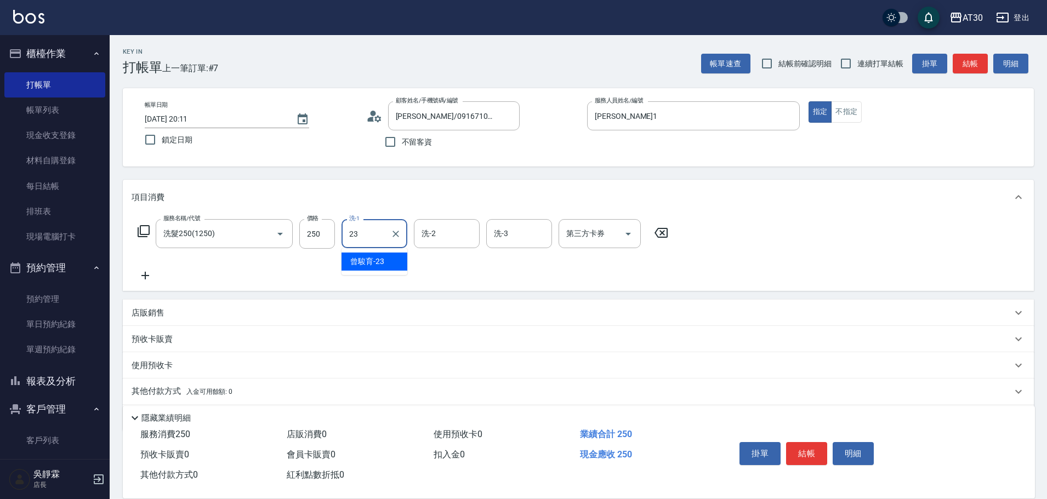
type input "曾駿育-23"
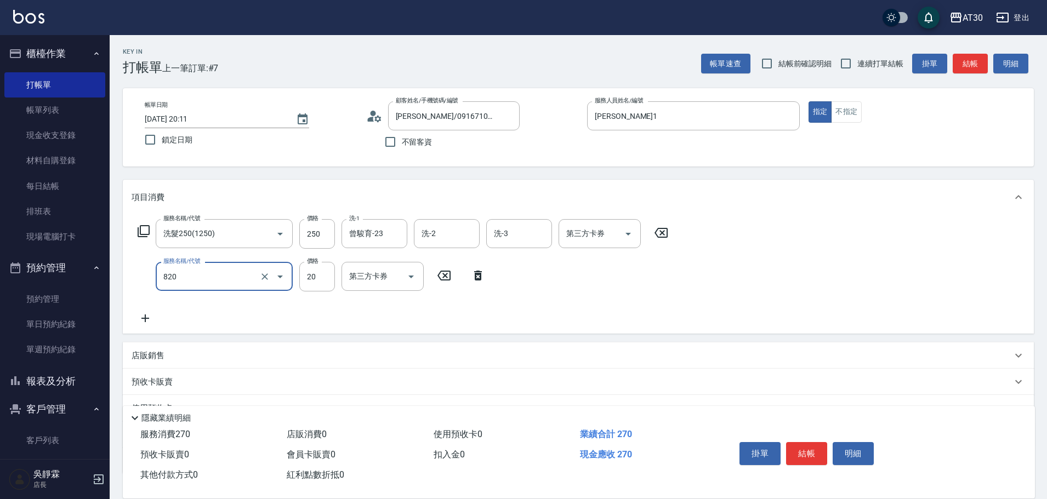
type input "潤絲(820)"
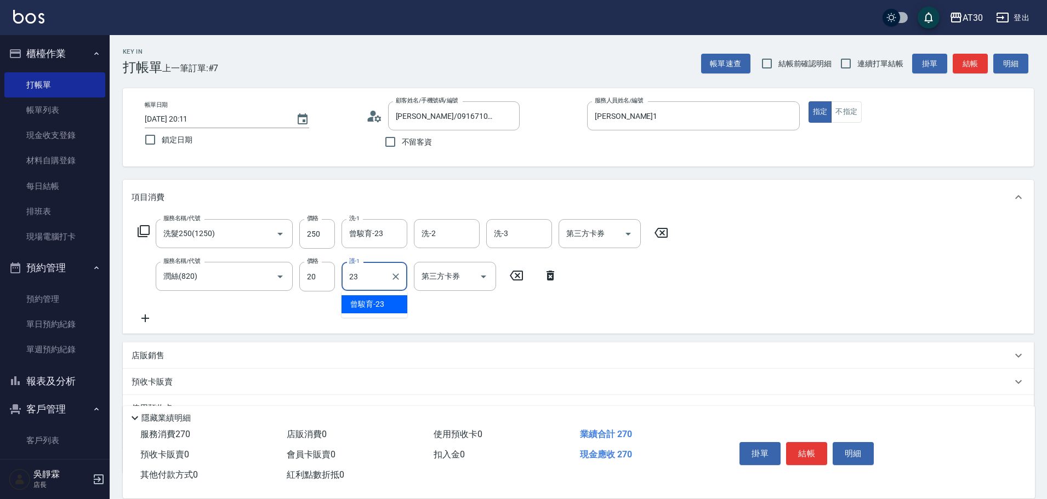
type input "曾駿育-23"
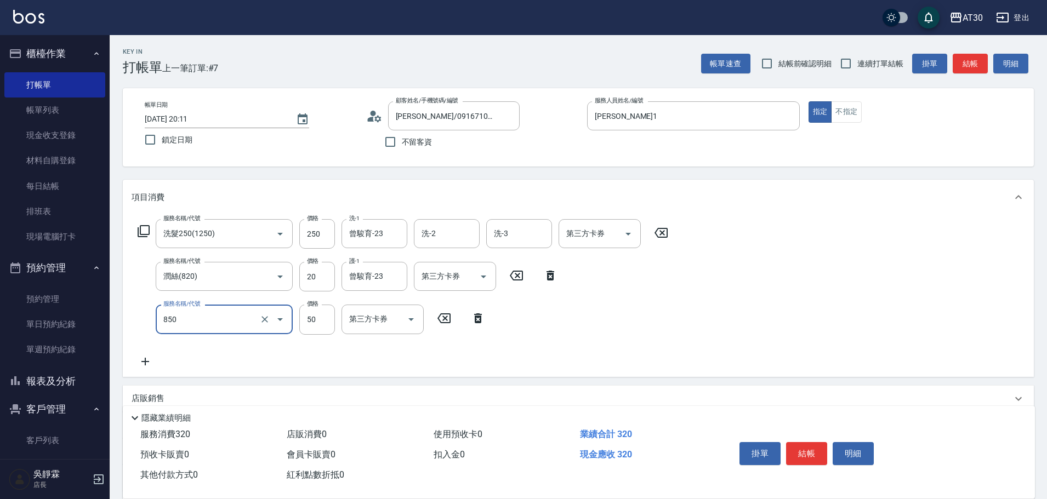
type input "吹捲(850)"
click at [809, 443] on button "結帳" at bounding box center [806, 453] width 41 height 23
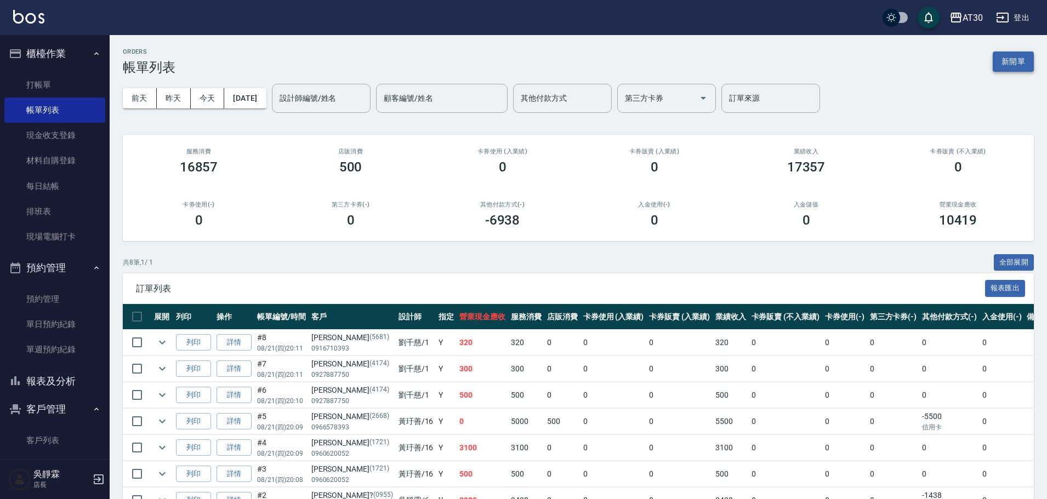
click at [1022, 65] on button "新開單" at bounding box center [1013, 62] width 41 height 20
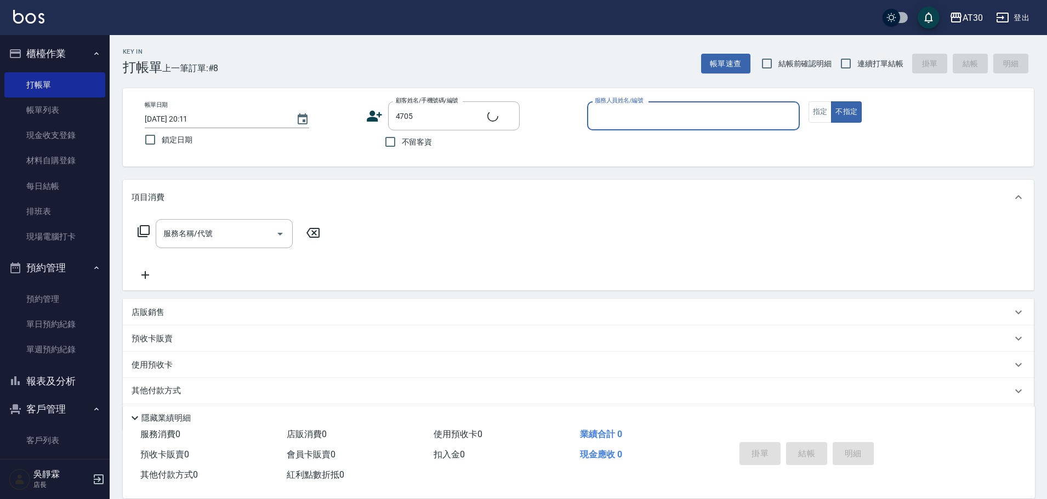
type input "新客人 姓名未設定/4705/null"
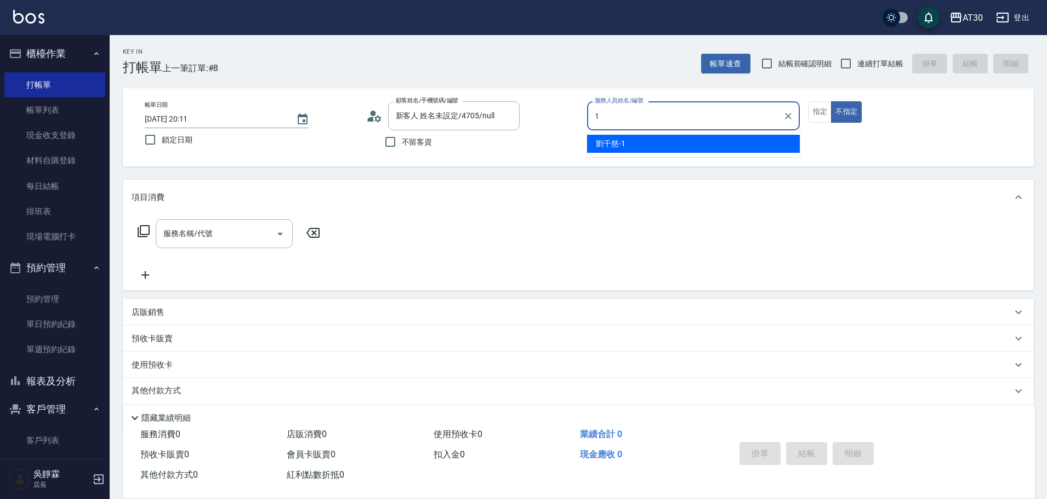
type input "[PERSON_NAME]1"
type button "false"
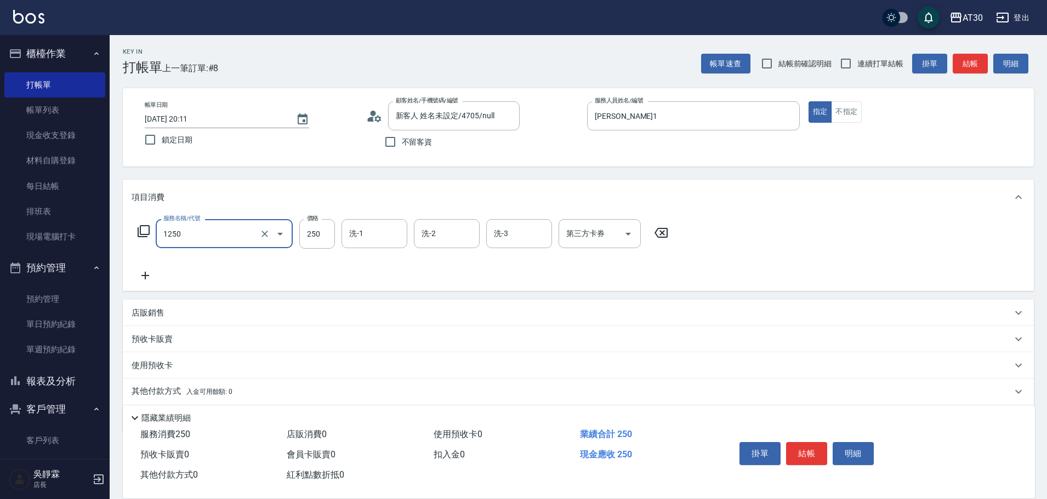
type input "洗髮250(1250)"
type input "[PERSON_NAME]1"
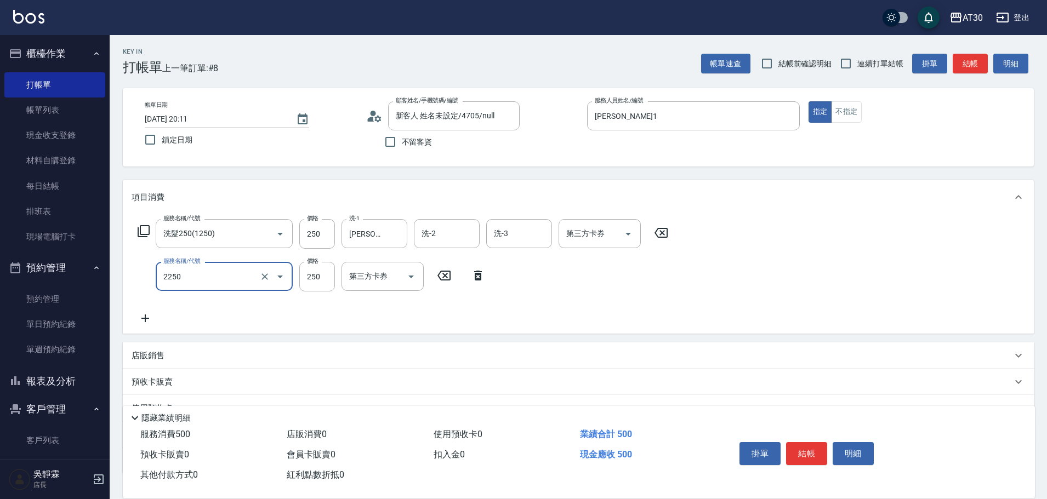
type input "剪髮(2250)"
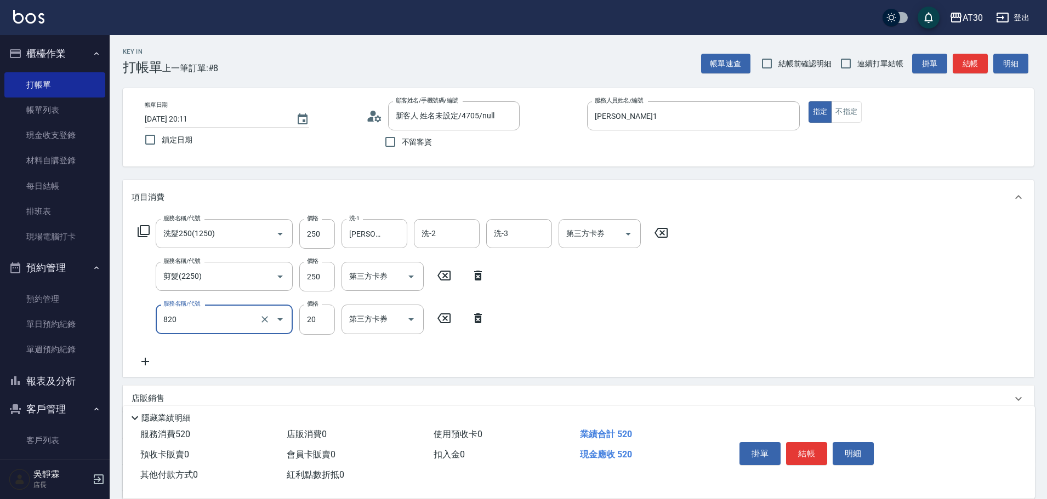
type input "潤絲(820)"
click at [371, 321] on input "護-1" at bounding box center [374, 319] width 56 height 19
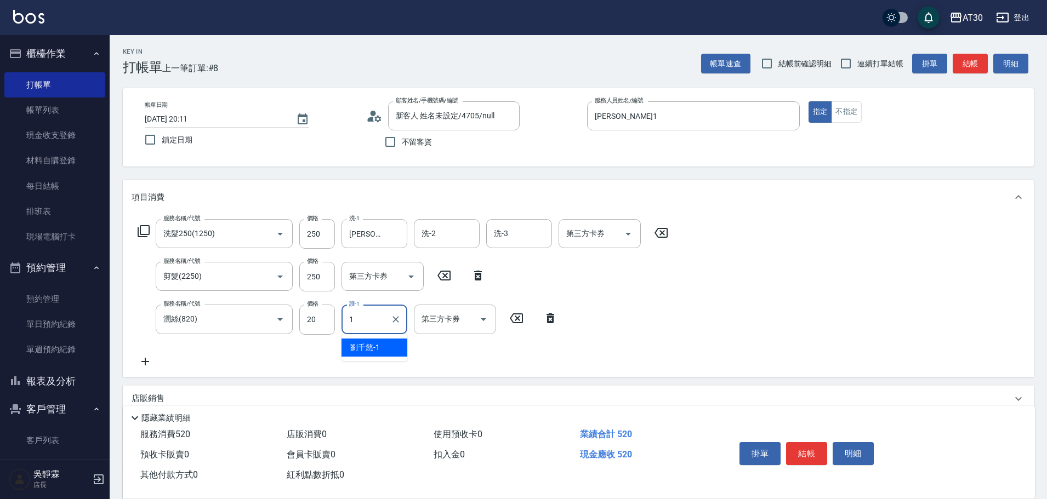
type input "[PERSON_NAME]1"
click at [812, 449] on button "結帳" at bounding box center [806, 453] width 41 height 23
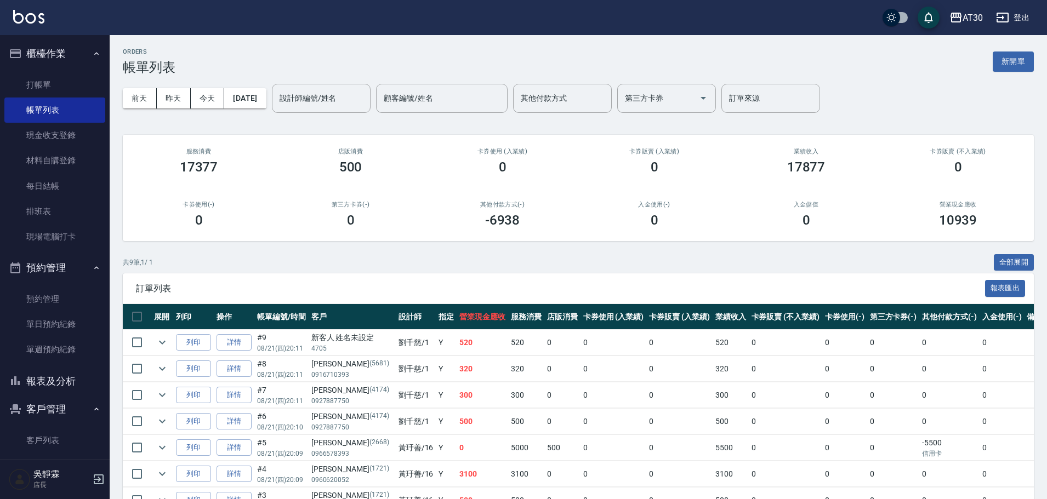
click at [242, 339] on link "詳情" at bounding box center [234, 342] width 35 height 17
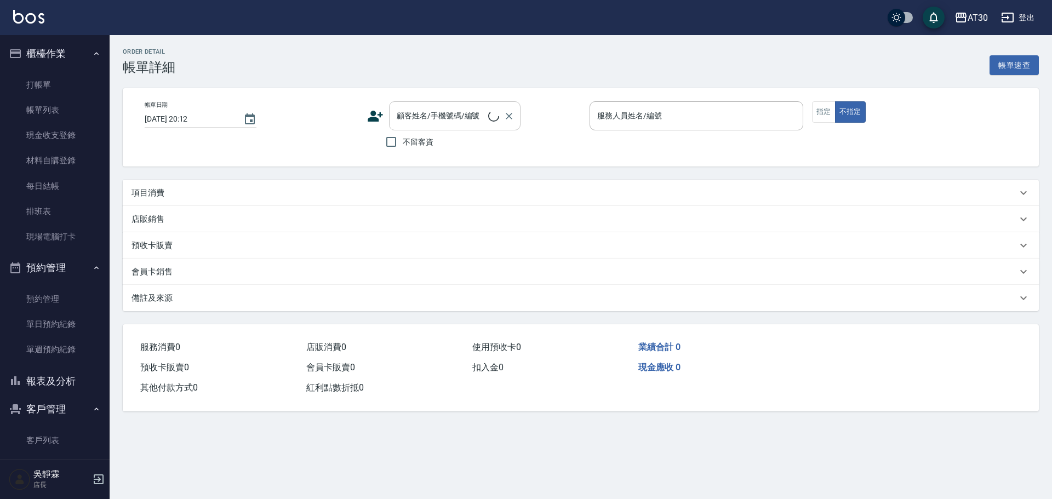
type input "[DATE] 20:11"
type input "[PERSON_NAME]1"
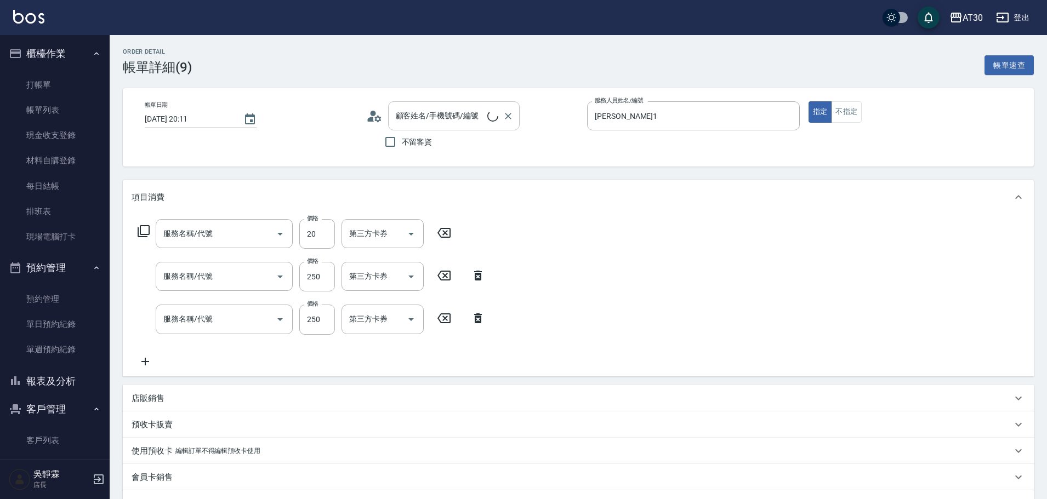
type input "潤絲(820)"
type input "剪髮(2250)"
type input "洗髮250(1250)"
click at [452, 114] on input "顧客姓名/手機號碼/編號" at bounding box center [440, 115] width 94 height 19
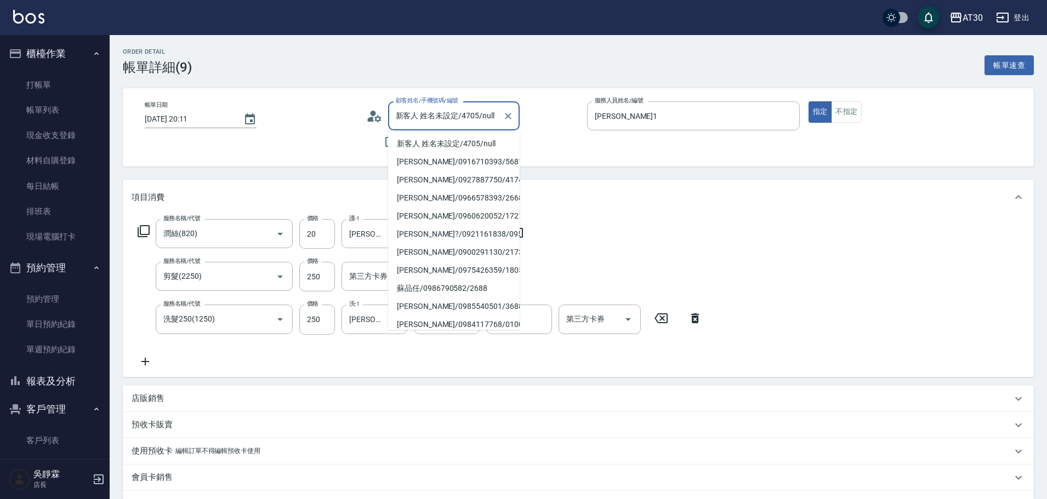
type input "新客人 姓名未設定/4705/null"
click at [503, 114] on icon "Clear" at bounding box center [508, 116] width 11 height 11
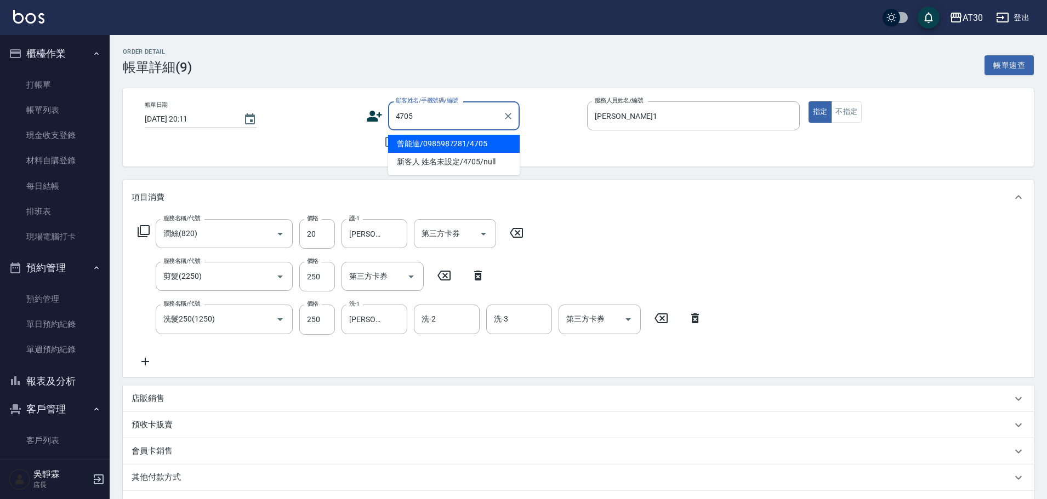
click at [465, 140] on li "曾能達/0985987281/4705" at bounding box center [454, 144] width 132 height 18
type input "曾能達/0985987281/4705"
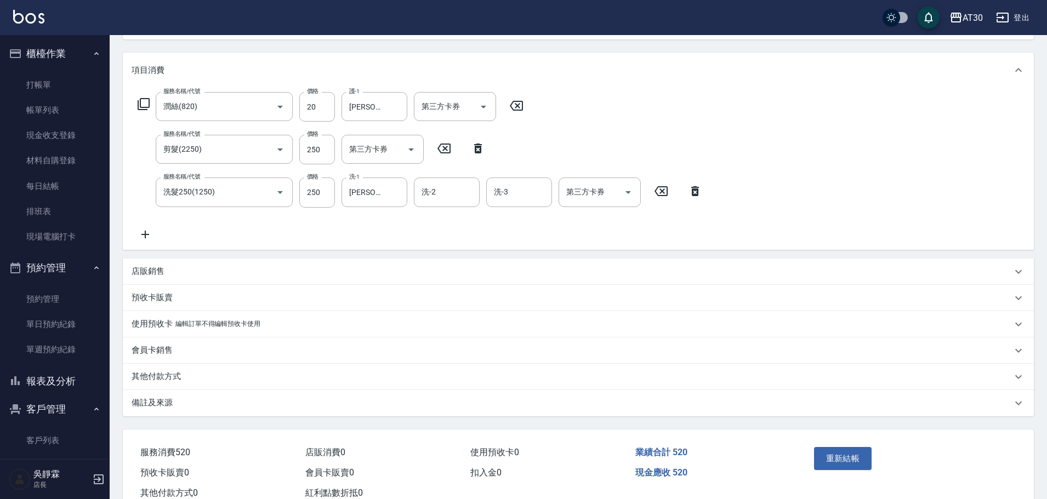
scroll to position [163, 0]
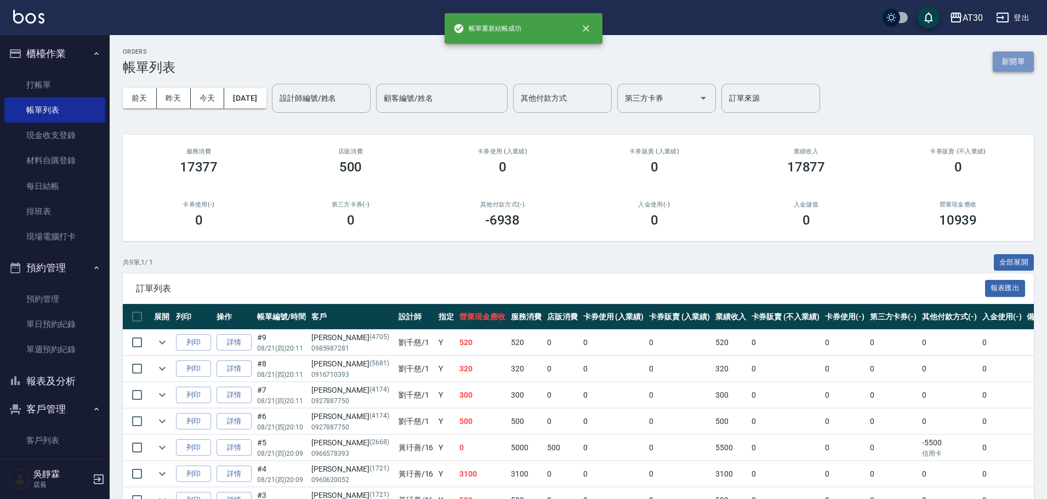
click at [1021, 65] on button "新開單" at bounding box center [1013, 62] width 41 height 20
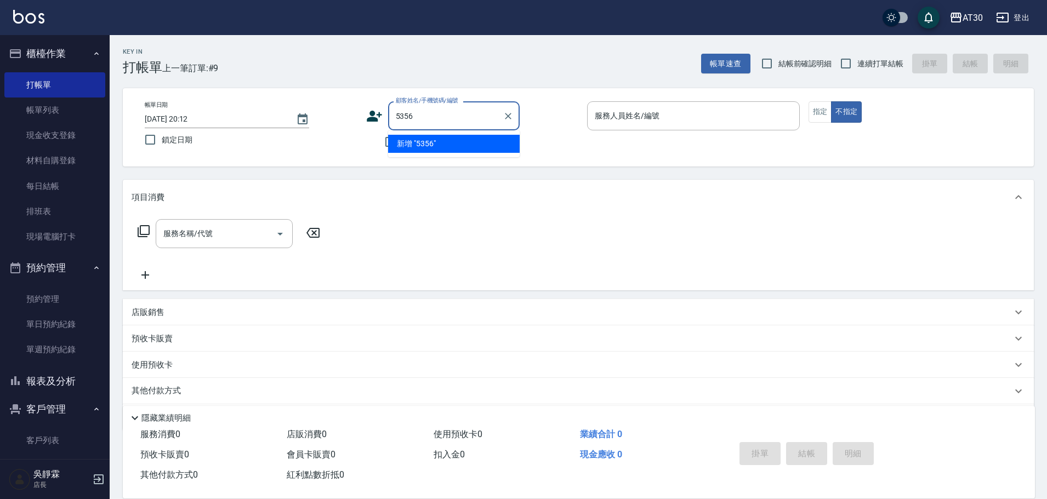
type input "5356"
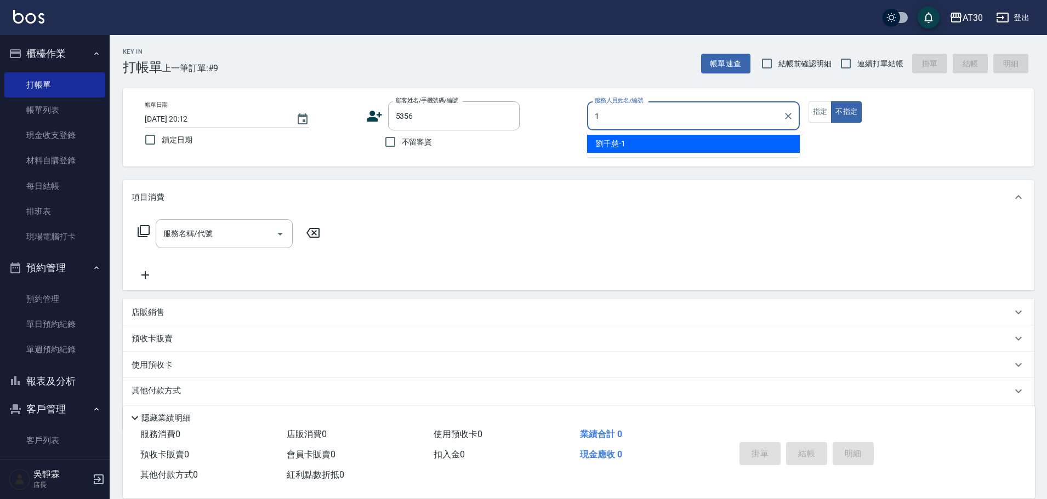
type input "[PERSON_NAME]1"
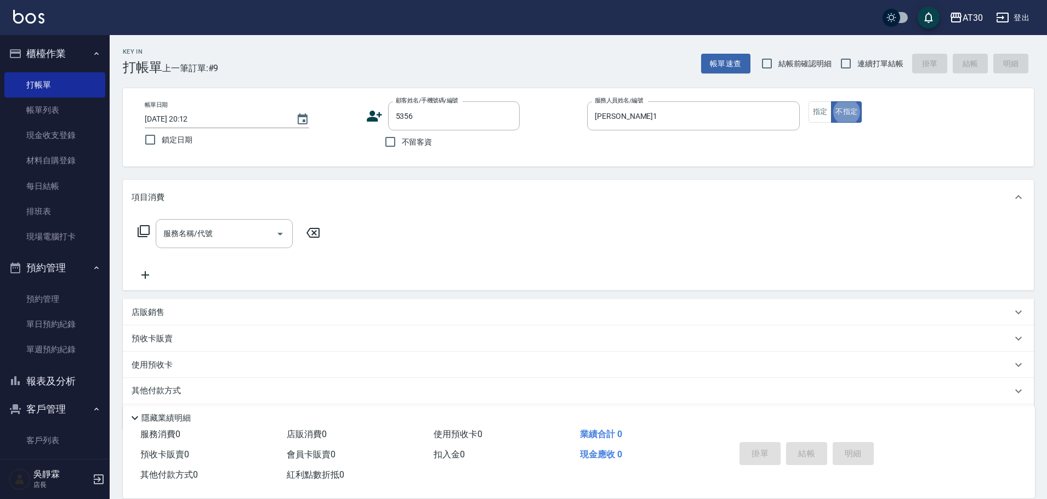
type button "false"
type input "[PERSON_NAME]/0916718231/5356"
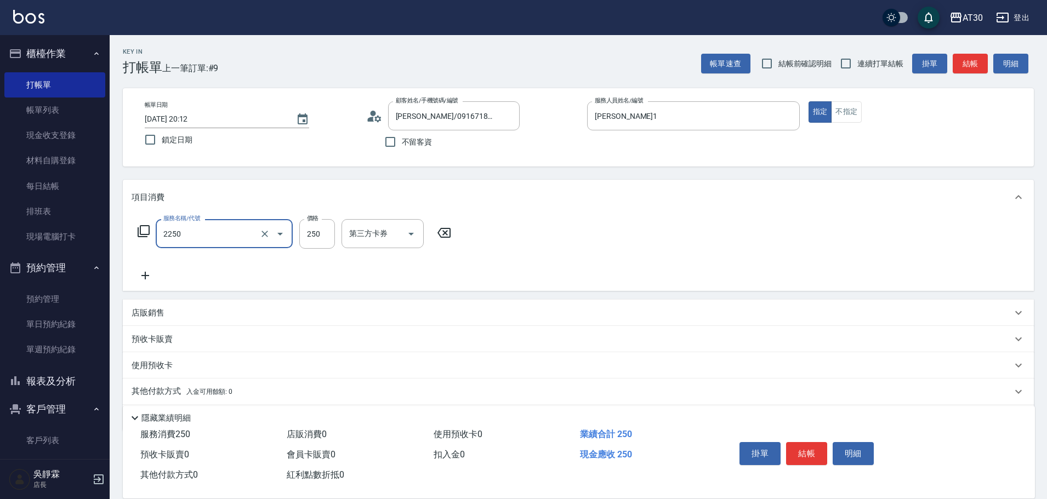
type input "剪髮(2250)"
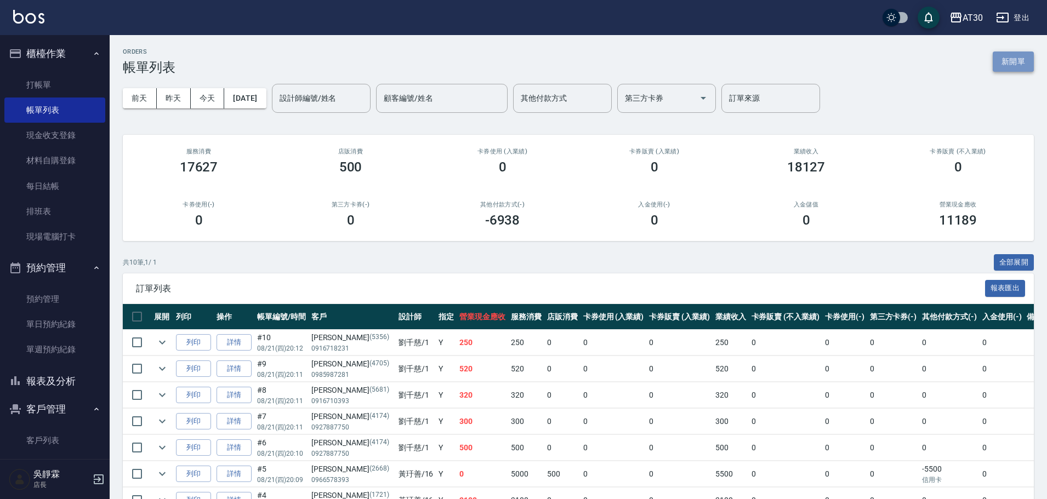
click at [1009, 64] on button "新開單" at bounding box center [1013, 62] width 41 height 20
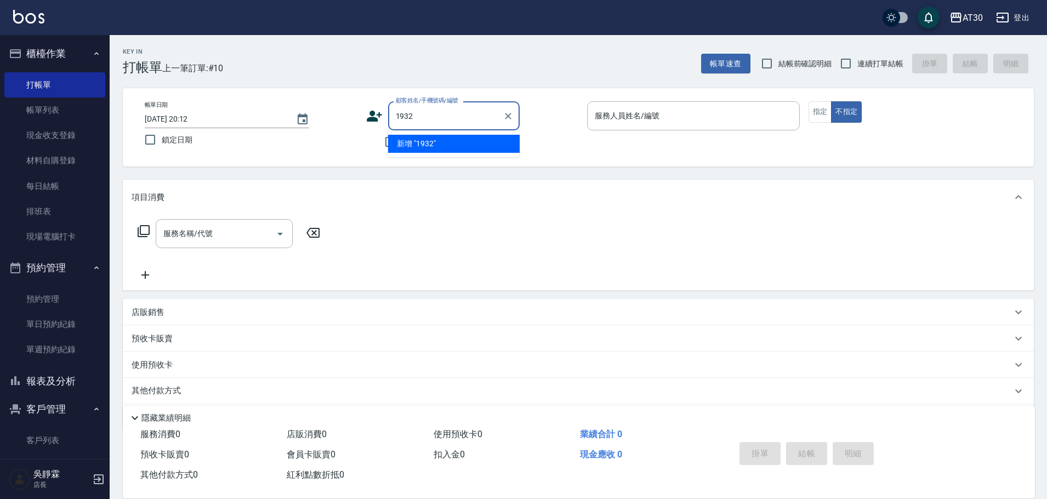
type input "1932"
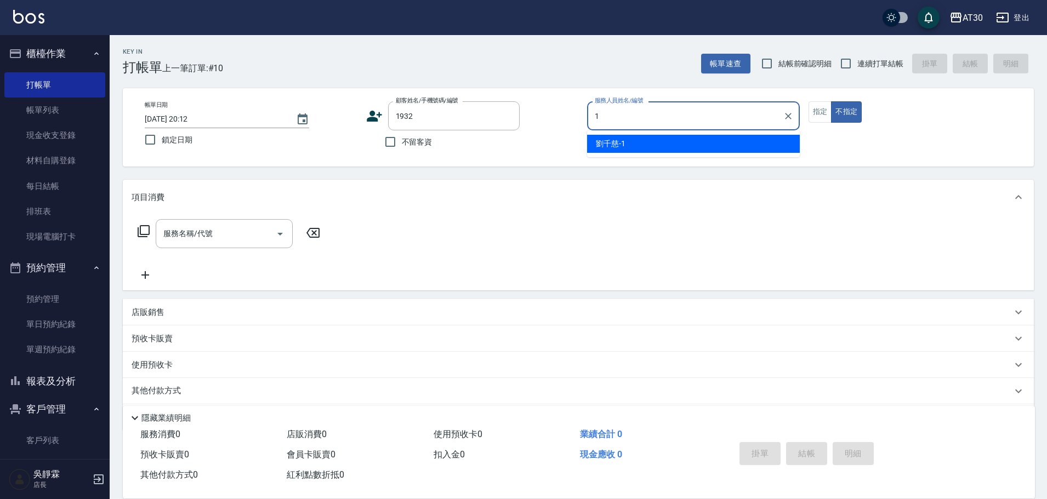
type input "[PERSON_NAME]1"
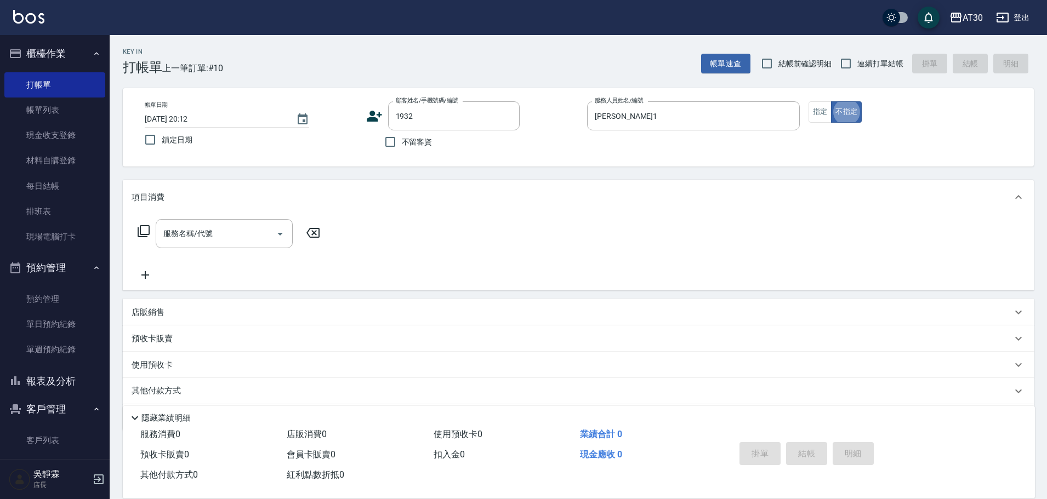
type button "false"
type input "車[PERSON_NAME]/0983991993/1932"
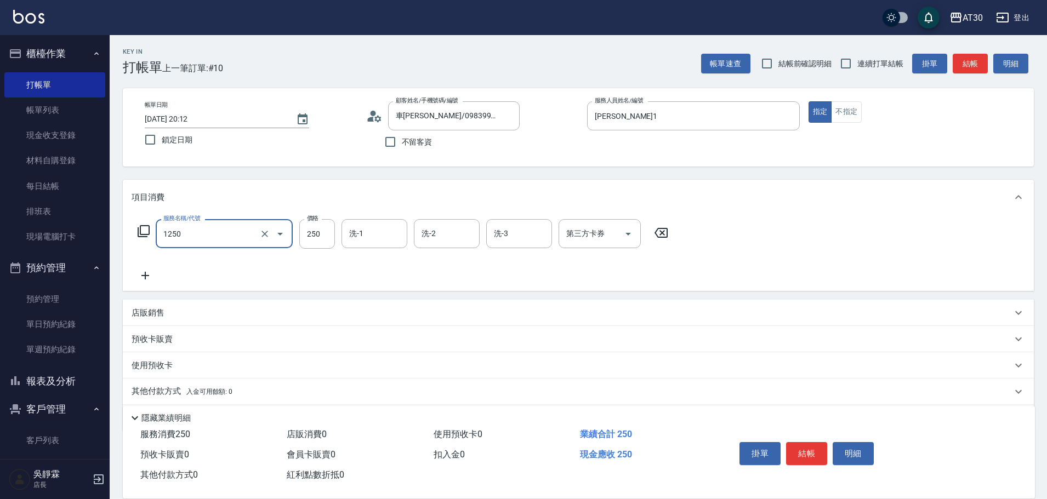
type input "洗髮250(1250)"
type input "[PERSON_NAME]1"
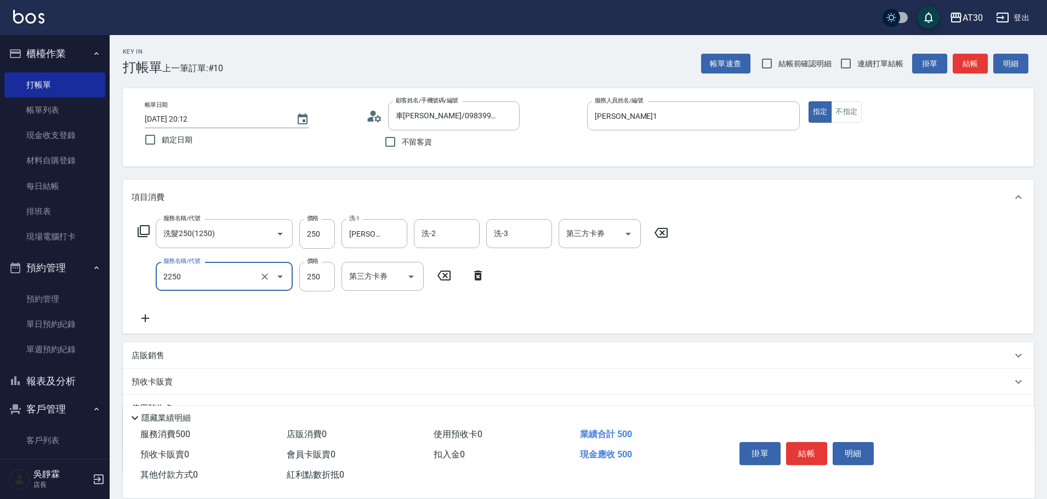
type input "剪髮(2250)"
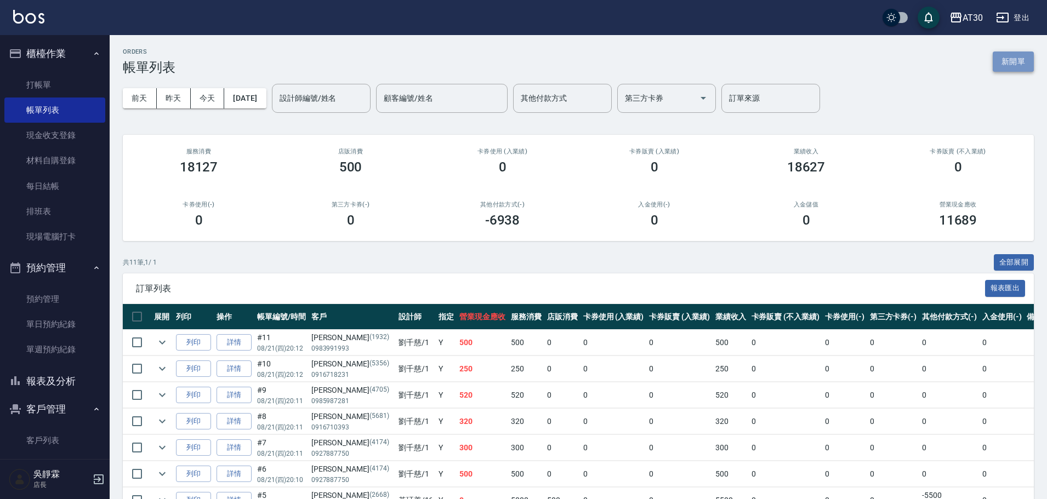
click at [1028, 62] on button "新開單" at bounding box center [1013, 62] width 41 height 20
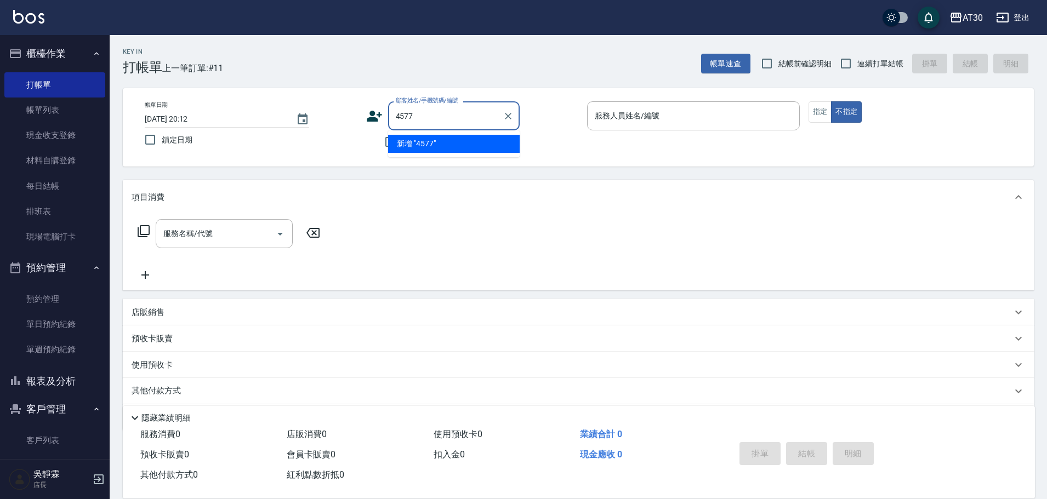
type input "4577"
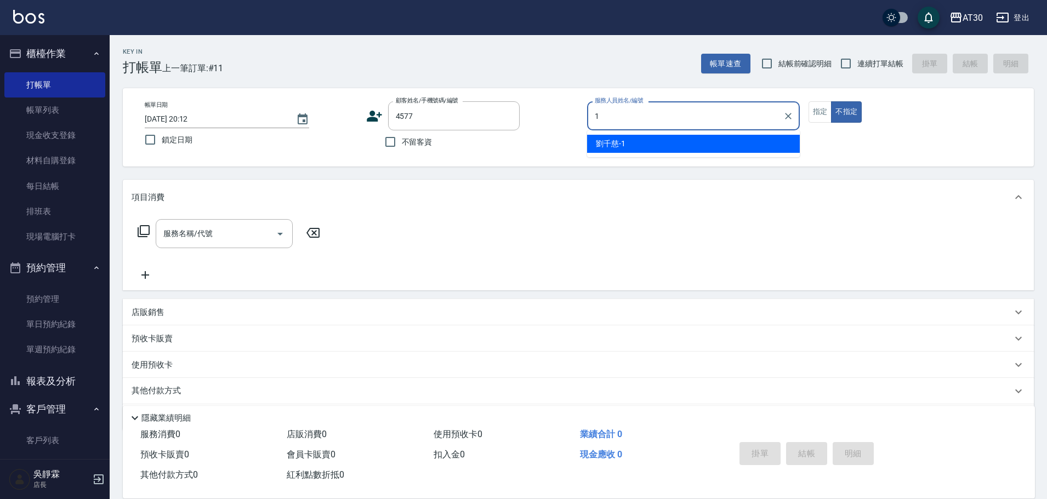
type input "[PERSON_NAME]1"
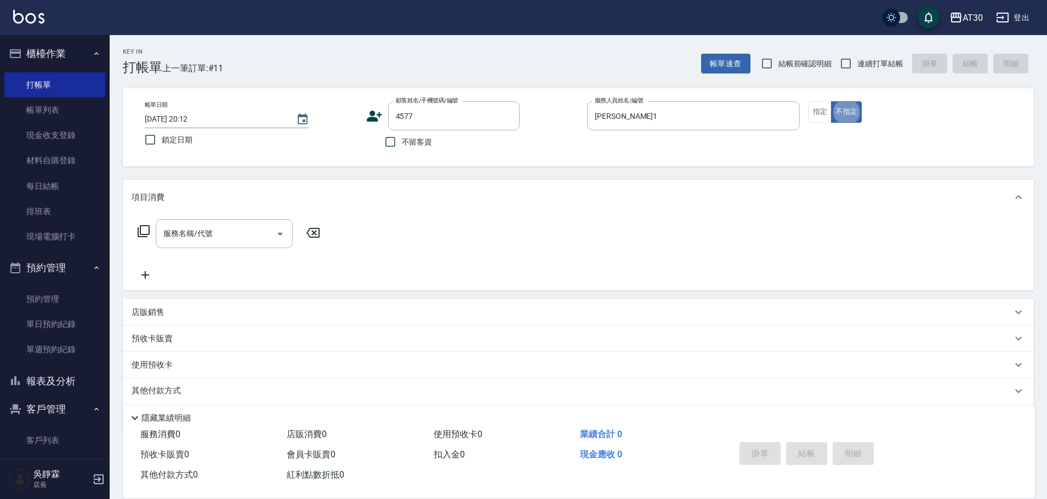
type button "false"
type input "[PERSON_NAME]/0906356010/4577"
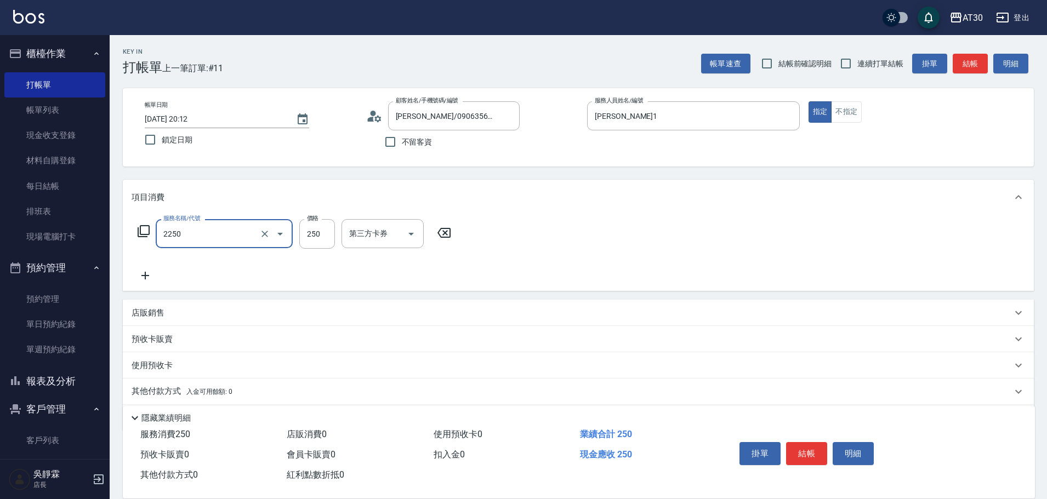
type input "剪髮(2250)"
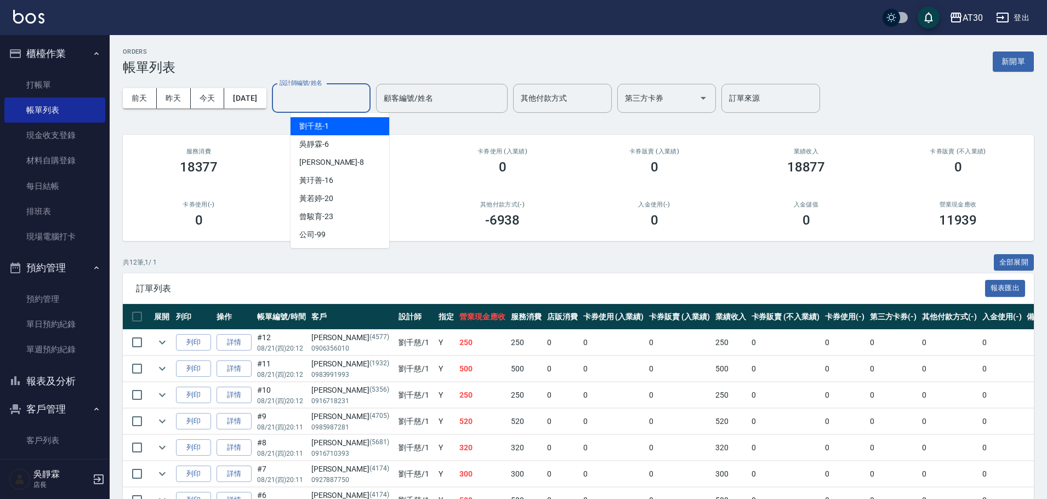
click at [329, 96] on input "設計師編號/姓名" at bounding box center [321, 98] width 89 height 19
click at [327, 142] on span "吳靜霖 -6" at bounding box center [314, 145] width 30 height 12
type input "吳靜霖-6"
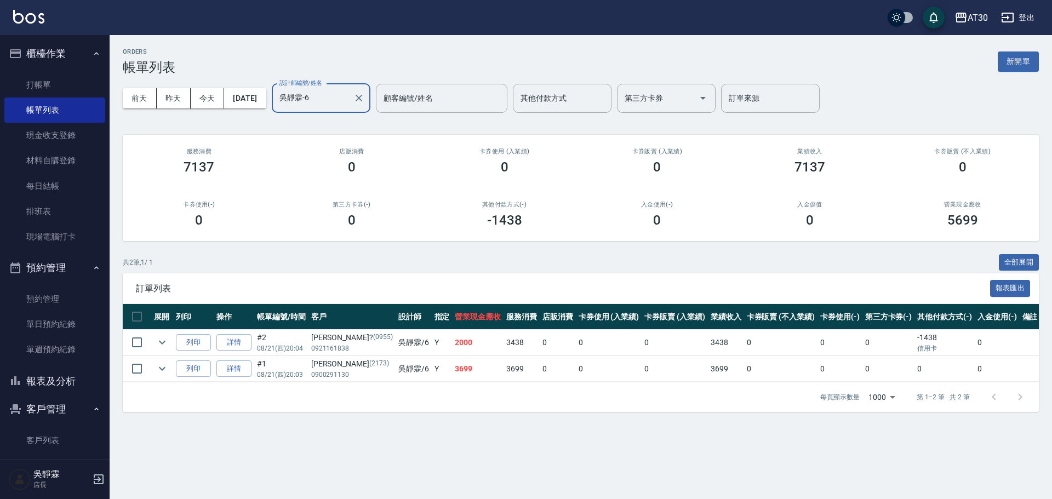
click at [66, 372] on button "報表及分析" at bounding box center [54, 381] width 101 height 29
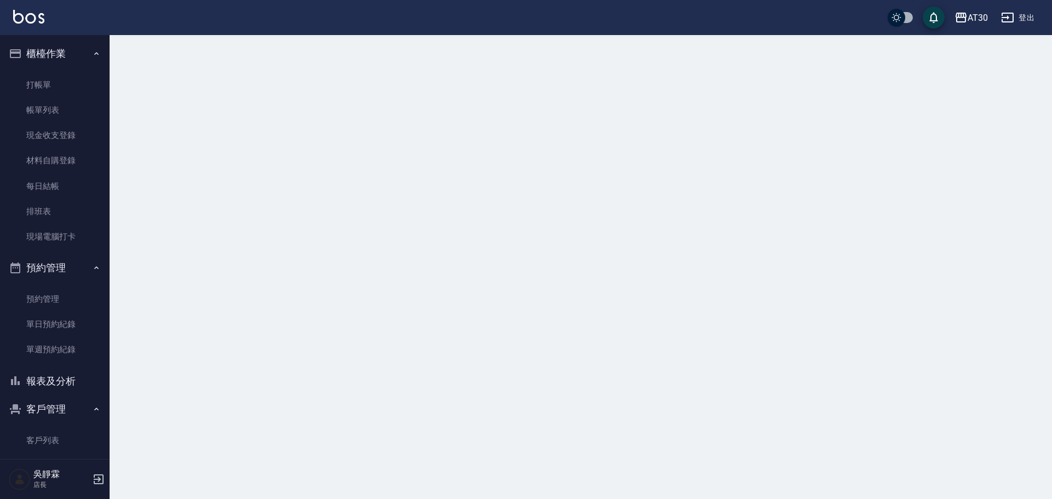
click at [72, 266] on button "預約管理" at bounding box center [54, 268] width 101 height 29
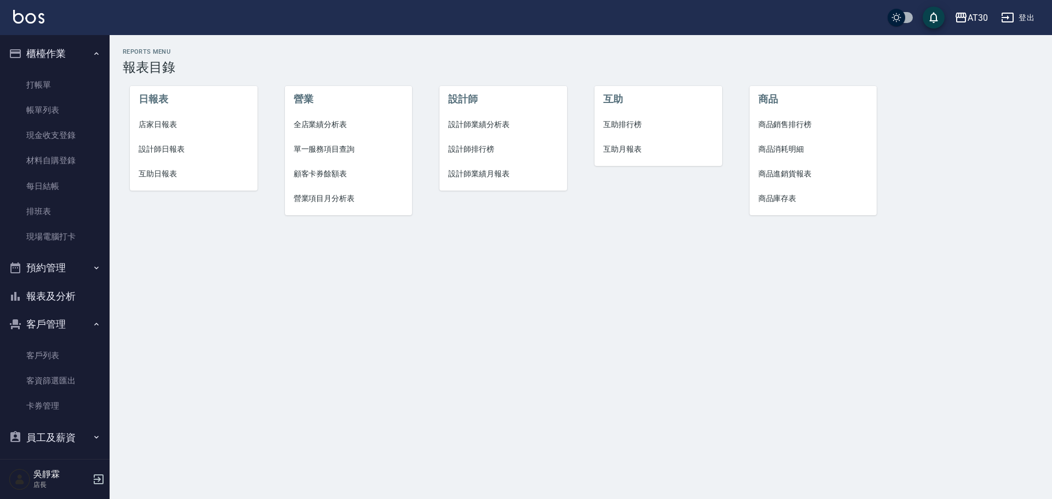
click at [470, 142] on li "設計師排行榜" at bounding box center [504, 149] width 128 height 25
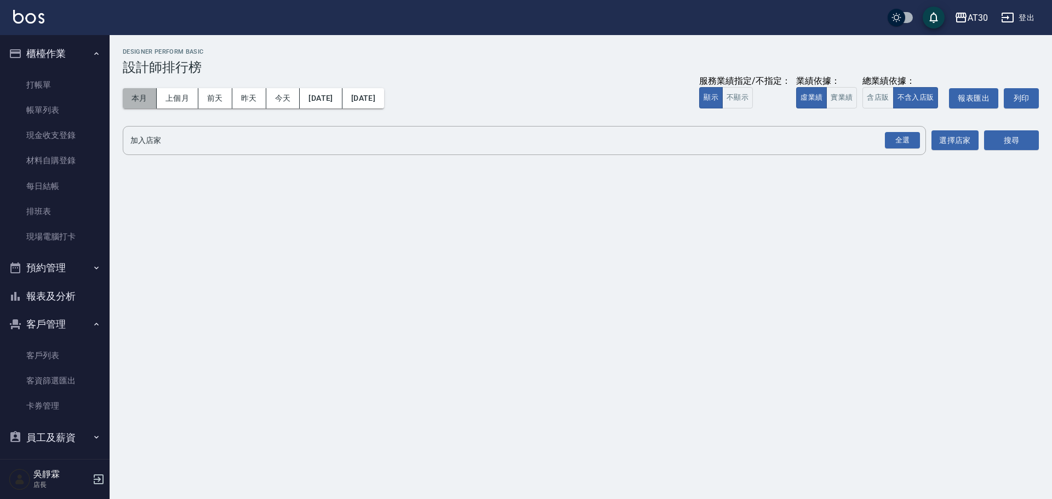
click at [147, 94] on button "本月" at bounding box center [140, 98] width 34 height 20
click at [896, 137] on div "全選" at bounding box center [902, 140] width 35 height 17
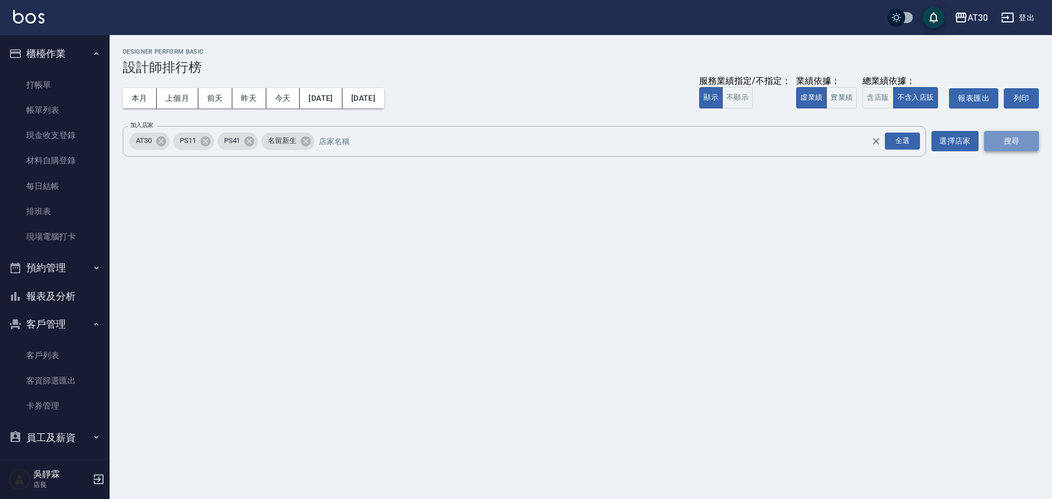
click at [1009, 145] on button "搜尋" at bounding box center [1011, 141] width 55 height 20
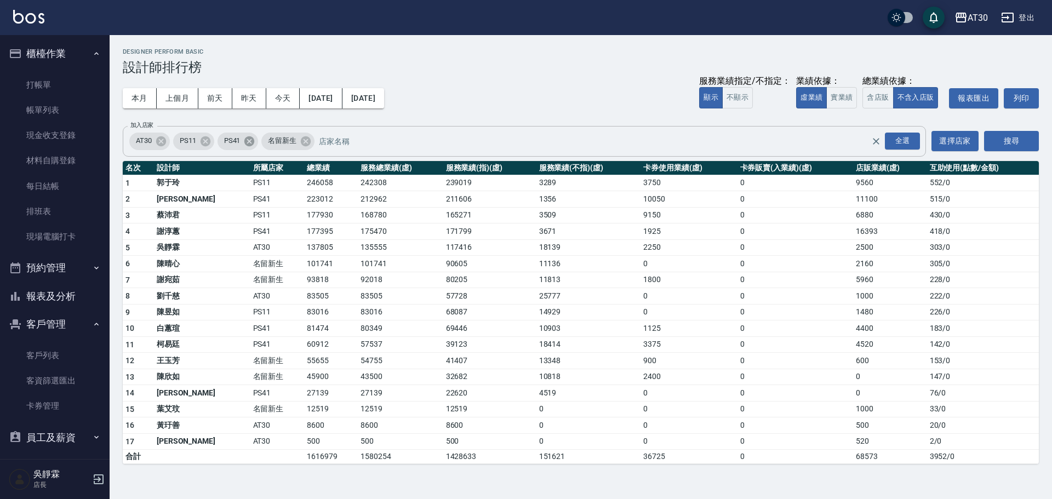
click at [246, 142] on icon at bounding box center [249, 141] width 12 height 12
click at [207, 139] on icon at bounding box center [205, 141] width 10 height 10
click at [1004, 142] on button "搜尋" at bounding box center [1011, 141] width 55 height 20
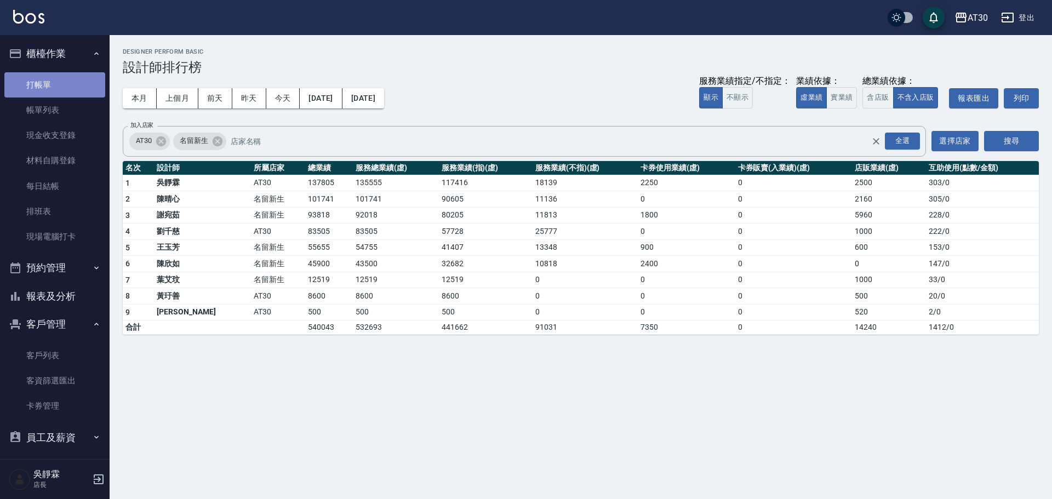
click at [67, 83] on link "打帳單" at bounding box center [54, 84] width 101 height 25
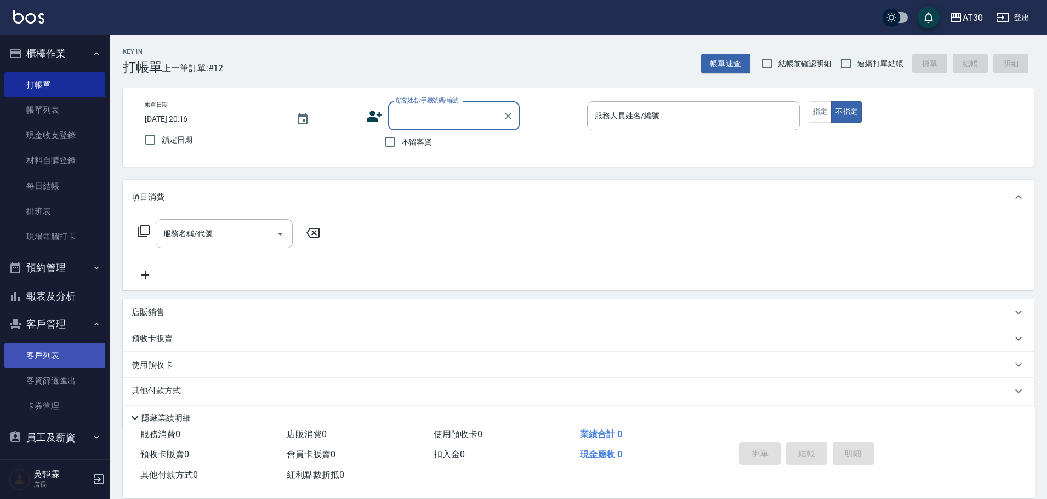
click at [31, 359] on link "客戶列表" at bounding box center [54, 355] width 101 height 25
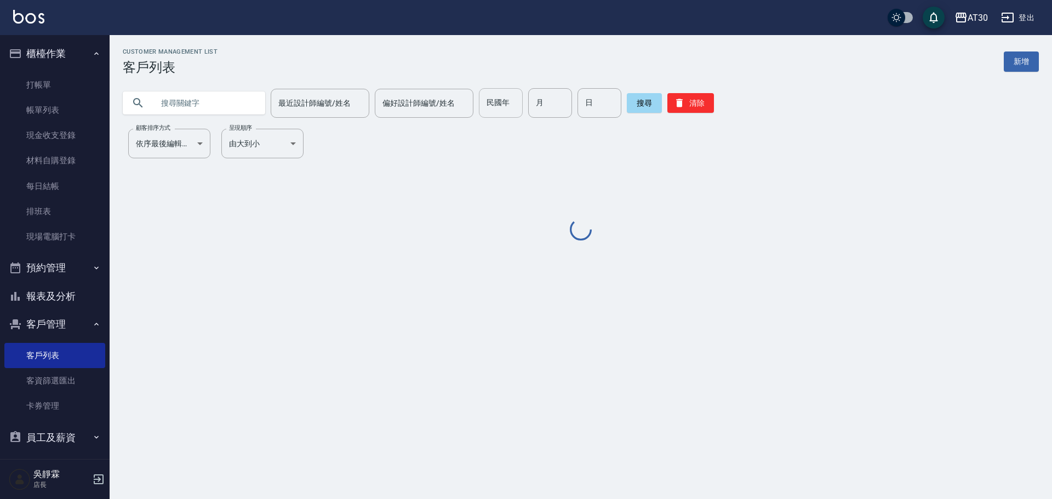
click at [512, 106] on input "民國年" at bounding box center [501, 103] width 44 height 30
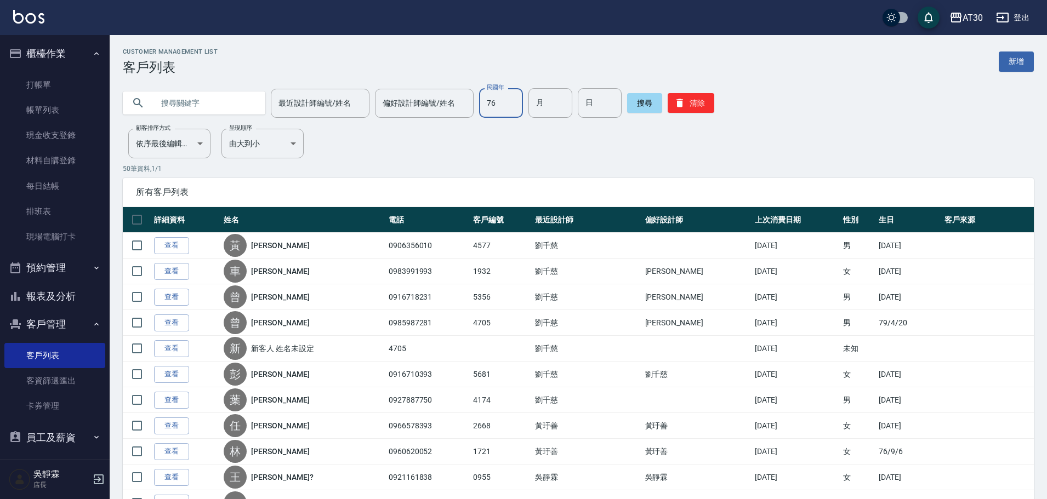
type input "76"
type input "07"
type input "03"
